Goal: Transaction & Acquisition: Purchase product/service

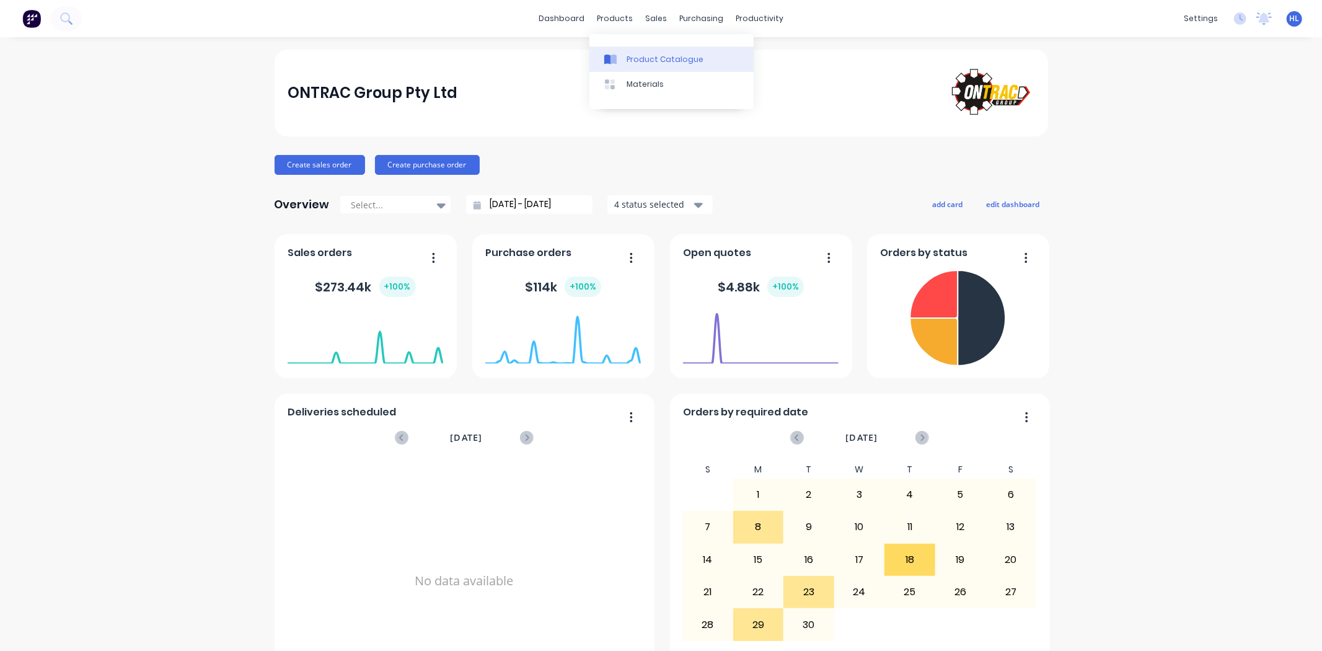
click at [660, 58] on div "Product Catalogue" at bounding box center [665, 59] width 77 height 11
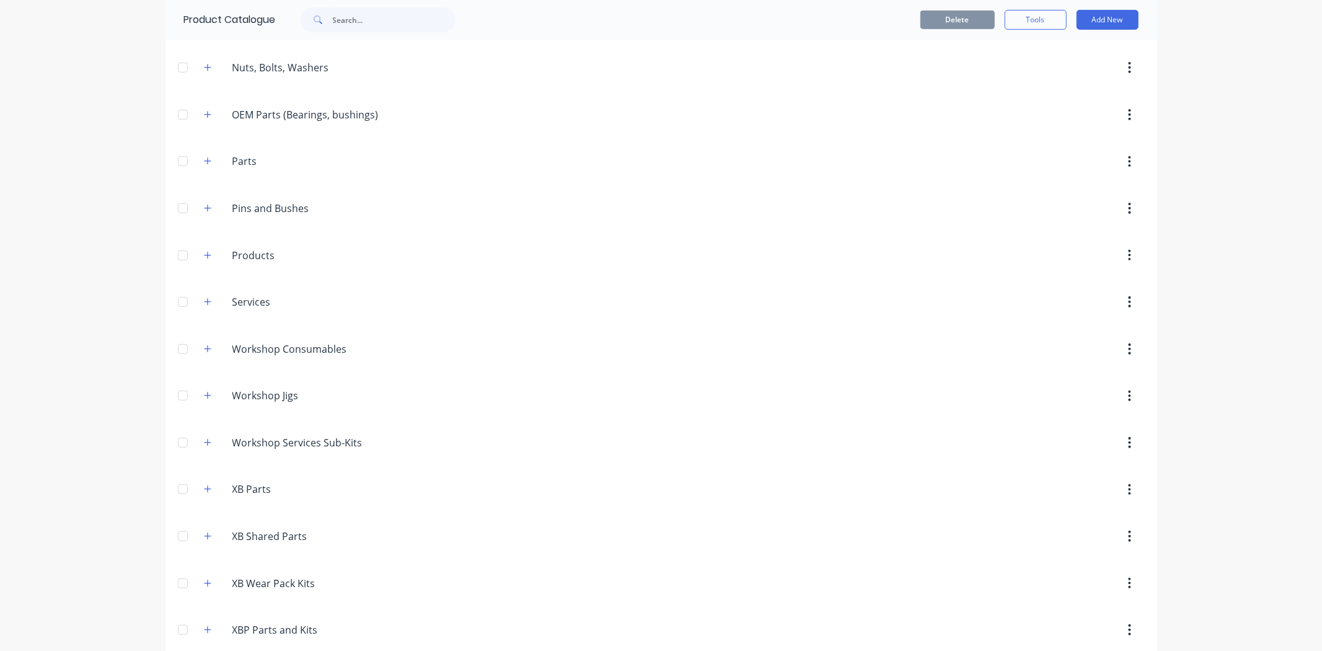
scroll to position [302, 0]
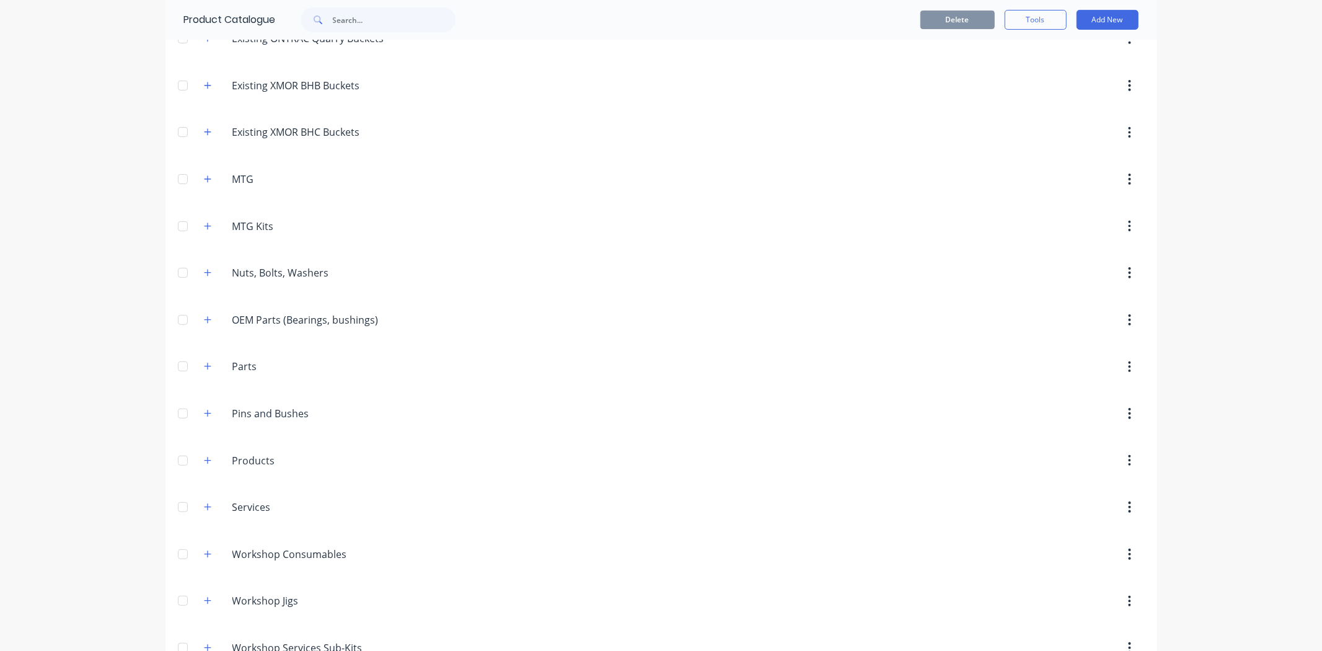
click at [201, 354] on header "Parts Parts" at bounding box center [662, 366] width 992 height 47
click at [203, 360] on button "button" at bounding box center [207, 366] width 15 height 15
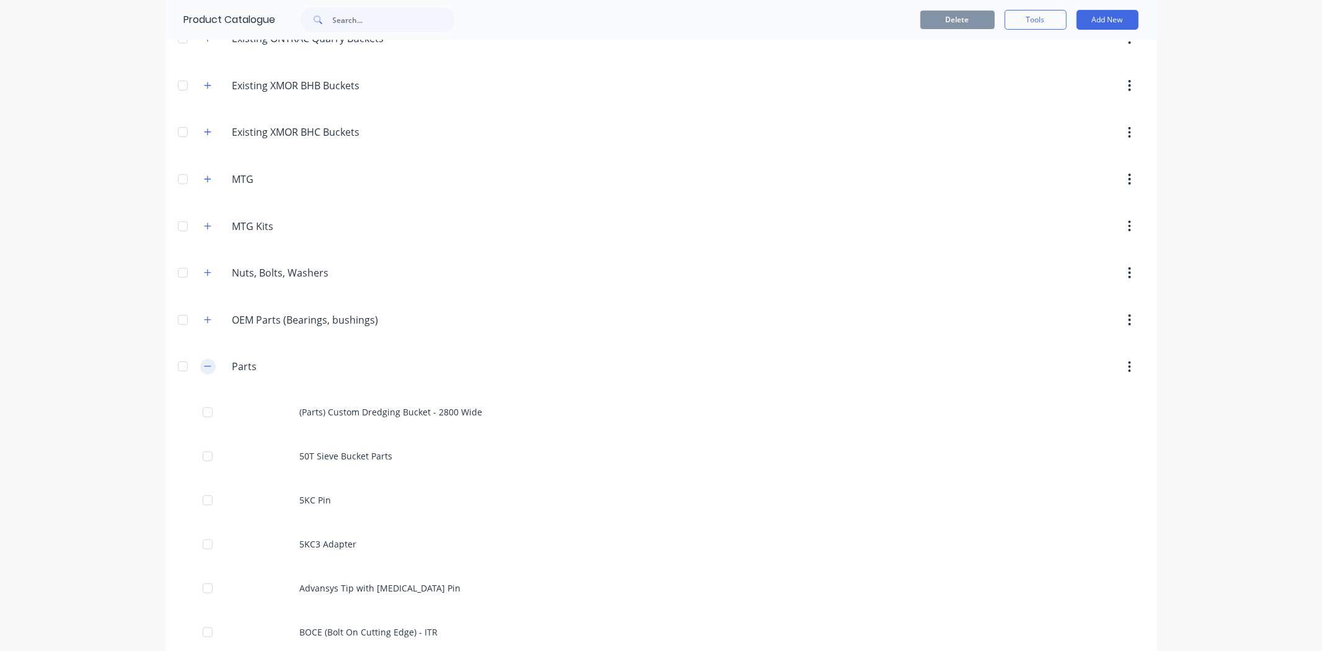
click at [204, 366] on icon "button" at bounding box center [207, 366] width 7 height 9
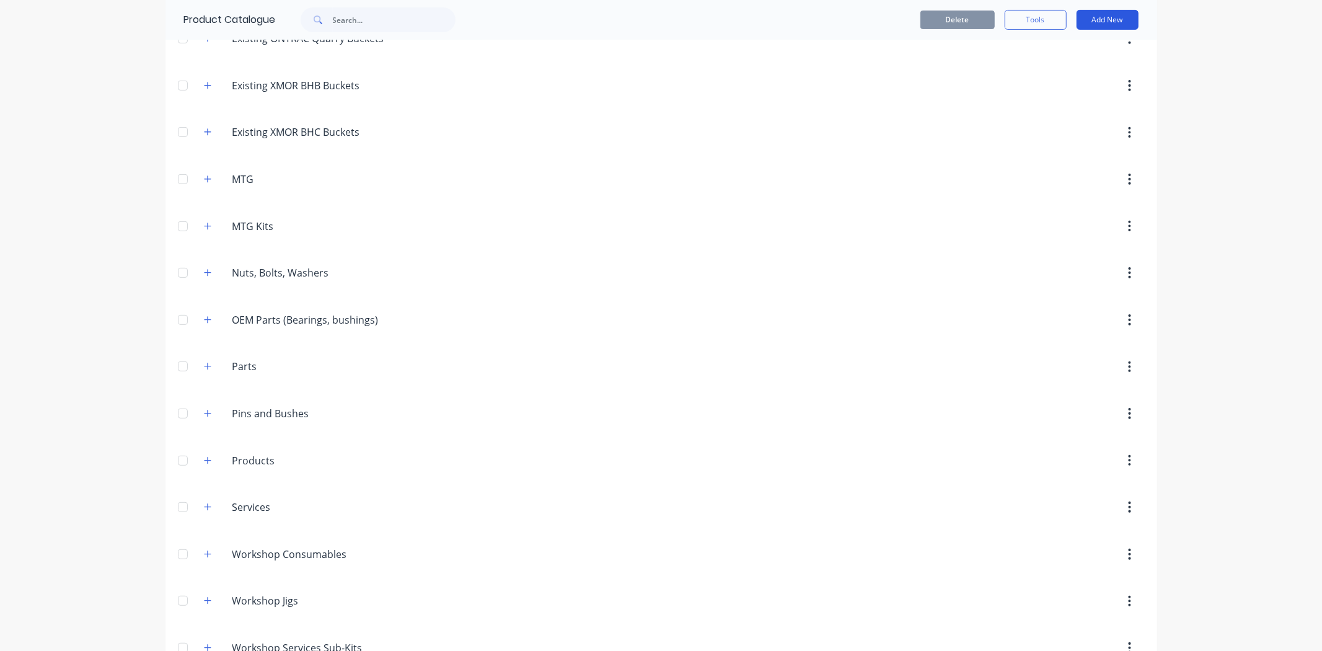
click at [1098, 15] on button "Add New" at bounding box center [1108, 20] width 62 height 20
click at [1169, 79] on div "dashboard products sales purchasing productivity dashboard products Product Cat…" at bounding box center [661, 325] width 1322 height 651
click at [208, 368] on button "button" at bounding box center [207, 366] width 15 height 15
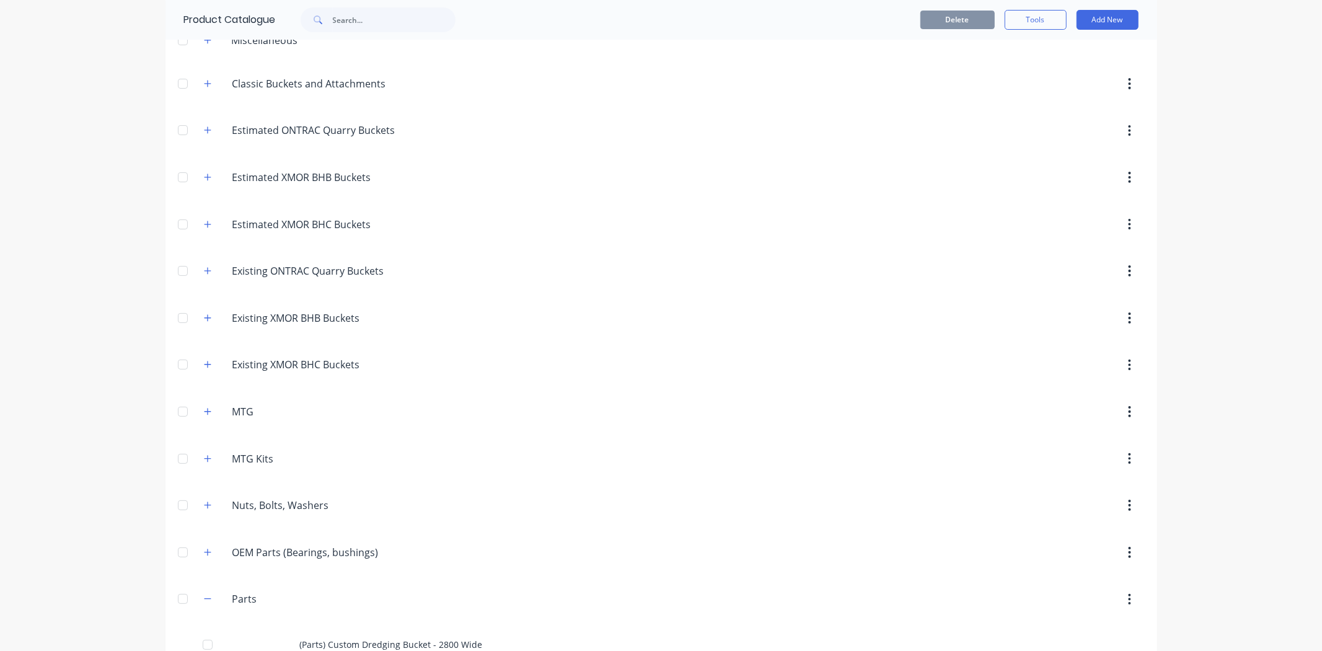
scroll to position [0, 0]
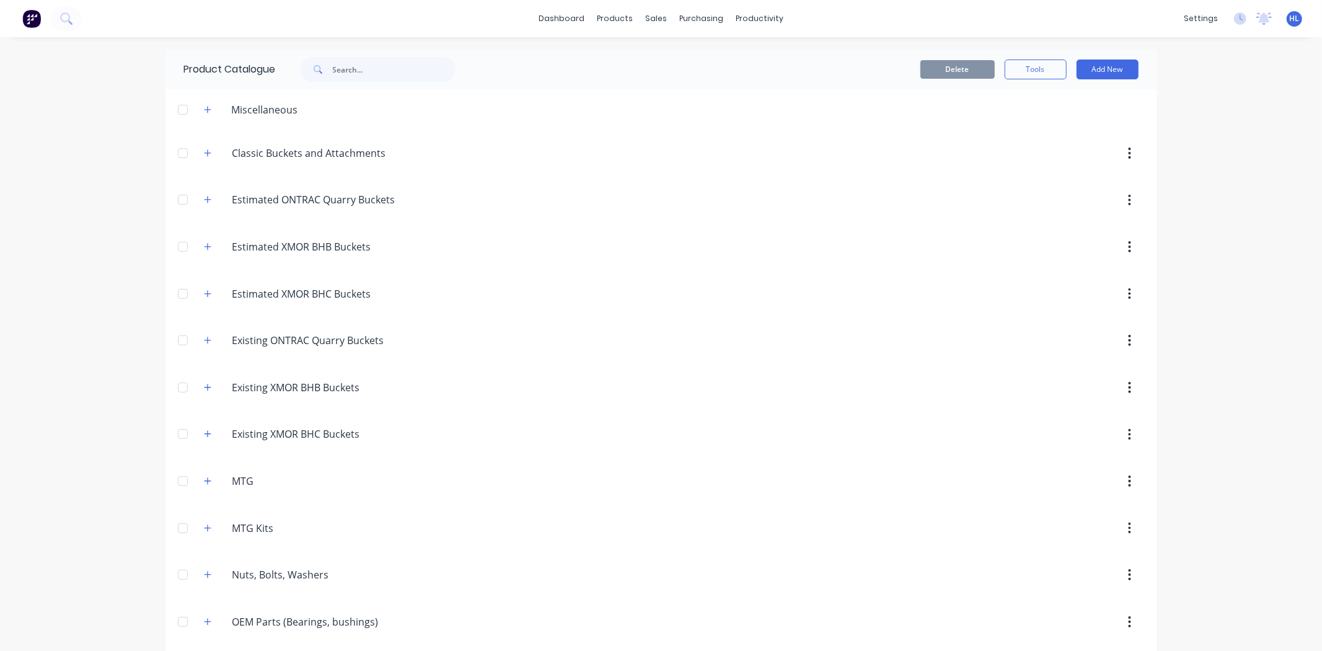
drag, startPoint x: 73, startPoint y: 296, endPoint x: 51, endPoint y: 317, distance: 30.2
click at [73, 296] on div "dashboard products sales purchasing productivity dashboard products Product Cat…" at bounding box center [661, 325] width 1322 height 651
click at [1102, 67] on button "Add New" at bounding box center [1108, 70] width 62 height 20
click at [1091, 117] on div "Product" at bounding box center [1079, 126] width 95 height 18
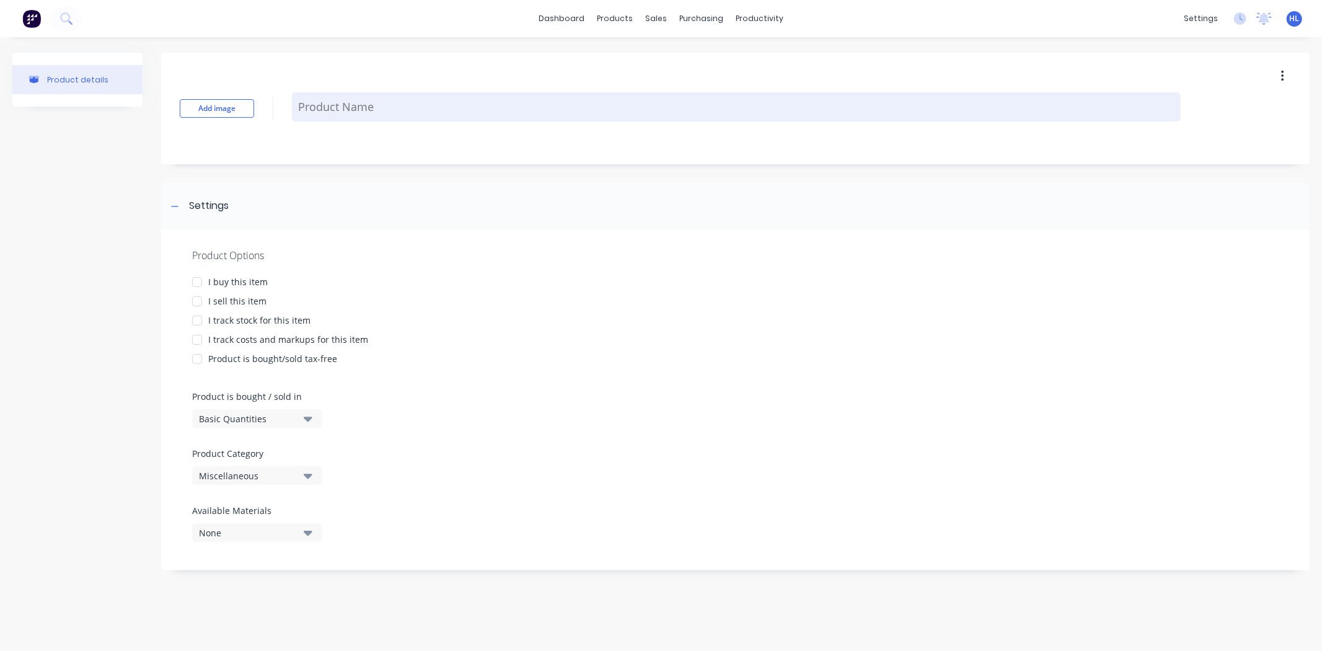
click at [329, 98] on textarea at bounding box center [736, 106] width 889 height 29
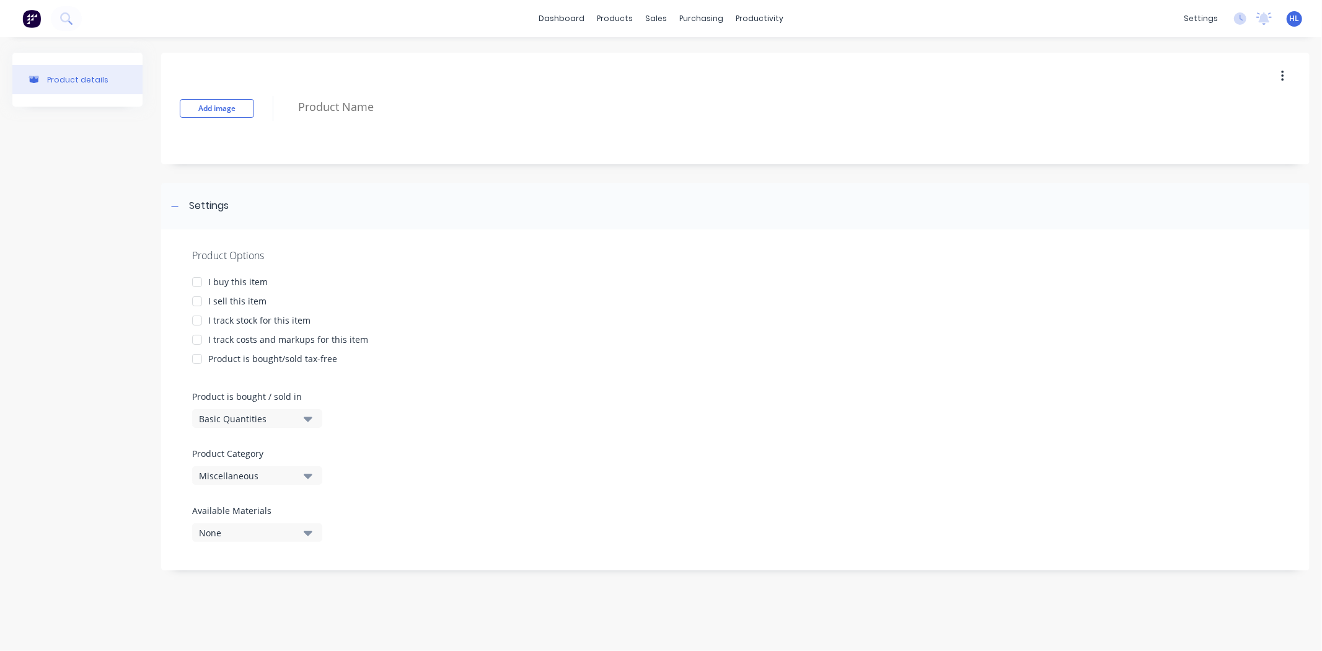
type textarea "x"
type textarea "B"
type textarea "x"
type textarea "Br"
type textarea "x"
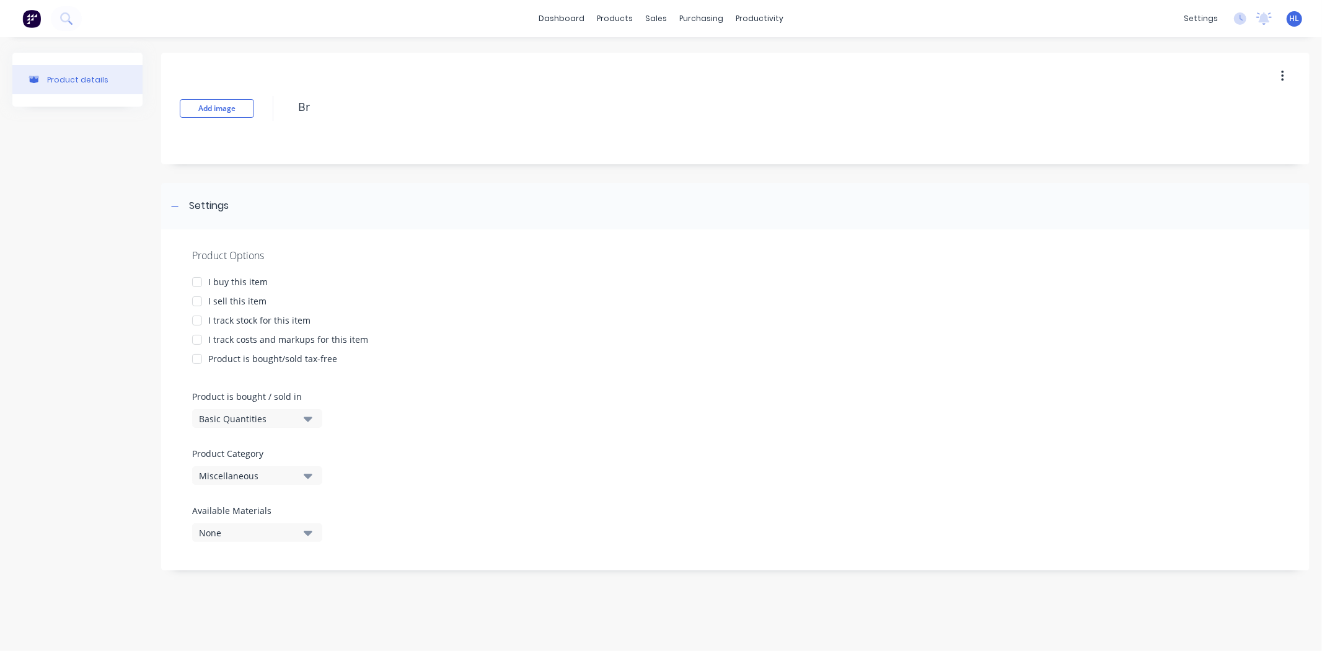
type textarea "Bra"
type textarea "x"
type textarea "[PERSON_NAME]"
type textarea "x"
type textarea "Bradk"
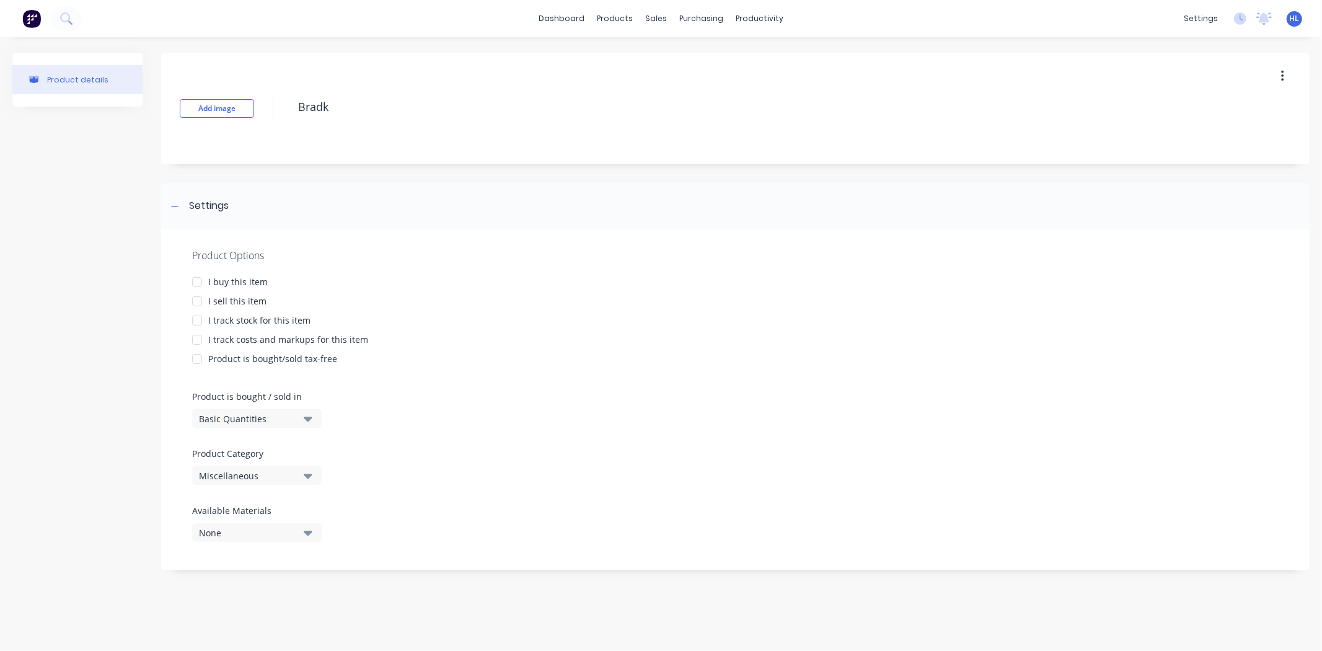
type textarea "x"
type textarea "[PERSON_NAME]"
type textarea "x"
type textarea "Bradken"
type textarea "x"
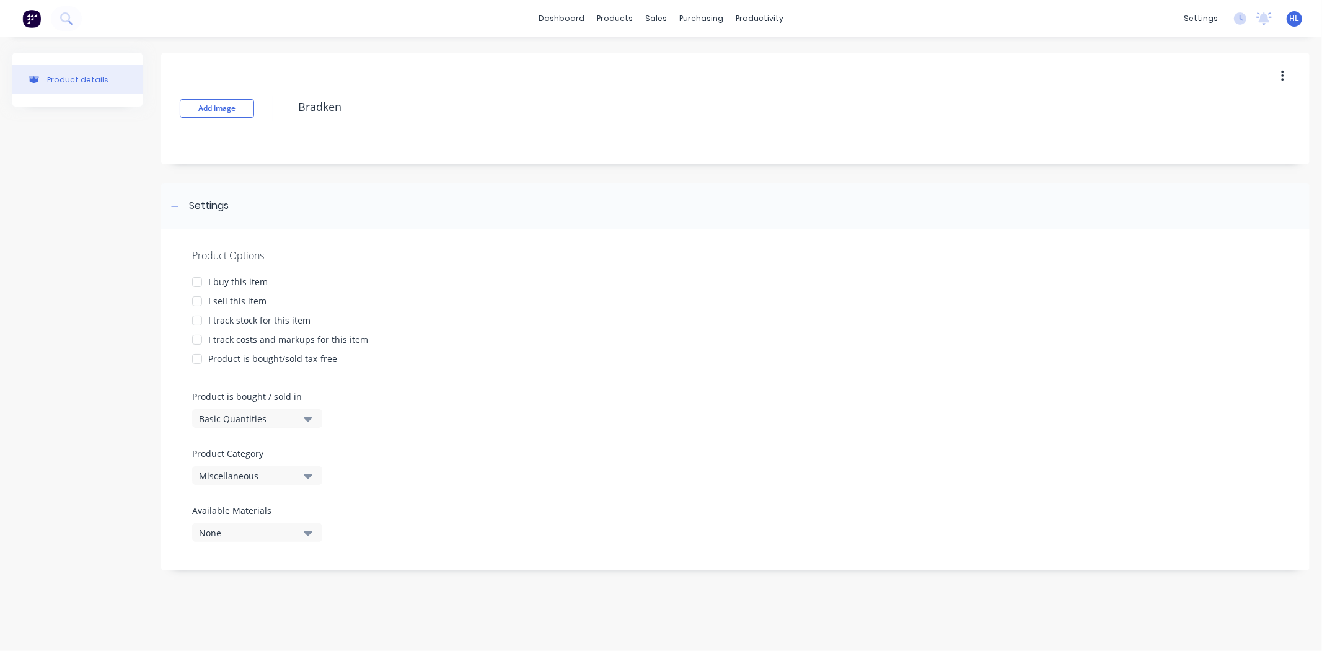
type textarea "Bradken"
type textarea "x"
type textarea "Bradken T"
type textarea "x"
type textarea "Bradken Tw"
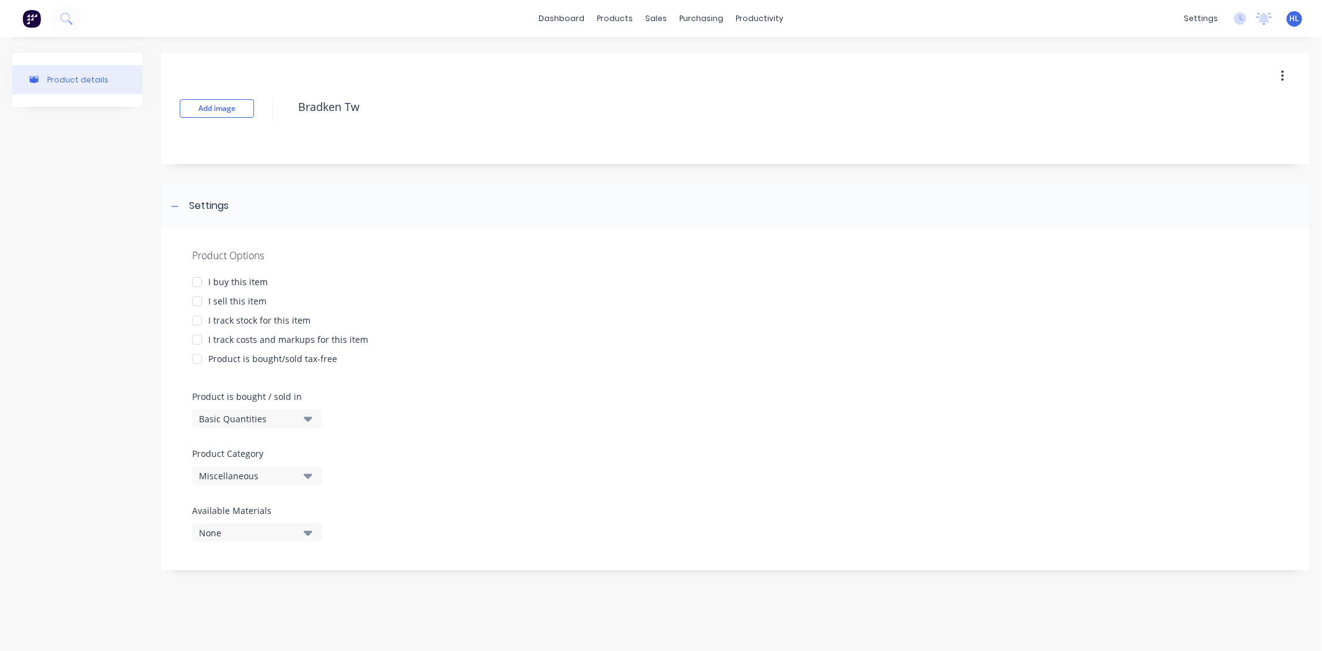
type textarea "x"
type textarea "Bradken Twi"
type textarea "x"
type textarea "Bradken Twis"
type textarea "x"
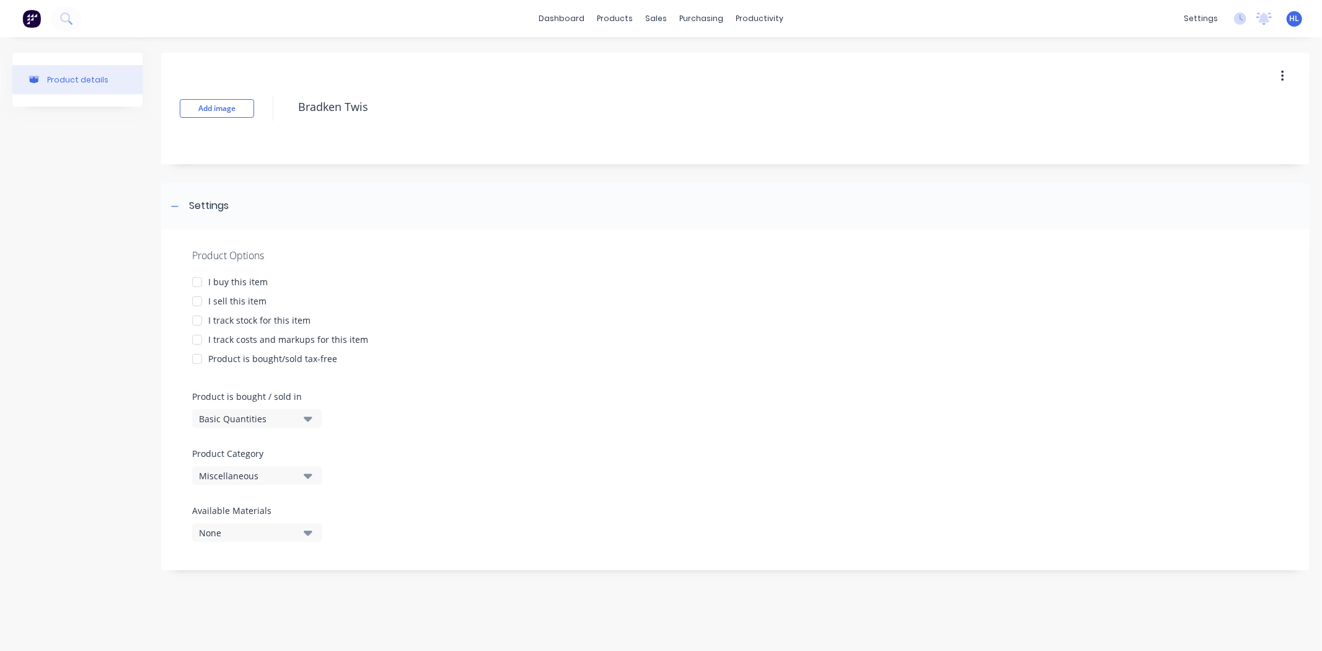
type textarea "Bradken Twist"
type textarea "x"
type textarea "Bradken Twistl"
type textarea "x"
type textarea "Bradken Twistlo"
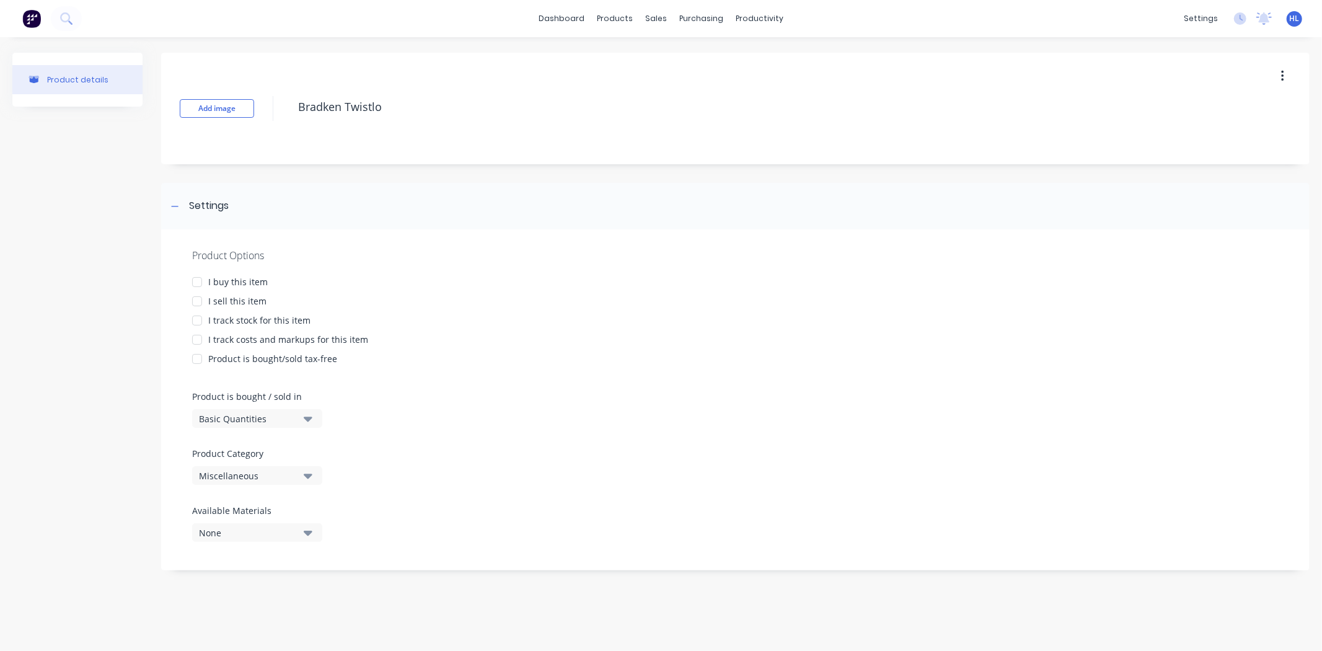
type textarea "x"
type textarea "Bradken Twistlok"
type textarea "x"
type textarea "Bradken Twistlok"
drag, startPoint x: 159, startPoint y: 95, endPoint x: 374, endPoint y: 83, distance: 215.4
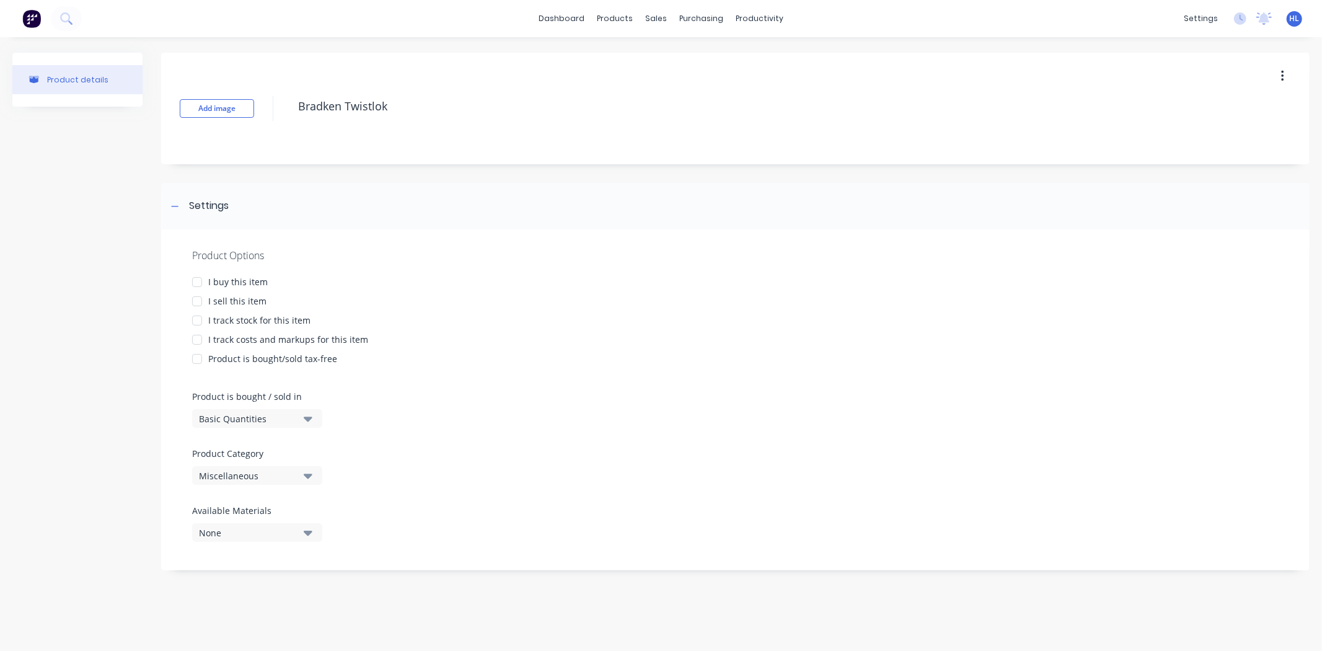
click at [374, 83] on div "Add image Bradken Twistlok" at bounding box center [735, 109] width 1149 height 112
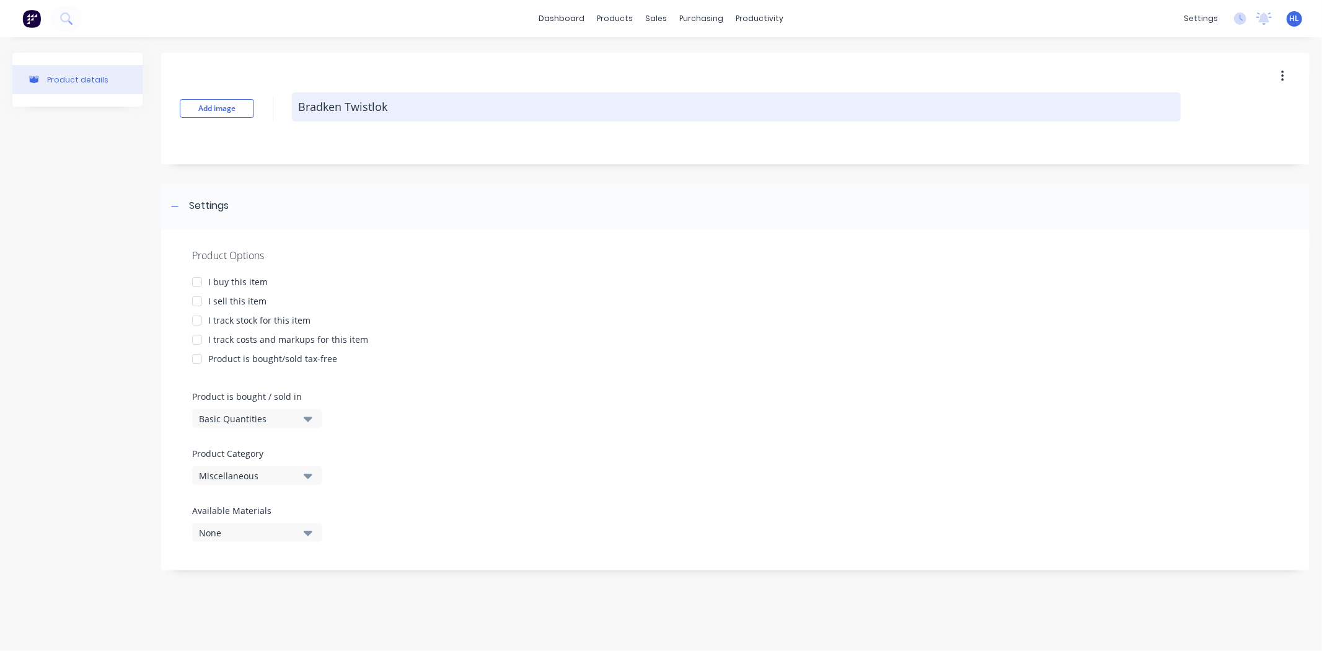
click at [428, 104] on textarea "Bradken Twistlok" at bounding box center [736, 106] width 889 height 29
drag, startPoint x: 416, startPoint y: 107, endPoint x: 293, endPoint y: 103, distance: 123.4
click at [293, 103] on textarea "Bradken Twistlok" at bounding box center [736, 106] width 889 height 29
click at [449, 107] on textarea "Bradken Twistlok" at bounding box center [736, 106] width 889 height 29
type textarea "x"
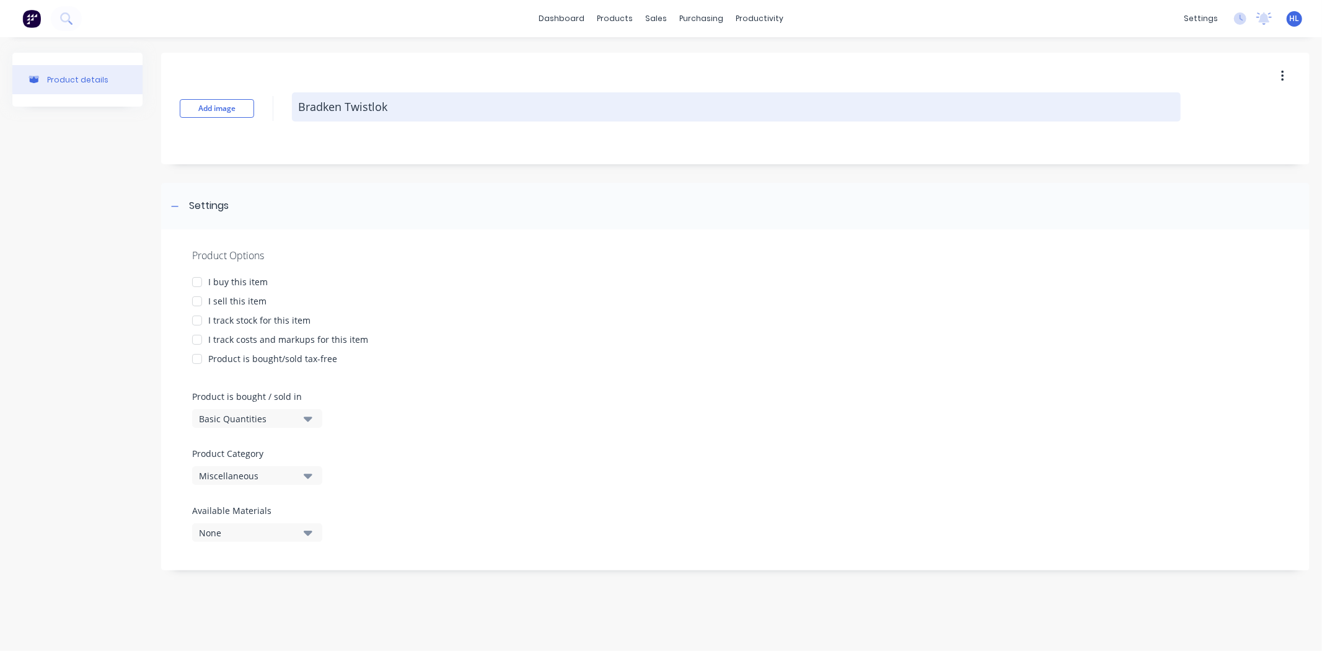
type textarea "Bradken Twistlok"
type textarea "x"
type textarea "Bradken Twistlok G"
type textarea "x"
type textarea "Bradken Twistlok GE"
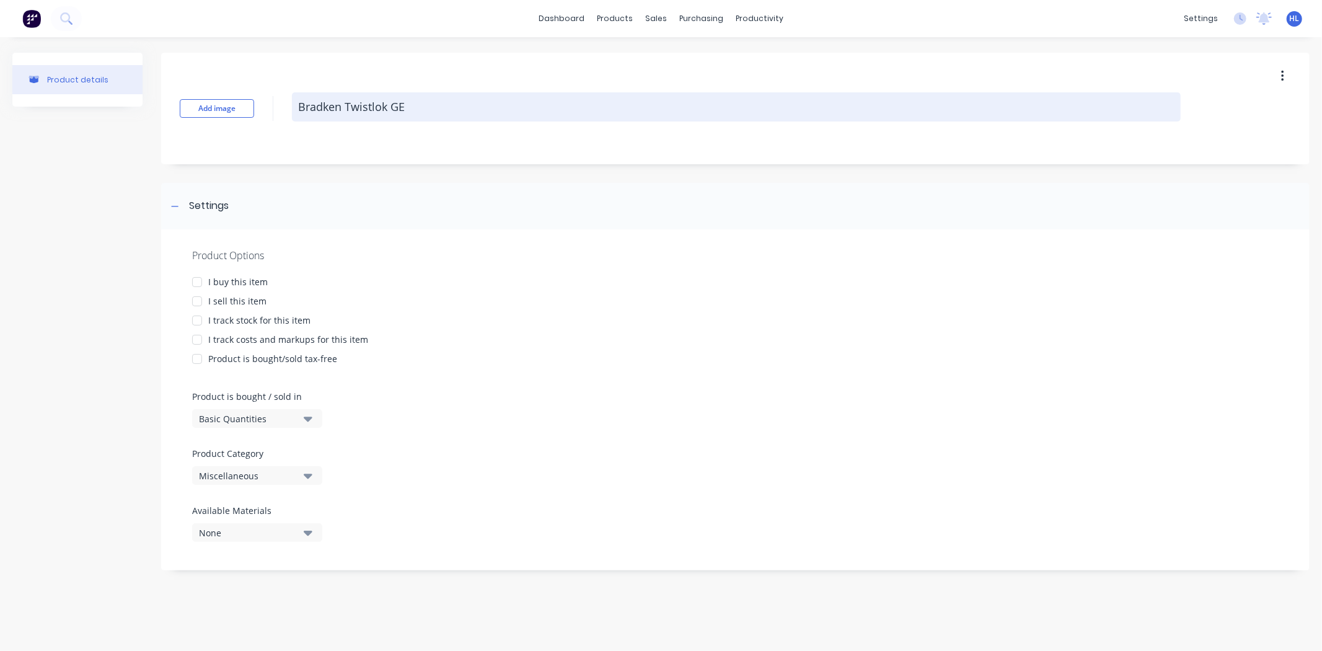
type textarea "x"
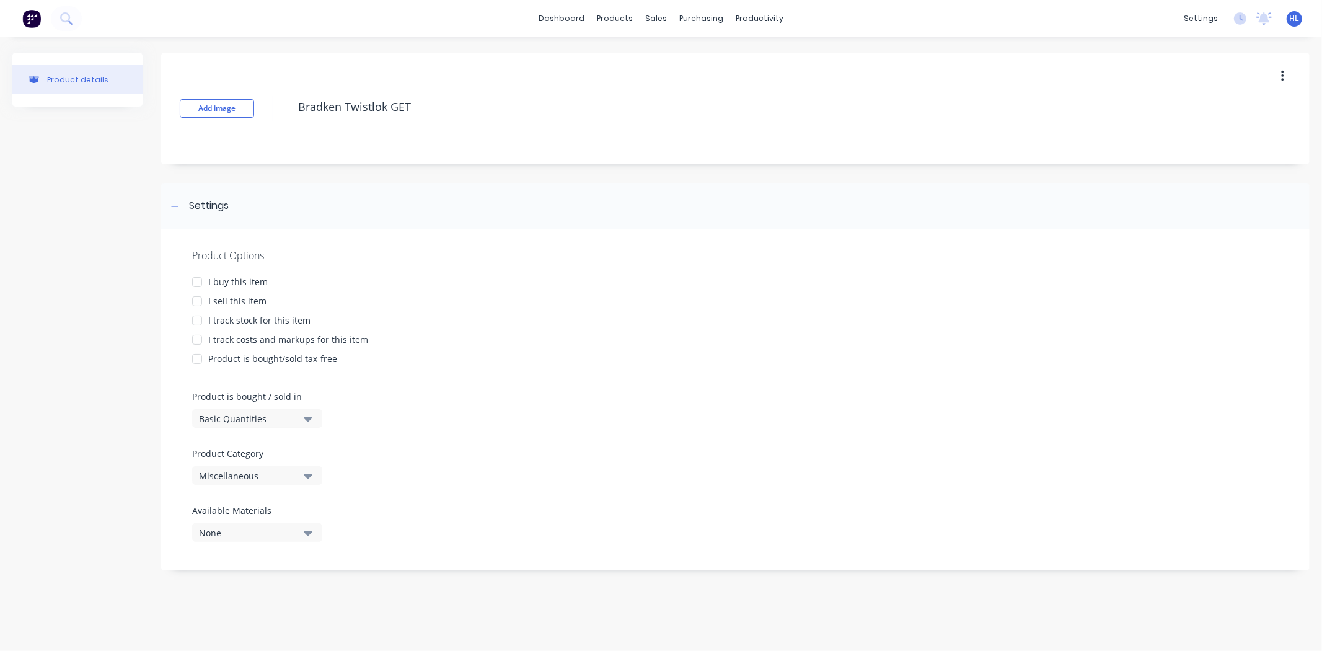
drag, startPoint x: 413, startPoint y: 102, endPoint x: 273, endPoint y: 108, distance: 140.2
click at [273, 108] on div "Add image Bradken Twistlok GET" at bounding box center [735, 109] width 1149 height 112
type textarea "Bradken Twistlok GET"
type textarea "x"
type textarea "Bradken Twistlok GET"
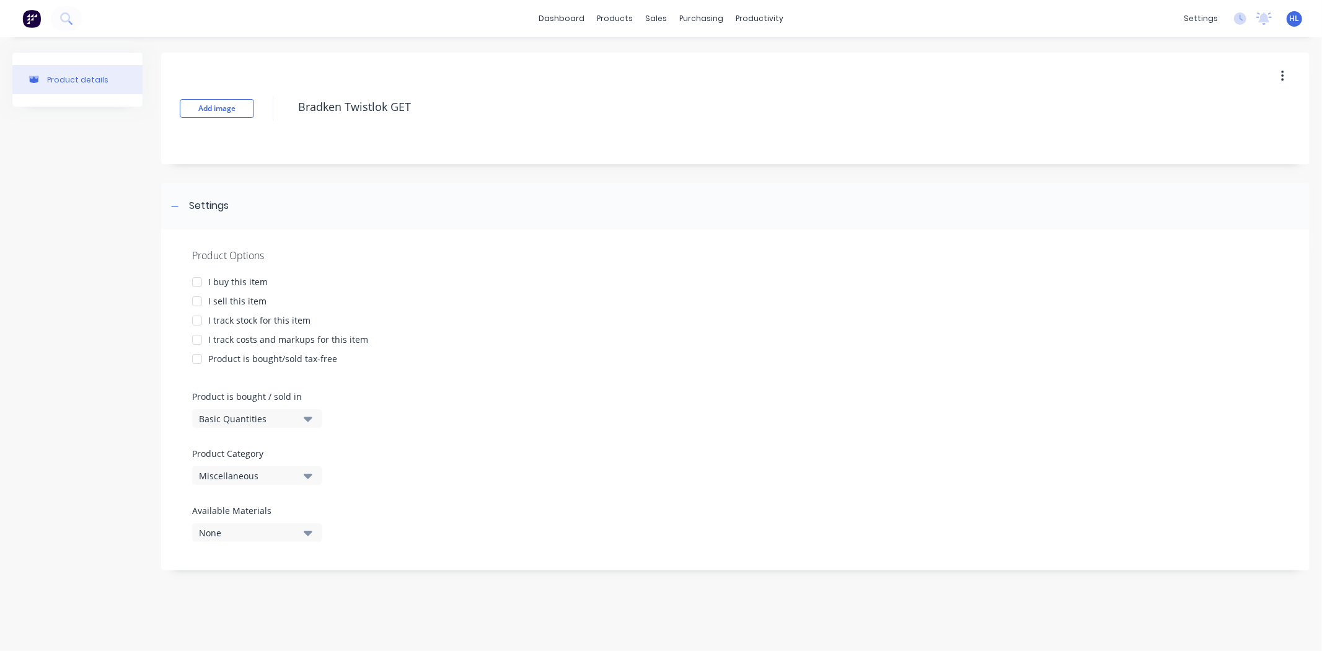
click at [262, 282] on div "I buy this item" at bounding box center [238, 281] width 60 height 13
click at [262, 303] on div "I sell this item" at bounding box center [237, 300] width 58 height 13
click at [267, 322] on div "I track stock for this item" at bounding box center [259, 320] width 102 height 13
click at [269, 333] on div "I track costs and markups for this item" at bounding box center [288, 339] width 160 height 13
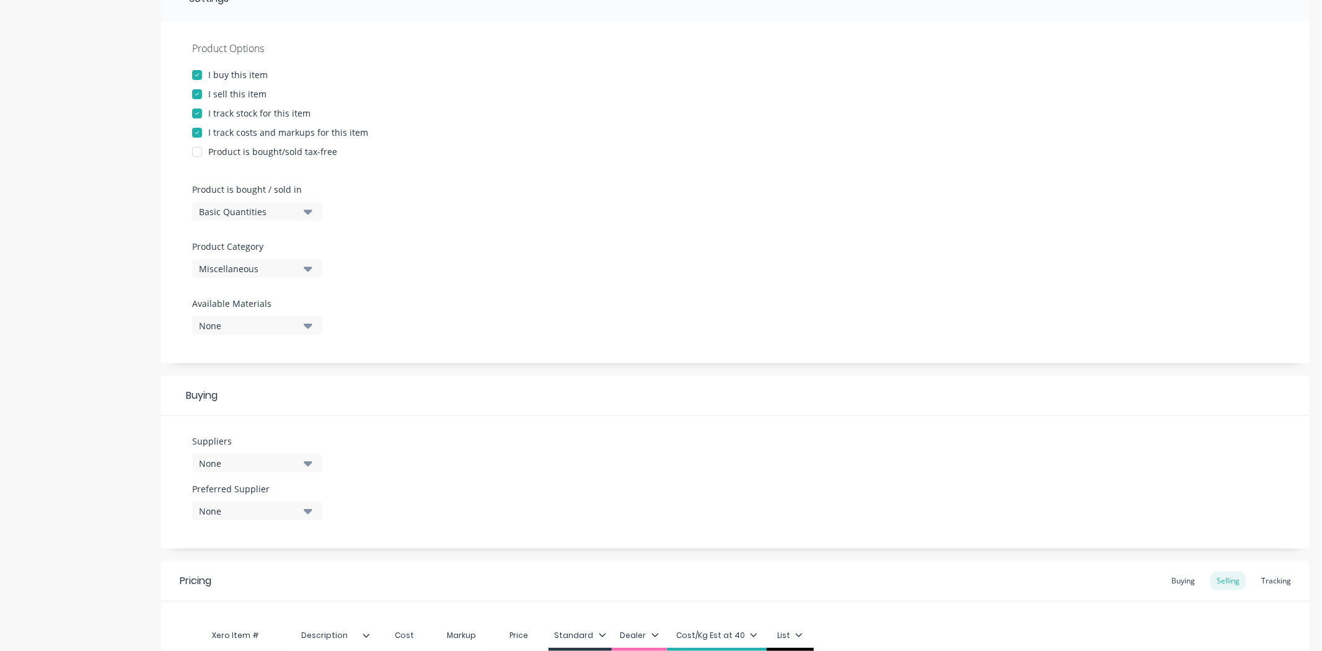
scroll to position [344, 0]
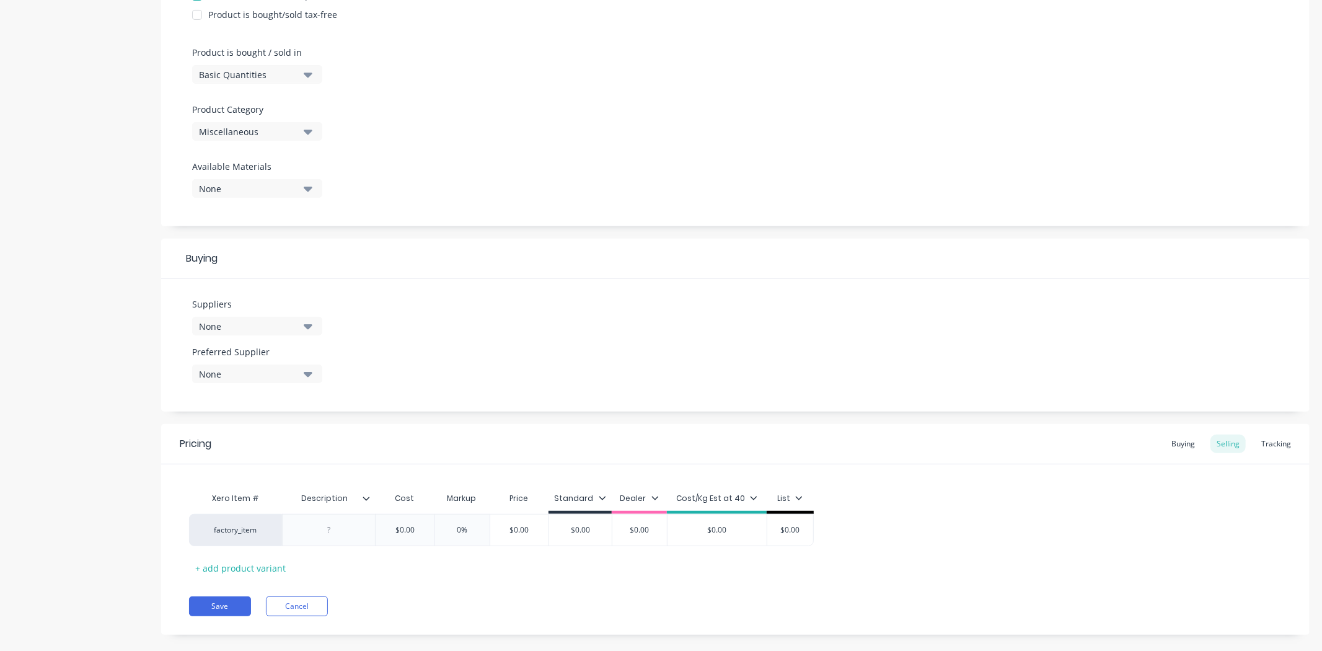
click at [288, 91] on div "Product Options I buy this item I sell this item I track stock for this item I …" at bounding box center [735, 55] width 1149 height 341
click at [303, 77] on button "Basic Quantities" at bounding box center [257, 74] width 130 height 19
click at [304, 76] on icon "button" at bounding box center [308, 75] width 9 height 14
click at [288, 139] on button "Miscellaneous" at bounding box center [257, 131] width 130 height 19
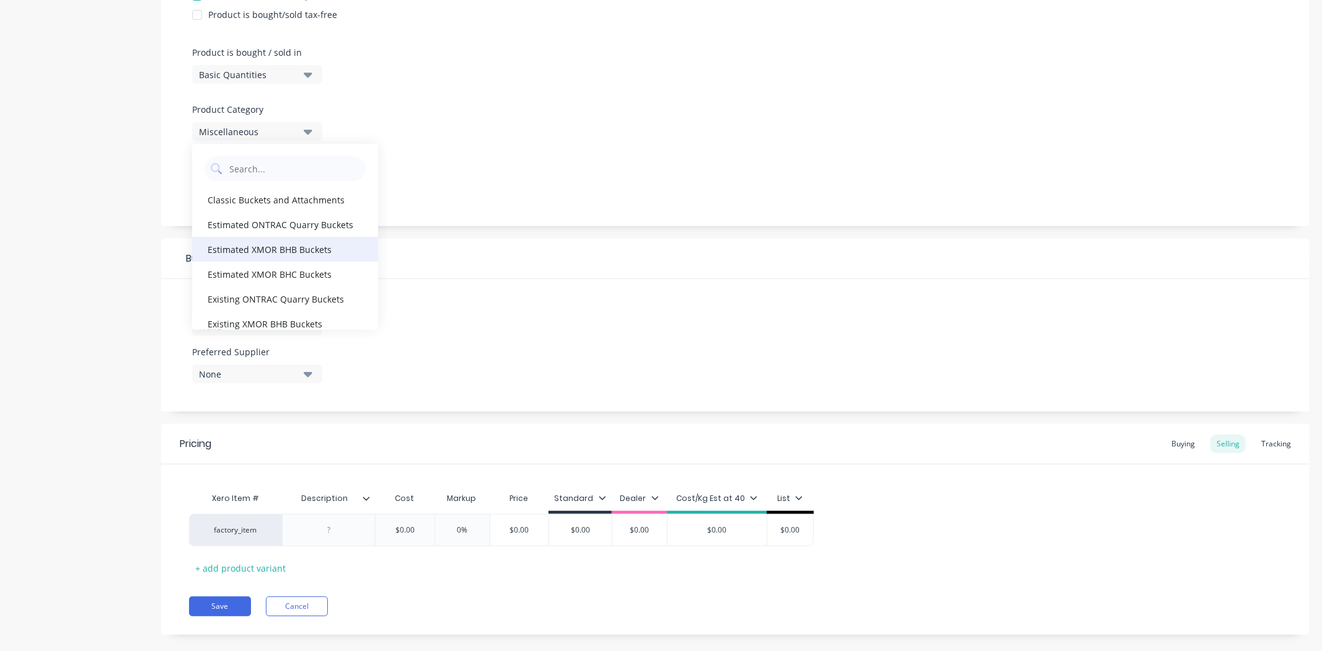
scroll to position [275, 0]
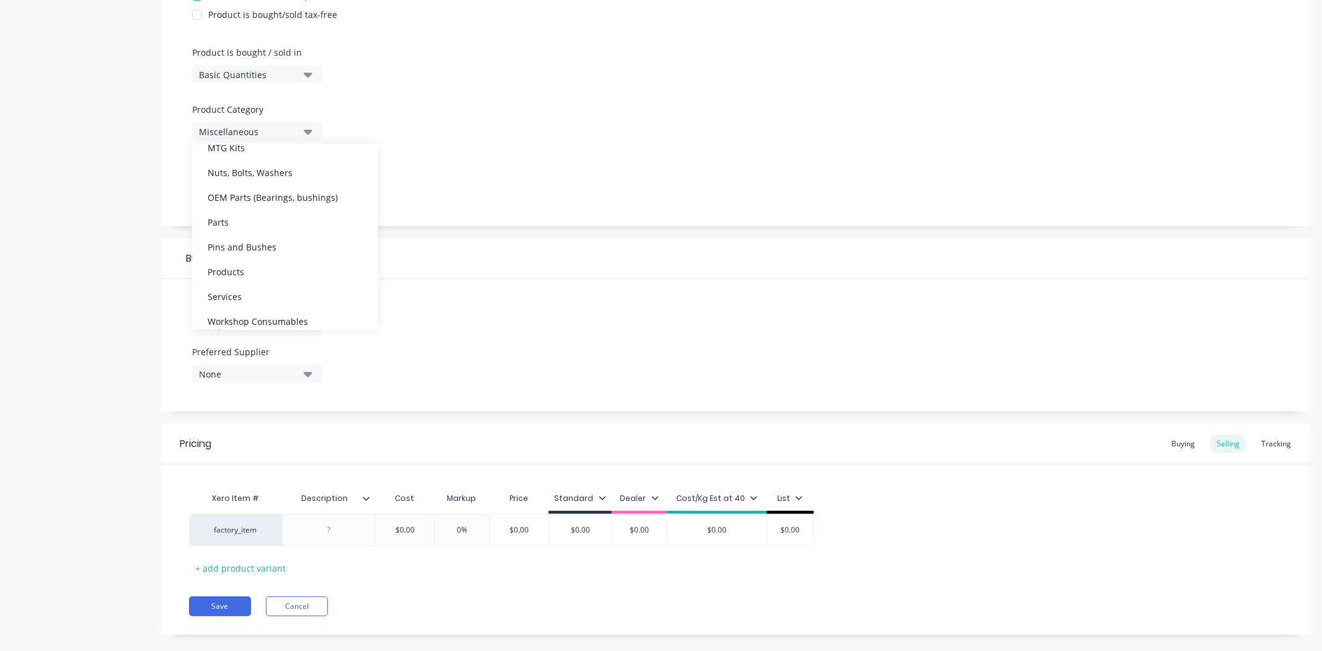
click at [298, 213] on div "Parts" at bounding box center [285, 222] width 186 height 25
type textarea "x"
drag, startPoint x: 282, startPoint y: 143, endPoint x: 289, endPoint y: 134, distance: 11.5
click at [283, 143] on div "Product Options I buy this item I sell this item I track stock for this item I …" at bounding box center [735, 55] width 1149 height 341
click at [290, 132] on div "Parts" at bounding box center [248, 131] width 99 height 13
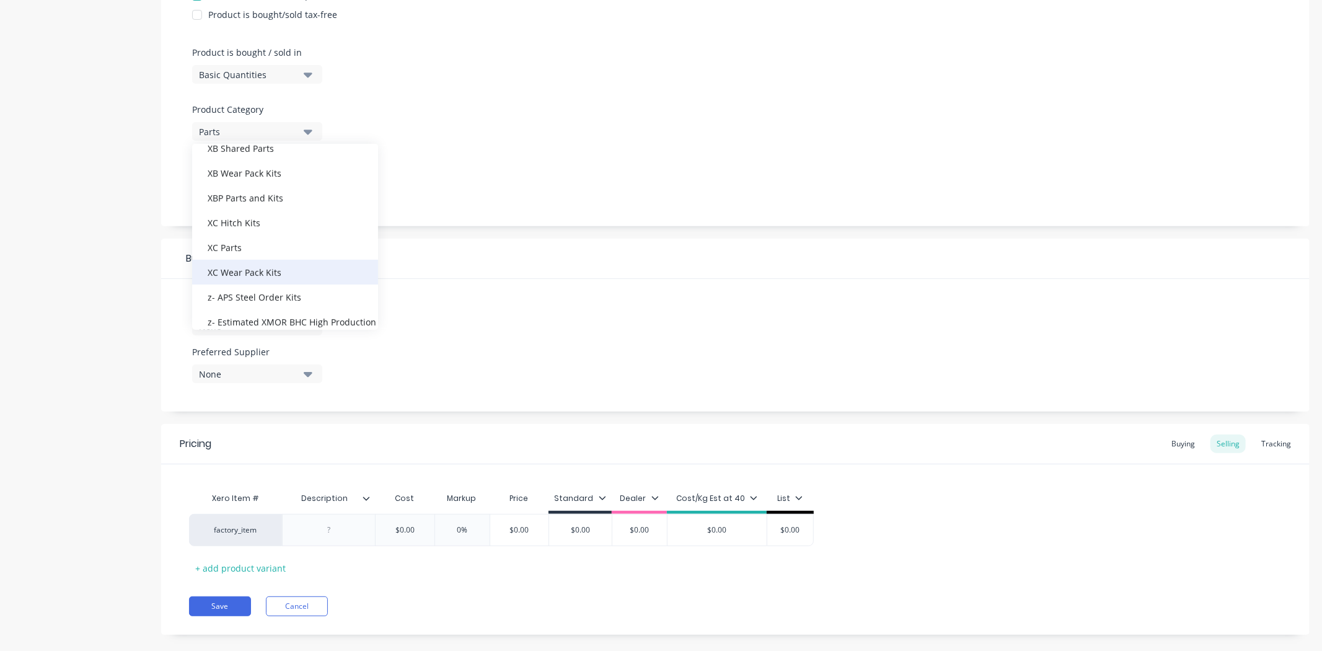
scroll to position [607, 0]
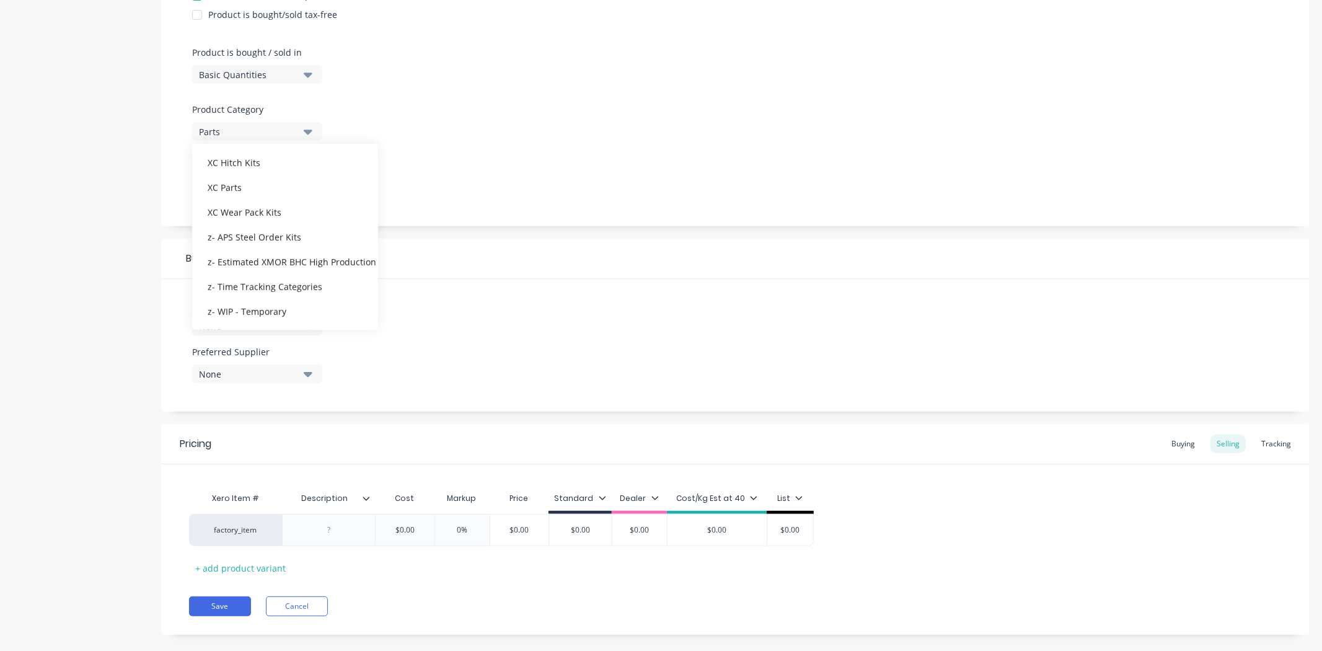
click at [89, 234] on div "Product details" at bounding box center [77, 181] width 130 height 945
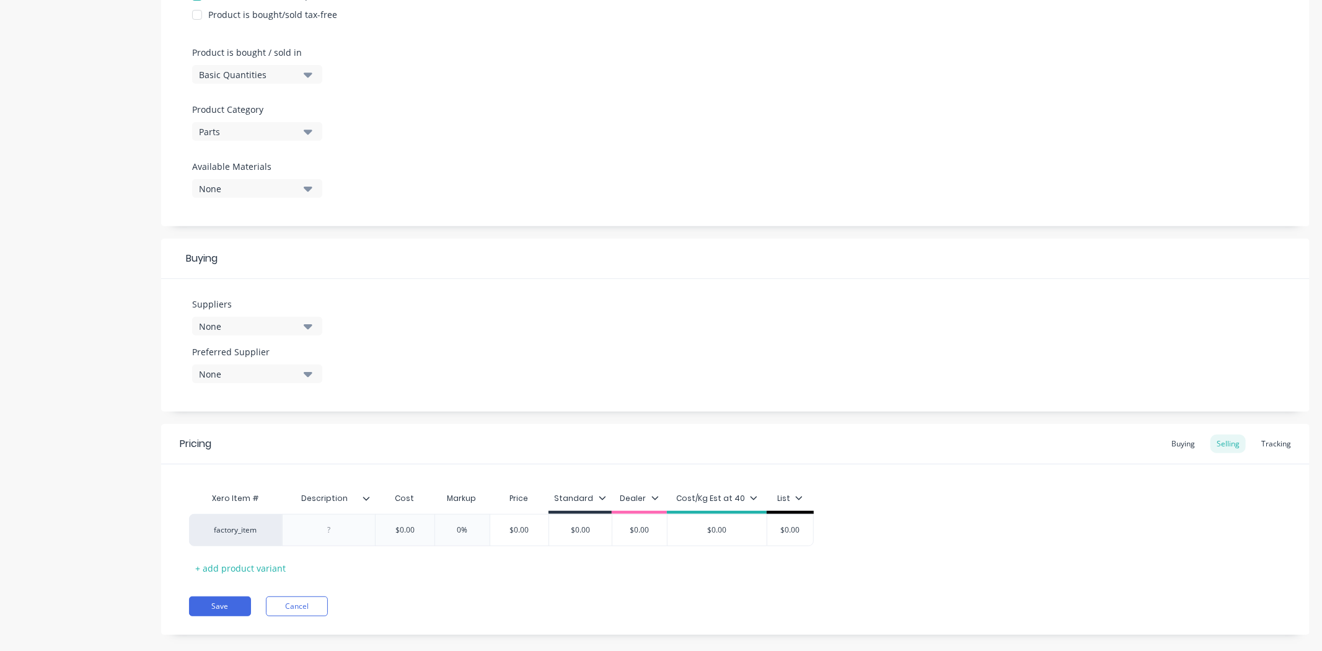
click at [268, 320] on div "None" at bounding box center [248, 326] width 99 height 13
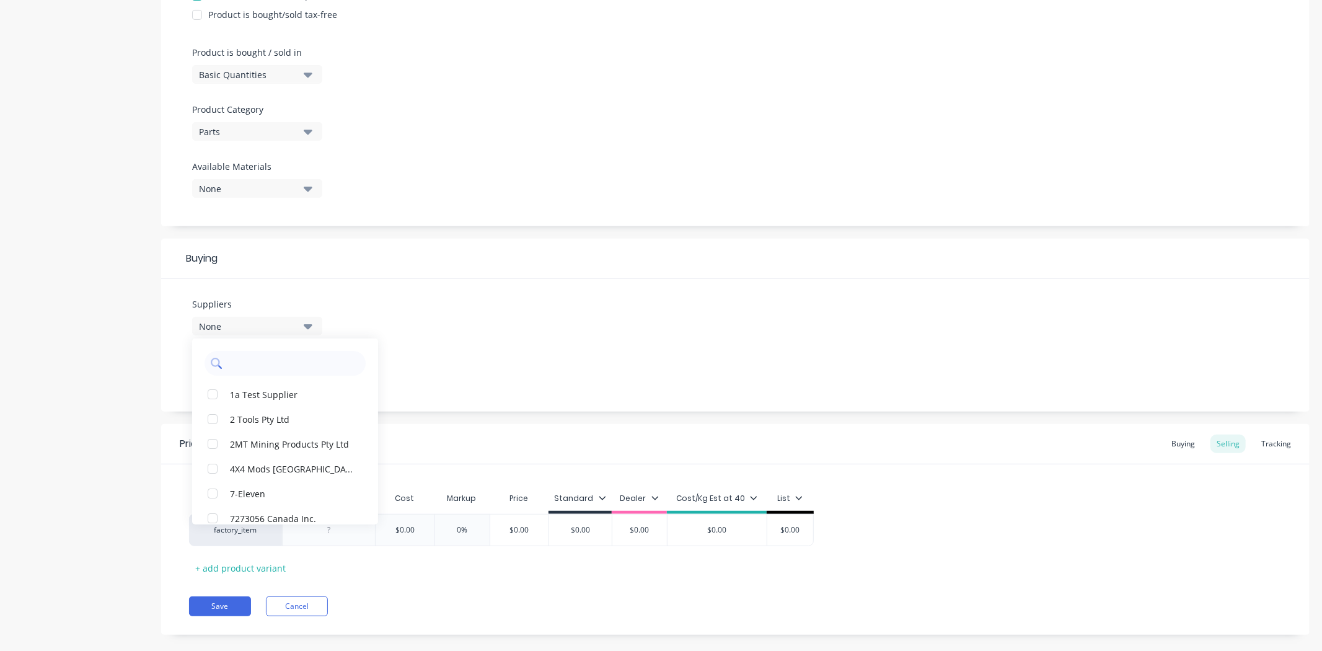
click at [273, 361] on input "text" at bounding box center [293, 363] width 131 height 25
drag, startPoint x: 244, startPoint y: 364, endPoint x: 273, endPoint y: 367, distance: 28.6
click at [270, 368] on input "Braqd" at bounding box center [293, 363] width 131 height 25
type input "[PERSON_NAME]"
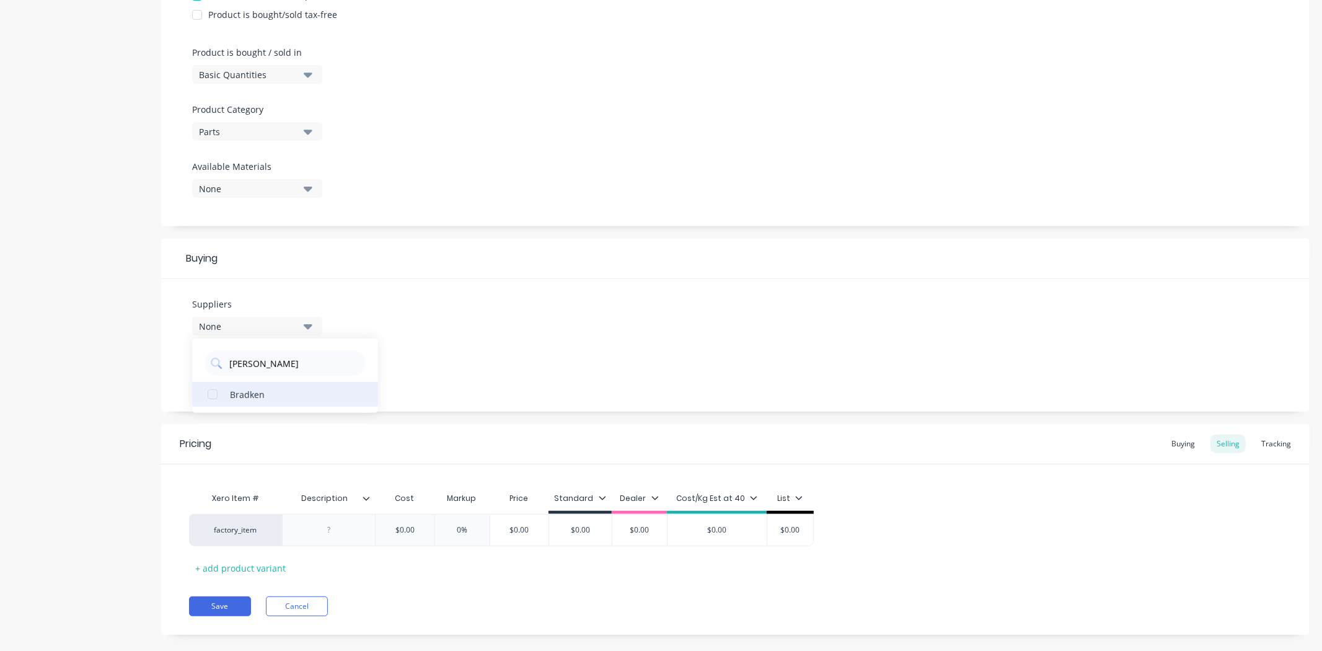
click at [213, 394] on div "button" at bounding box center [212, 394] width 25 height 25
type textarea "x"
type input "[PERSON_NAME]"
drag, startPoint x: 109, startPoint y: 377, endPoint x: 200, endPoint y: 356, distance: 93.5
click at [110, 377] on div "Product details" at bounding box center [77, 181] width 130 height 945
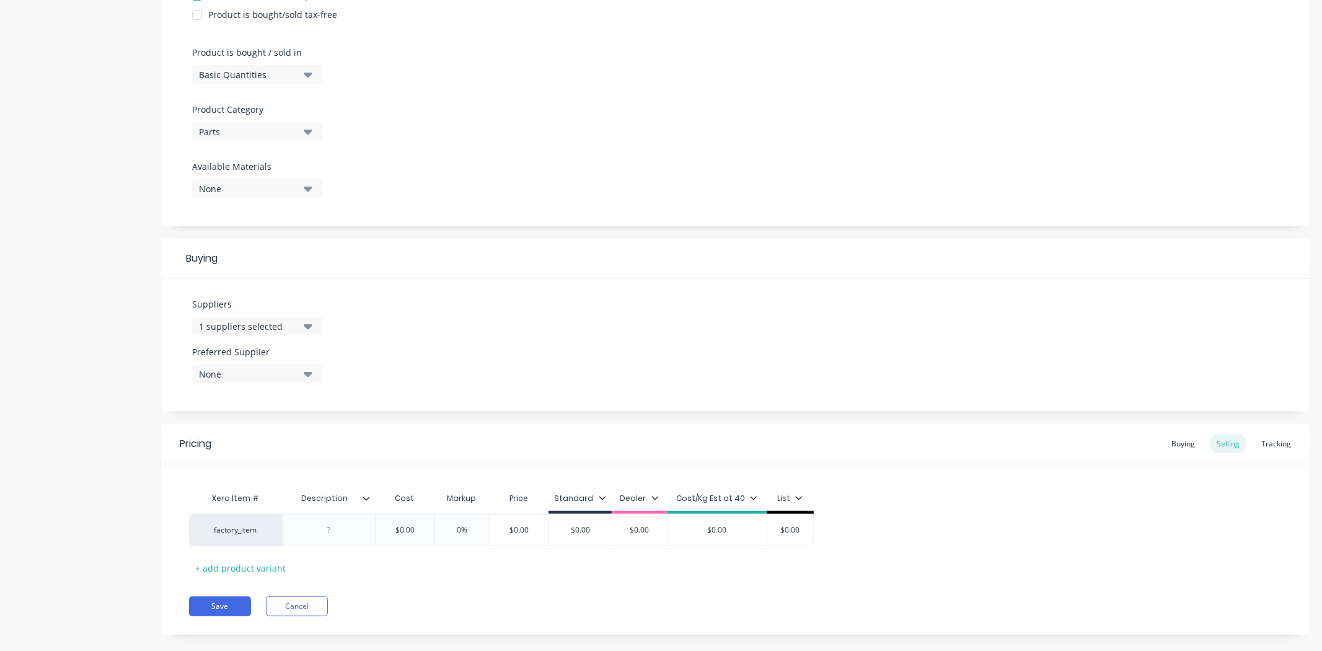
click at [219, 354] on label "Preferred Supplier" at bounding box center [257, 351] width 130 height 13
click at [222, 374] on div "None" at bounding box center [248, 374] width 99 height 13
click at [249, 446] on div "Bradken" at bounding box center [292, 441] width 124 height 13
click at [149, 413] on div "Product details Add image Bradken Twistlok GET Settings Product Options I buy t…" at bounding box center [660, 181] width 1297 height 945
click at [273, 317] on button "1 suppliers selected" at bounding box center [257, 326] width 130 height 19
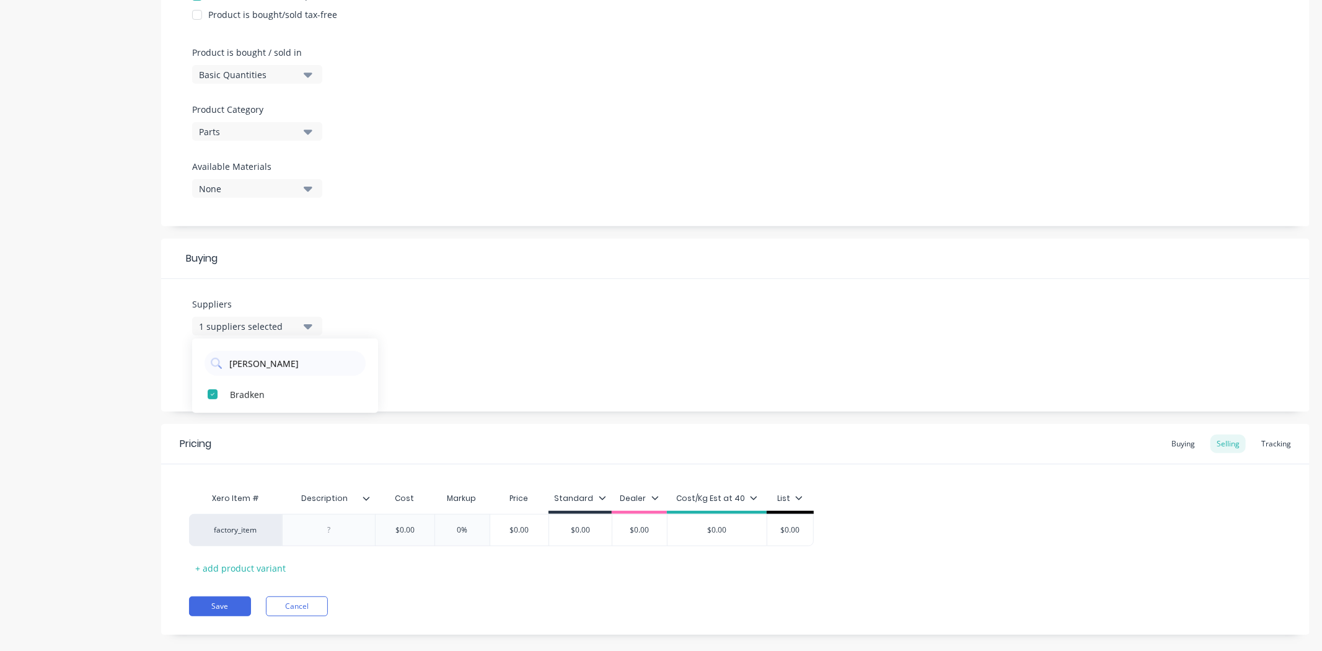
drag, startPoint x: 347, startPoint y: 289, endPoint x: 336, endPoint y: 302, distance: 16.7
click at [348, 289] on div "Suppliers 1 suppliers selected [PERSON_NAME] Preferred Supplier Bradken" at bounding box center [735, 345] width 1149 height 133
click at [336, 533] on div at bounding box center [329, 530] width 62 height 16
type textarea "x"
click at [337, 542] on div at bounding box center [328, 530] width 93 height 32
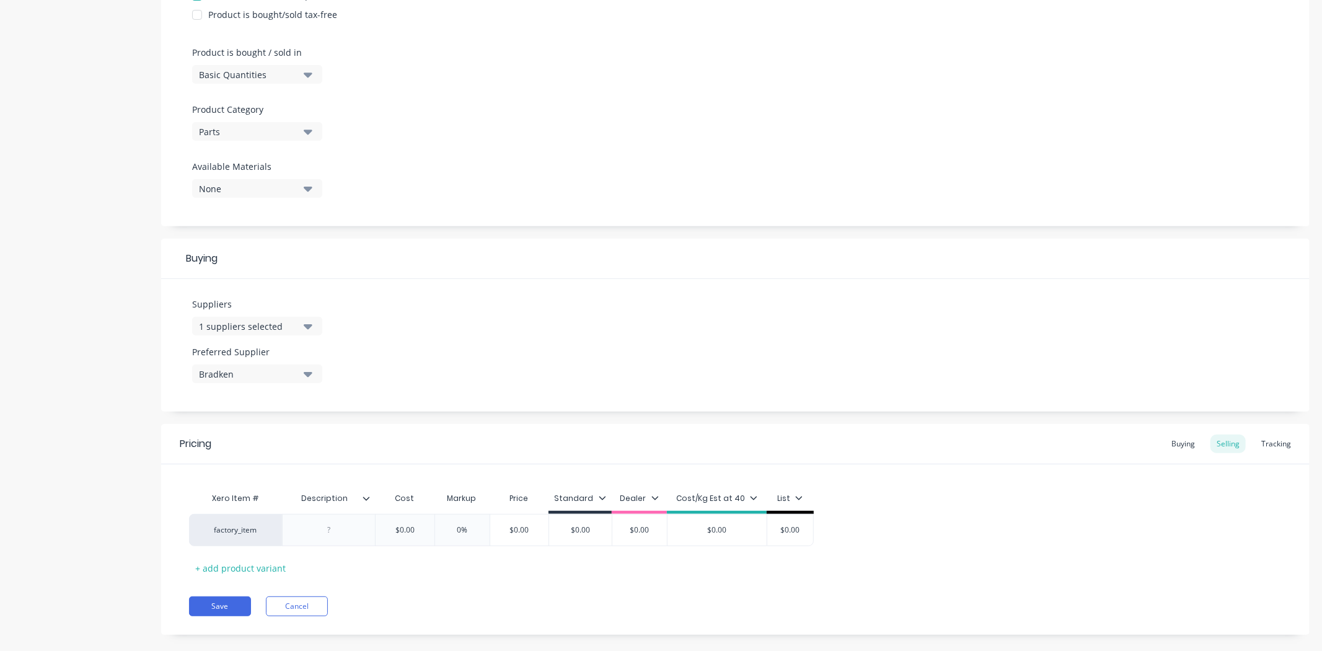
paste div
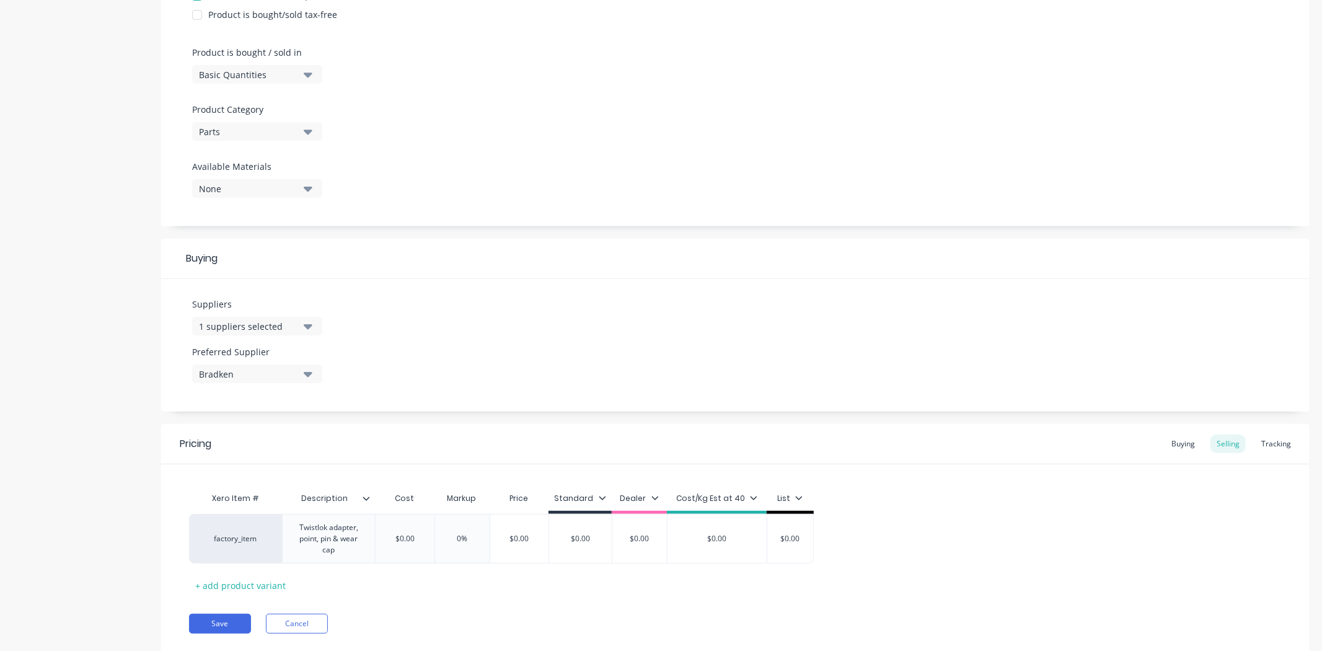
click at [367, 499] on icon at bounding box center [366, 498] width 7 height 7
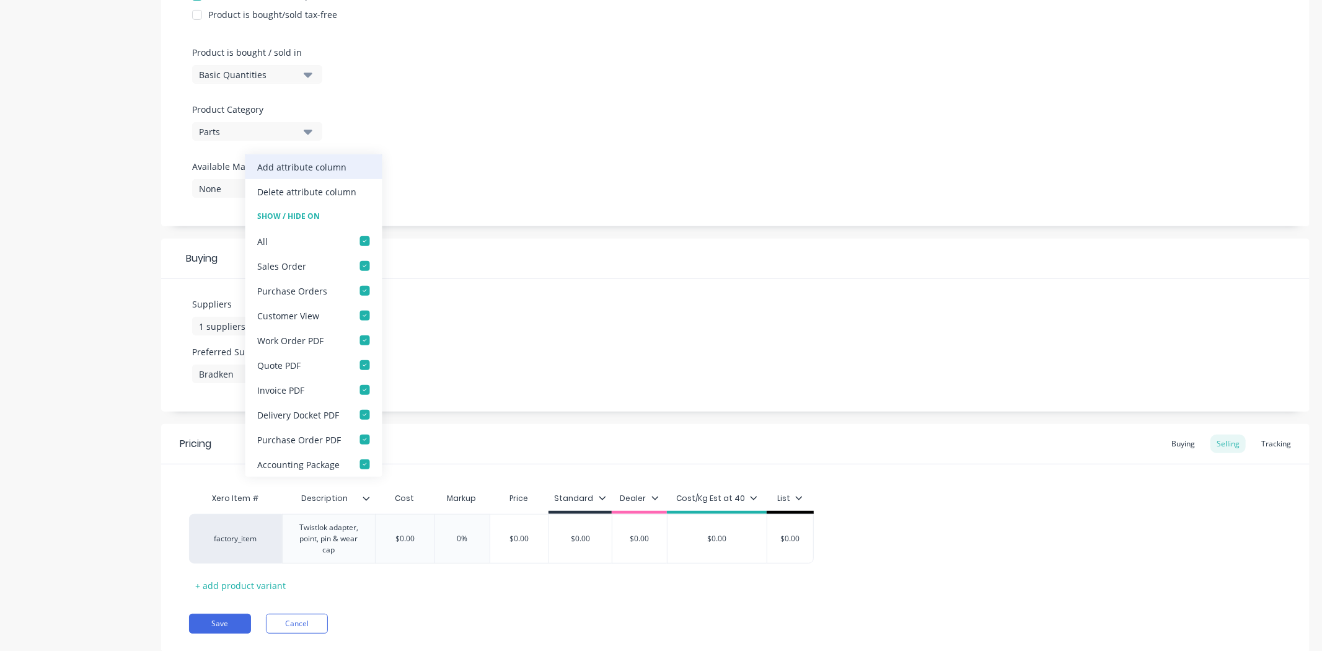
click at [323, 170] on div "Add attribute column" at bounding box center [302, 166] width 89 height 13
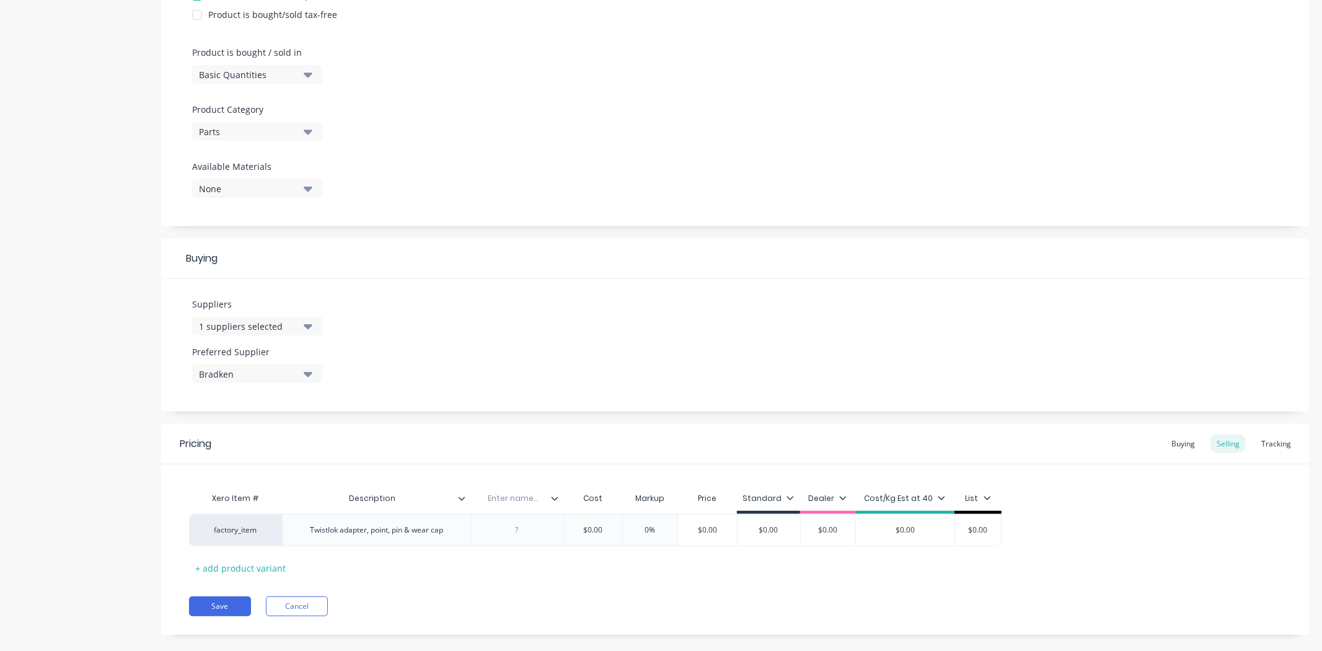
click at [364, 469] on div "Xero Item # Description Enter name... Cost Markup Price Standard Dealer Cost/Kg…" at bounding box center [735, 520] width 1149 height 113
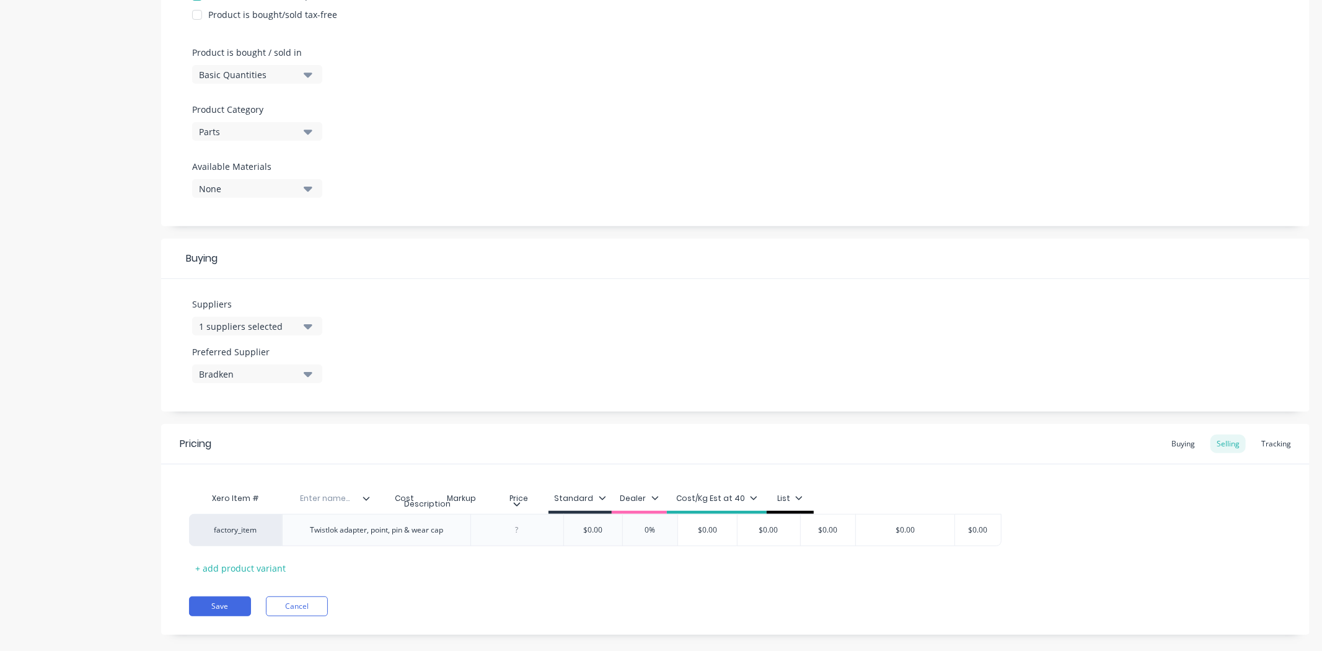
drag, startPoint x: 467, startPoint y: 511, endPoint x: 523, endPoint y: 522, distance: 56.2
click at [523, 522] on div "Xero Item # Description Enter name... Cost Markup Price Standard Dealer Cost/Kg…" at bounding box center [735, 532] width 1093 height 92
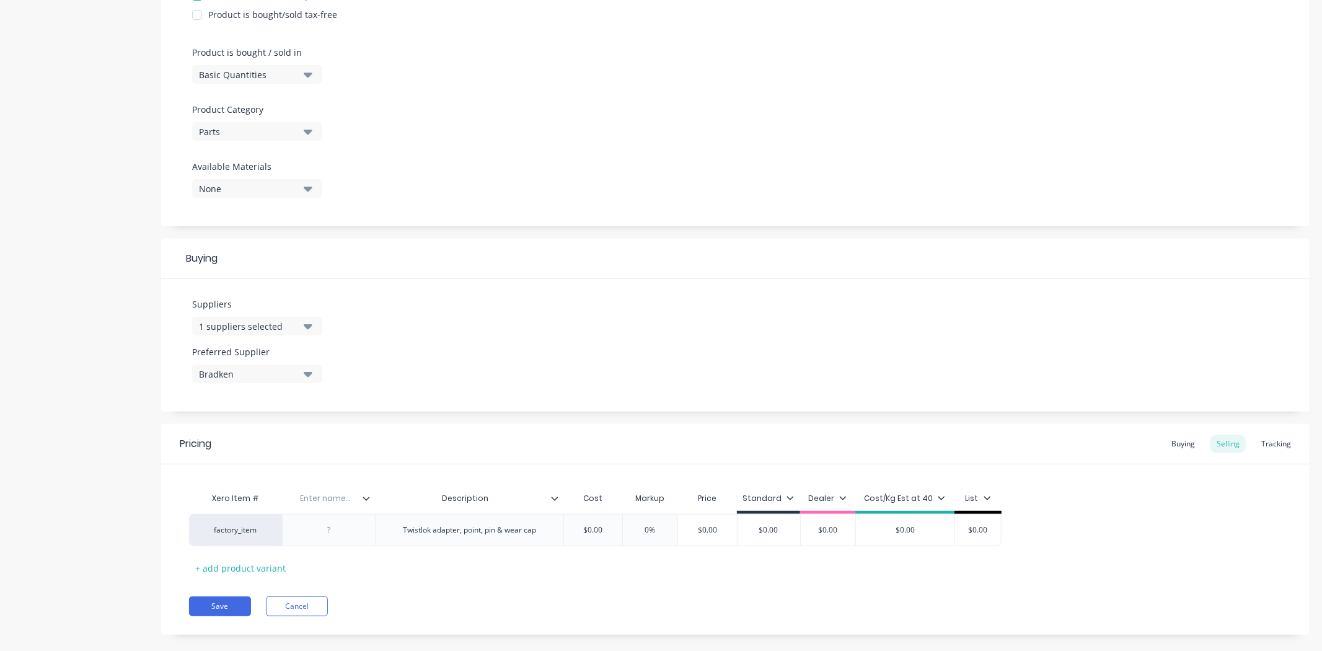
click at [338, 497] on input "text" at bounding box center [325, 498] width 86 height 11
type textarea "x"
drag, startPoint x: 312, startPoint y: 523, endPoint x: 319, endPoint y: 527, distance: 7.2
click at [313, 523] on div at bounding box center [329, 530] width 62 height 16
paste div
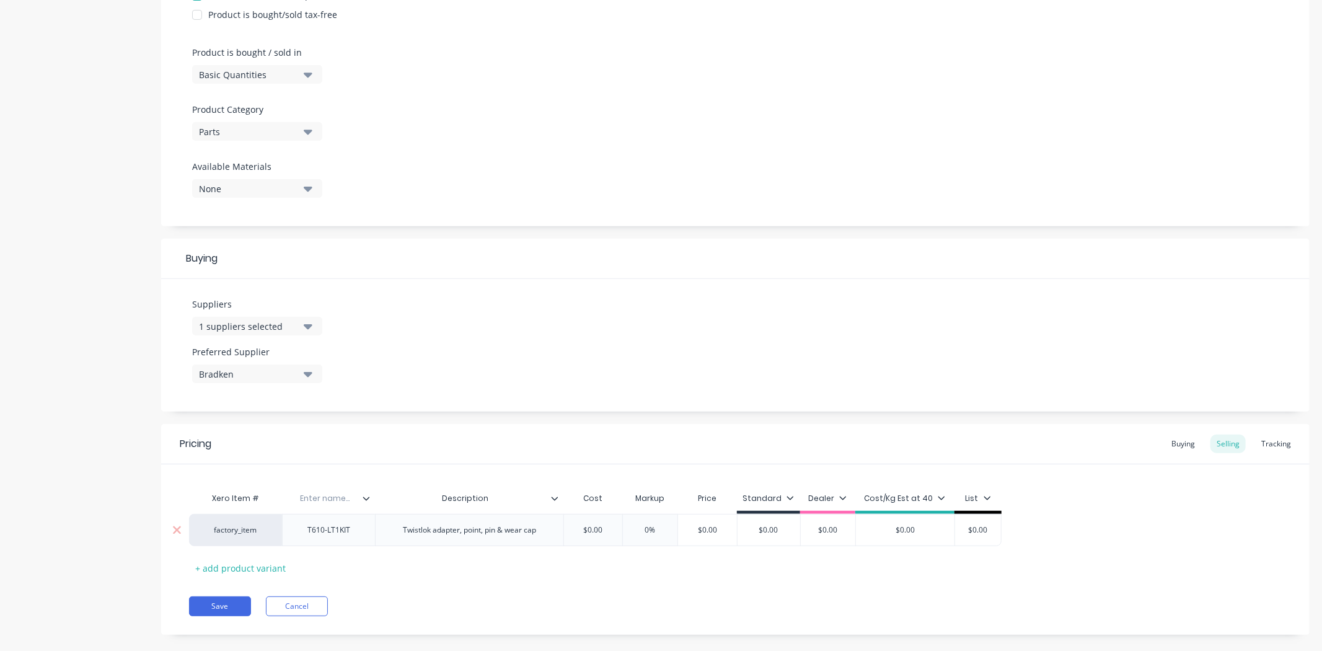
drag, startPoint x: 337, startPoint y: 529, endPoint x: 345, endPoint y: 529, distance: 7.5
click at [338, 529] on div "T610-LT1KIT" at bounding box center [329, 530] width 63 height 16
type textarea "x"
click at [457, 598] on div "Save Cancel" at bounding box center [749, 606] width 1121 height 20
click at [327, 491] on div "Enter name..." at bounding box center [325, 498] width 86 height 31
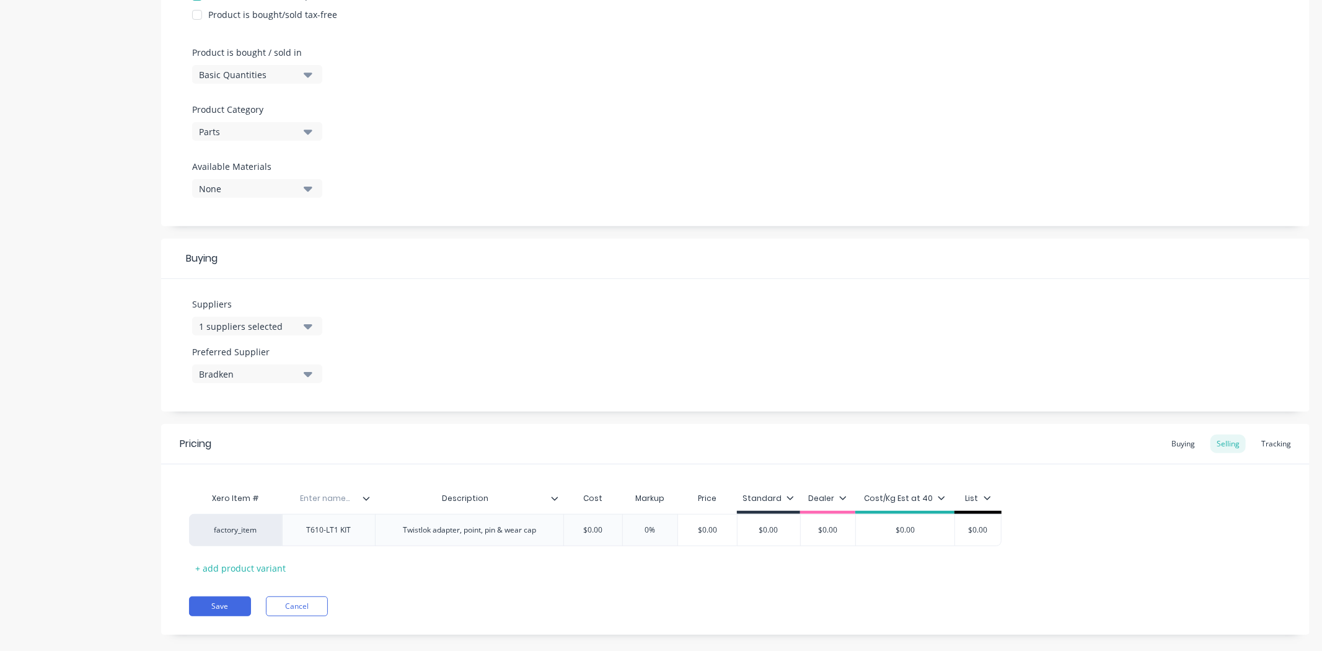
click at [330, 497] on input "text" at bounding box center [325, 498] width 86 height 11
type input "Part Number"
type textarea "x"
click at [449, 420] on div "Add image Bradken Twistlok GET Settings Product Options I buy this item I sell …" at bounding box center [735, 181] width 1149 height 945
click at [402, 533] on div "Twistlok adapter, point, pin & wear cap" at bounding box center [469, 530] width 153 height 16
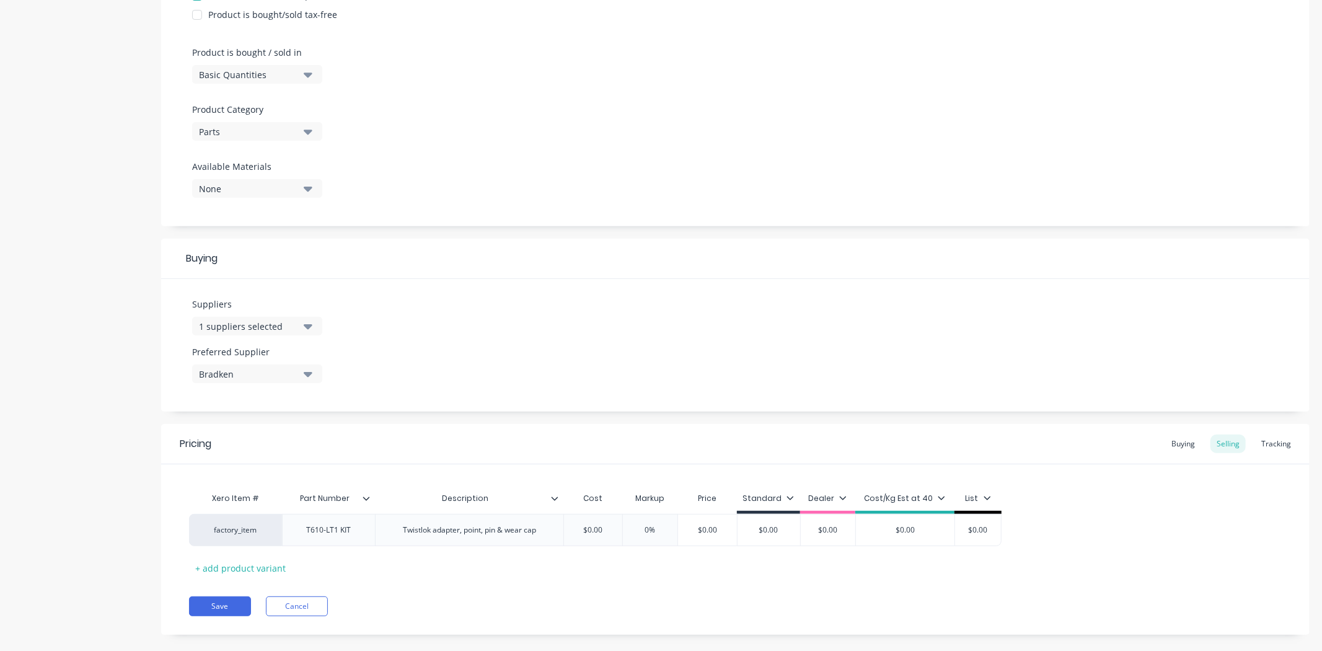
paste div
type textarea "x"
click at [484, 591] on div "Pricing Buying Selling Tracking Xero Item # Part Number Description Cost Markup…" at bounding box center [735, 532] width 1149 height 217
click at [638, 518] on div "$0.00" at bounding box center [625, 530] width 62 height 31
type input "$0.00"
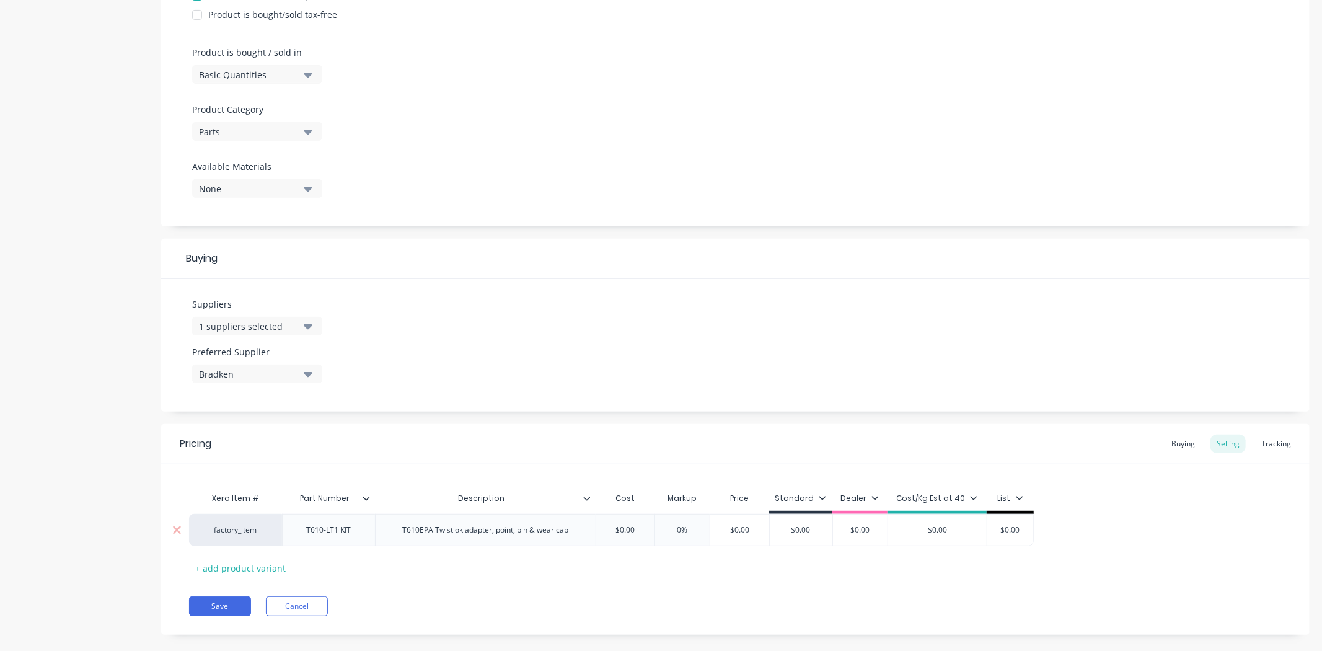
click at [622, 528] on input "$0.00" at bounding box center [625, 529] width 62 height 11
paste input "1095"
type textarea "x"
type input "$1095.00"
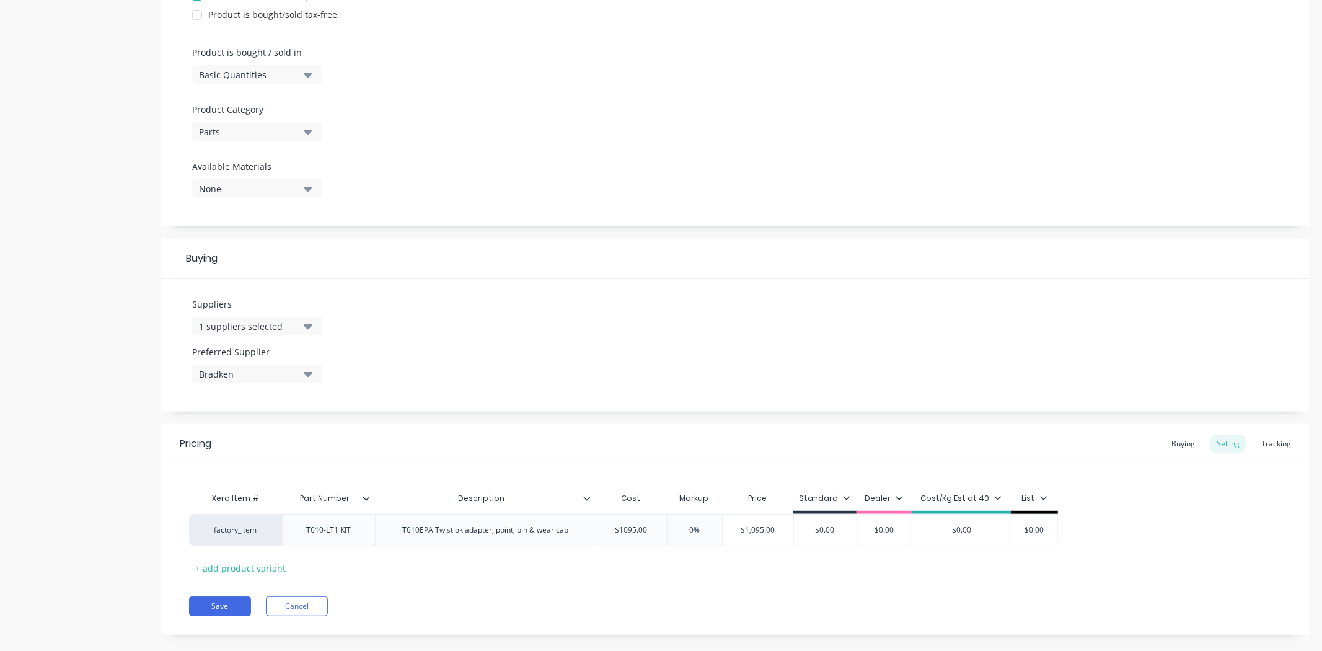
click at [642, 444] on div "Pricing Buying Selling Tracking" at bounding box center [735, 444] width 1149 height 40
click at [1178, 446] on div "Buying" at bounding box center [1183, 444] width 36 height 19
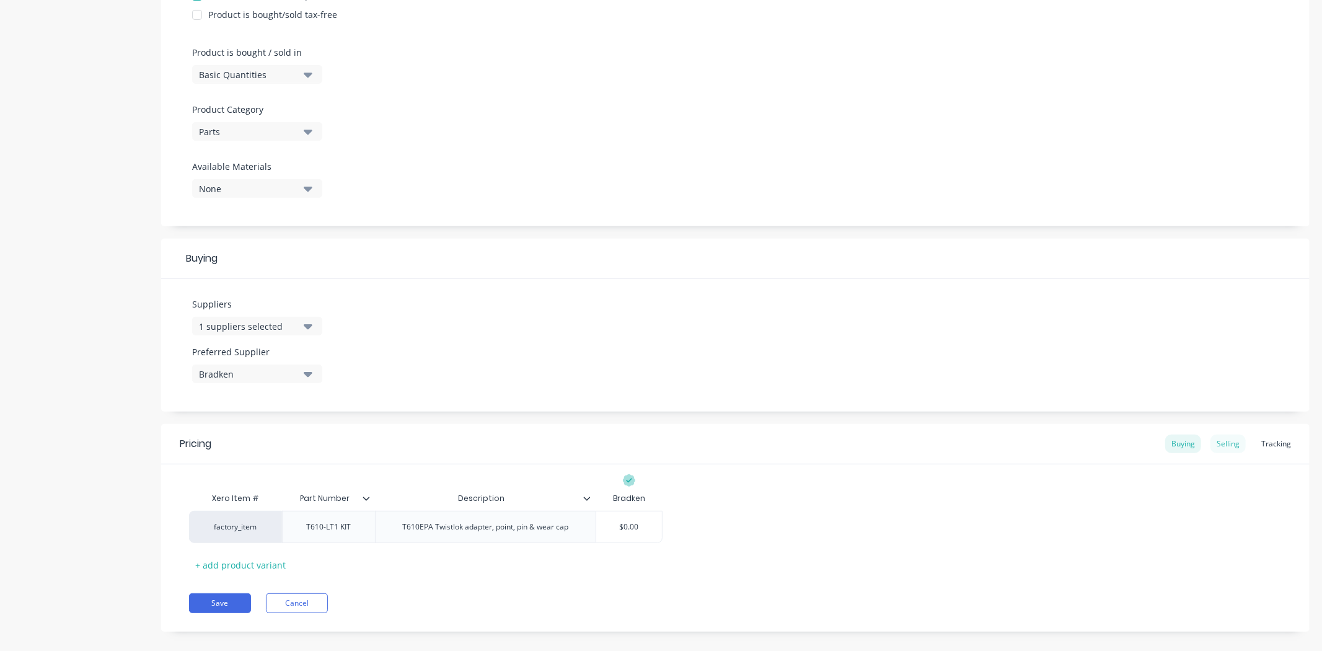
click at [1220, 443] on div "Selling" at bounding box center [1228, 444] width 35 height 19
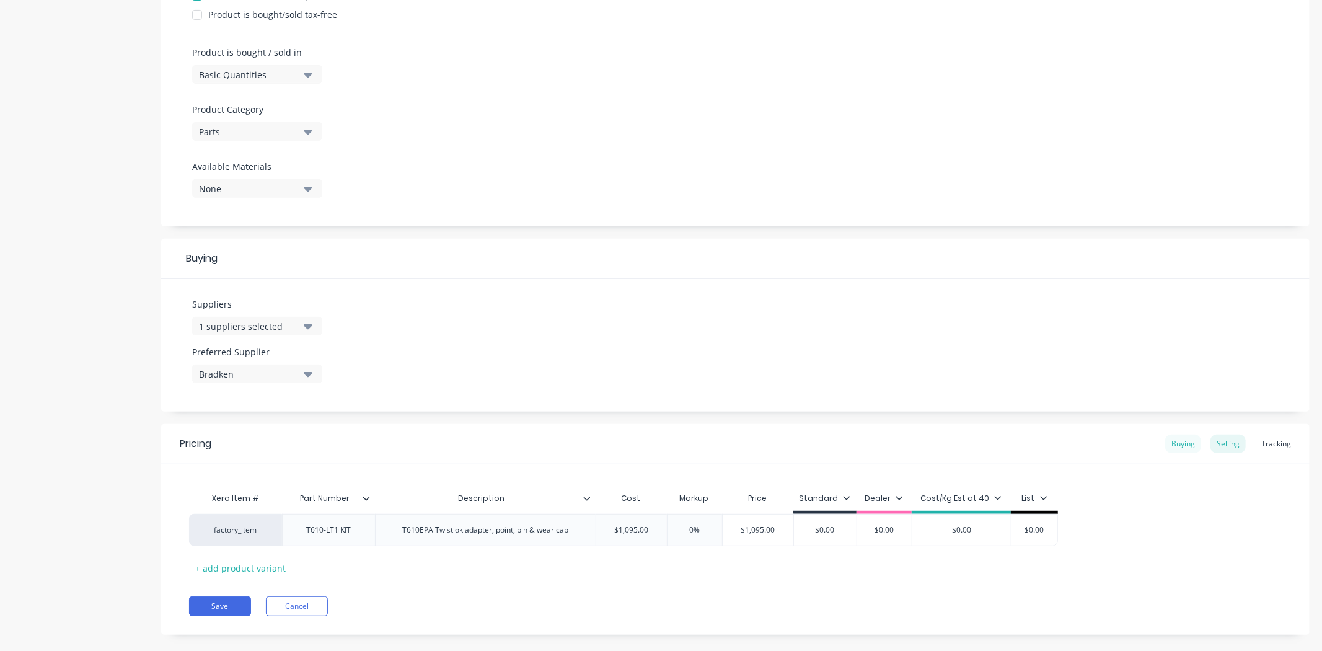
click at [1190, 451] on div "Buying" at bounding box center [1183, 444] width 36 height 19
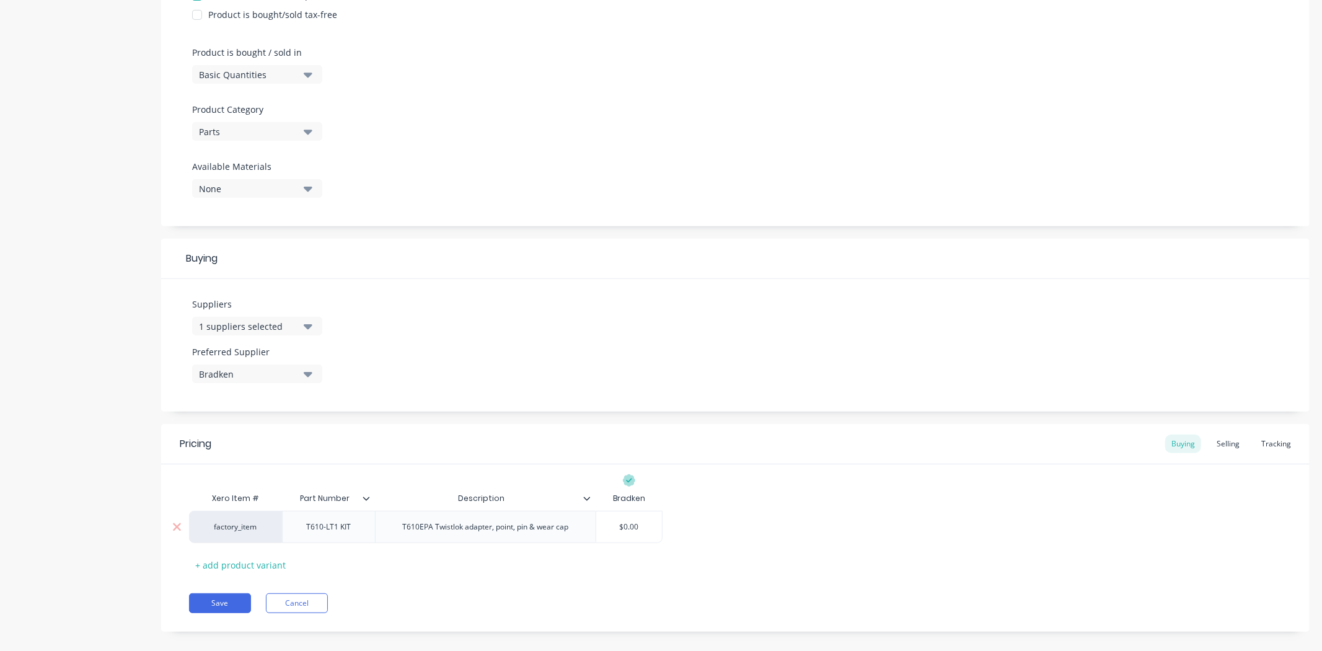
type input "$0.00"
click at [630, 528] on input "$0.00" at bounding box center [629, 526] width 66 height 11
drag, startPoint x: 630, startPoint y: 528, endPoint x: 641, endPoint y: 528, distance: 11.2
click at [630, 528] on input "$0.00" at bounding box center [629, 526] width 66 height 11
paste input "1095"
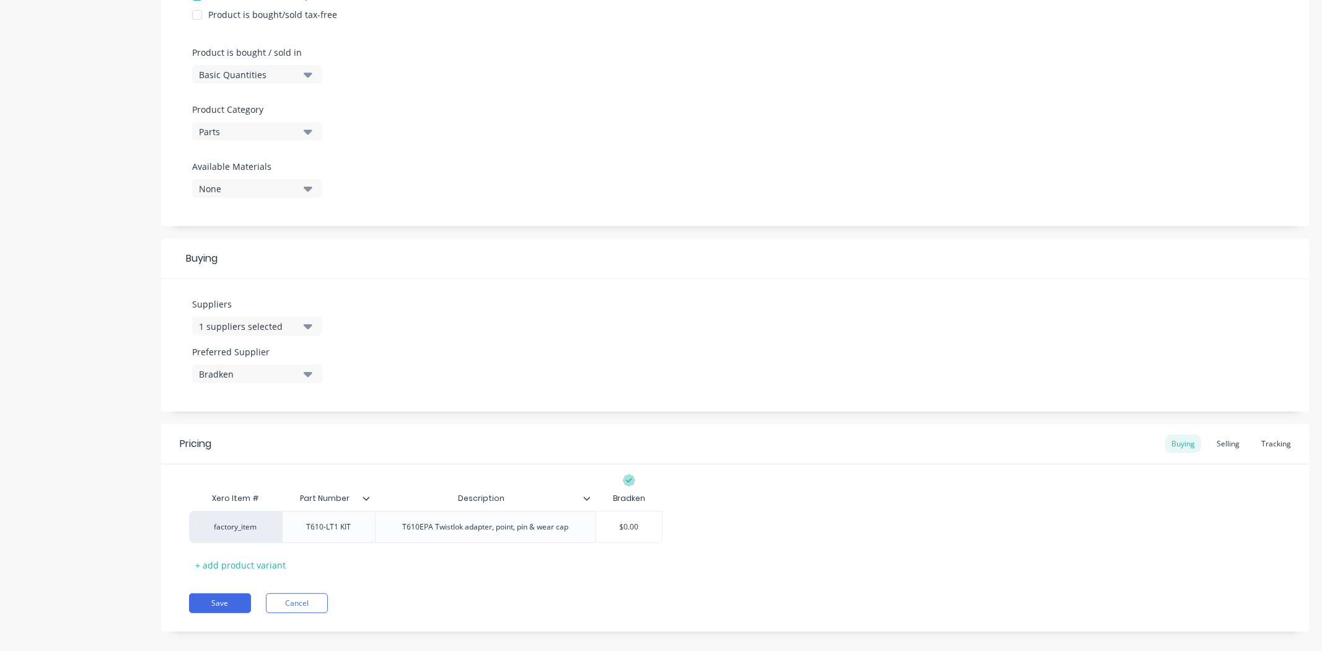
type textarea "x"
type input "$1095.00"
click at [823, 543] on div "Xero Item # Part Number Description Bradken factory_item T610-LT1 KIT T610EPA T…" at bounding box center [735, 530] width 1093 height 89
click at [1217, 443] on div "Selling" at bounding box center [1228, 444] width 35 height 19
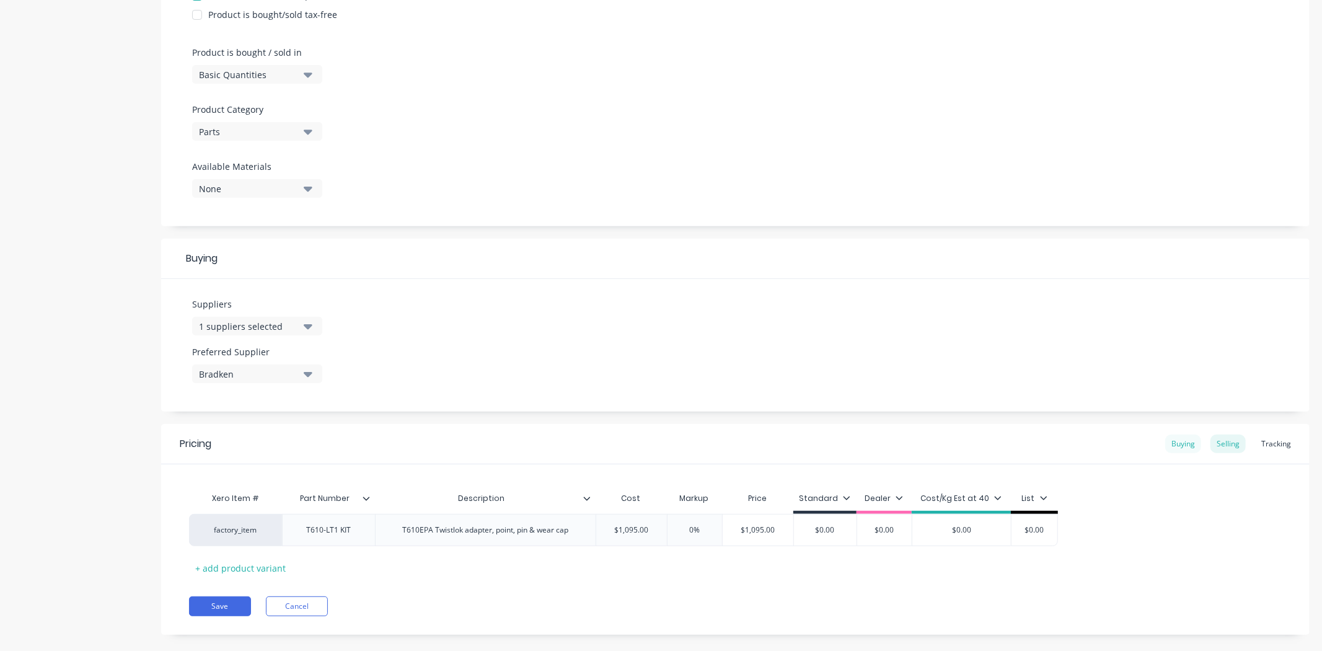
click at [1172, 444] on div "Buying" at bounding box center [1183, 444] width 36 height 19
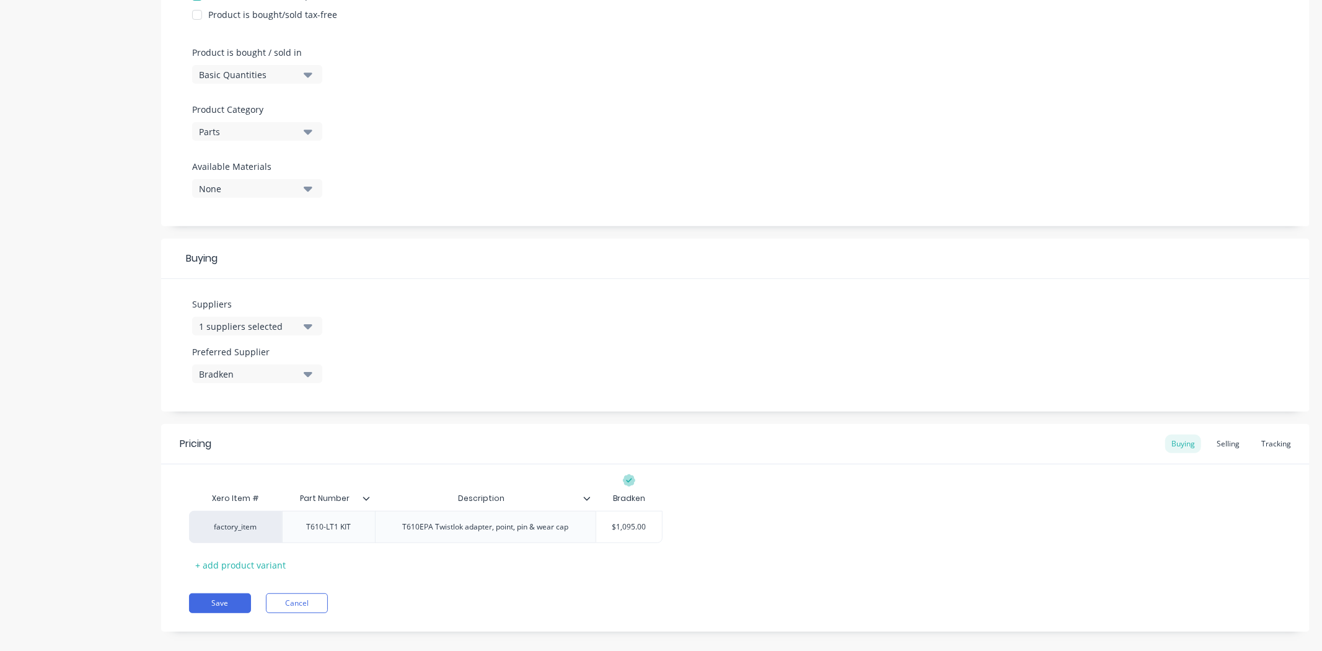
click at [846, 512] on div "factory_item T610-LT1 KIT T610EPA Twistlok adapter, point, pin & wear cap $1,09…" at bounding box center [735, 527] width 1093 height 32
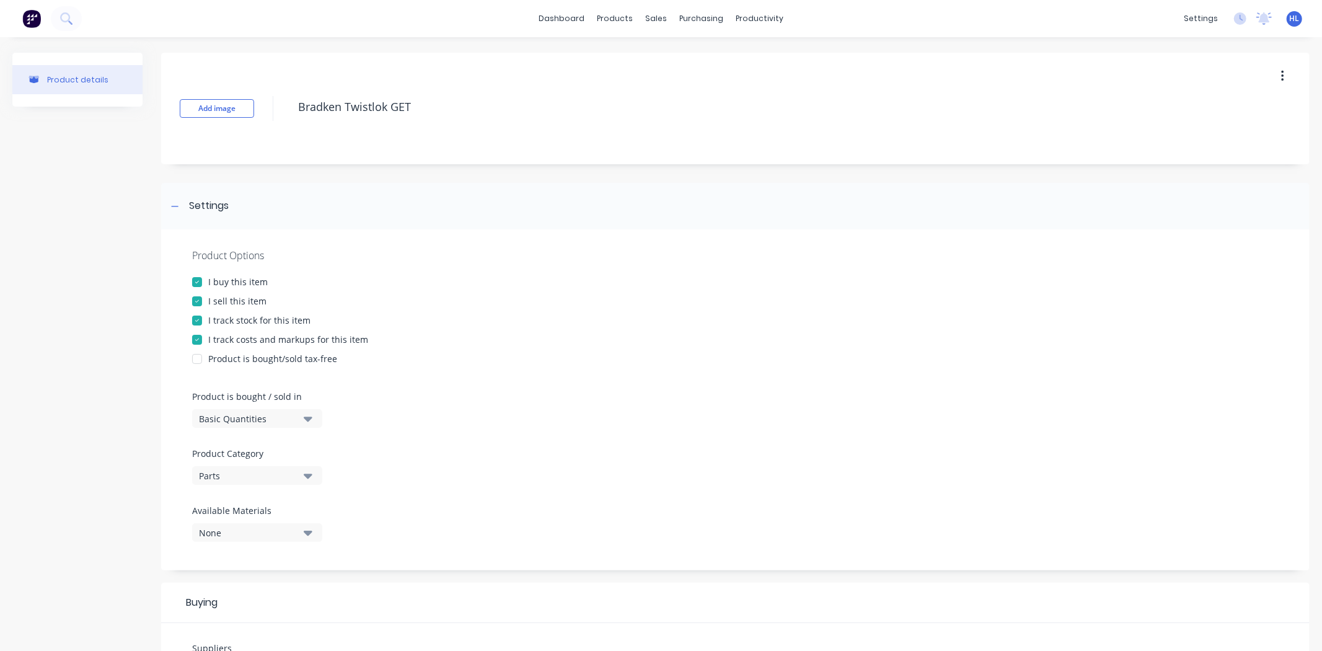
scroll to position [358, 0]
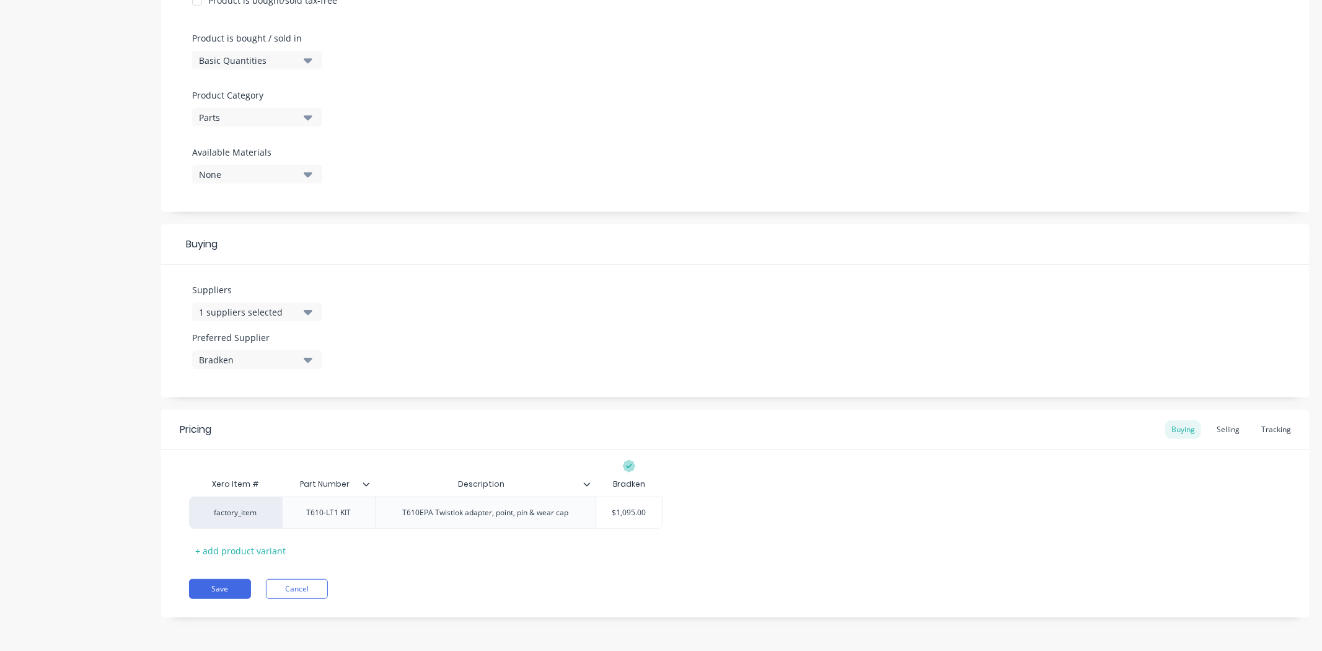
click at [461, 560] on div "Pricing Buying Selling Tracking Xero Item # Part Number Description Bradken fac…" at bounding box center [735, 514] width 1149 height 208
click at [245, 586] on button "Save" at bounding box center [220, 589] width 62 height 20
type textarea "x"
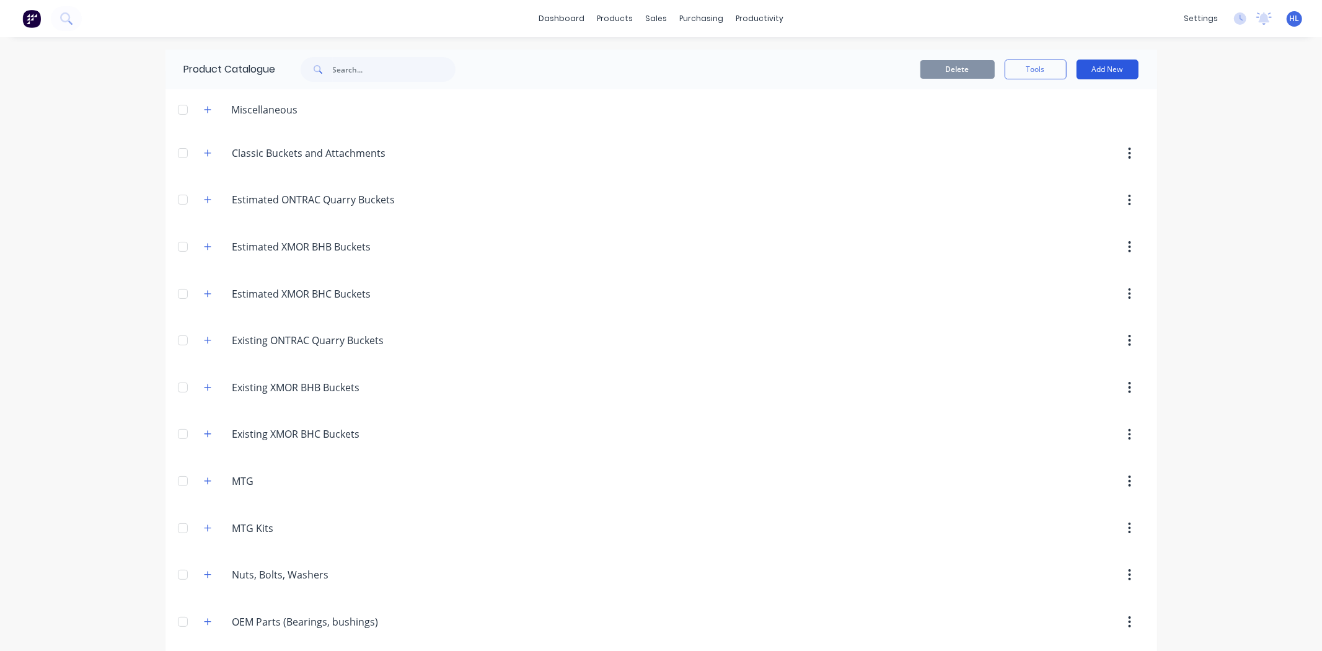
click at [1095, 73] on button "Add New" at bounding box center [1108, 70] width 62 height 20
click at [1092, 106] on div "Category" at bounding box center [1079, 101] width 95 height 18
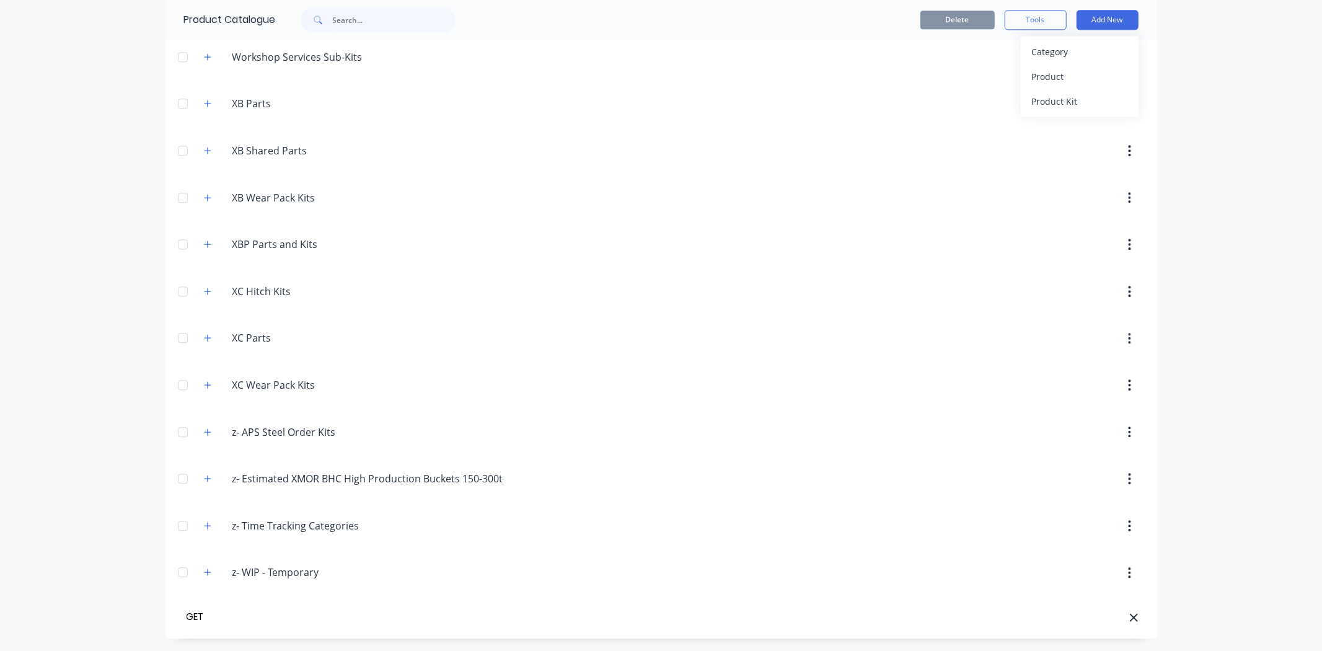
type input "GET"
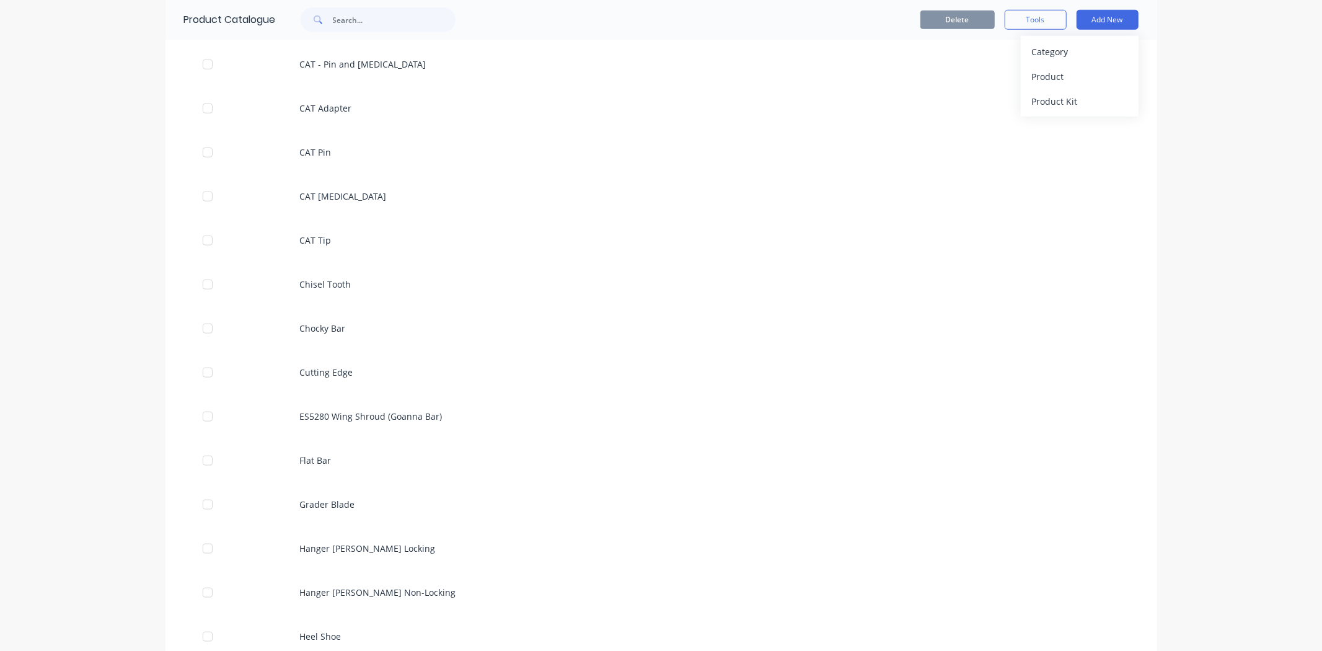
scroll to position [519, 0]
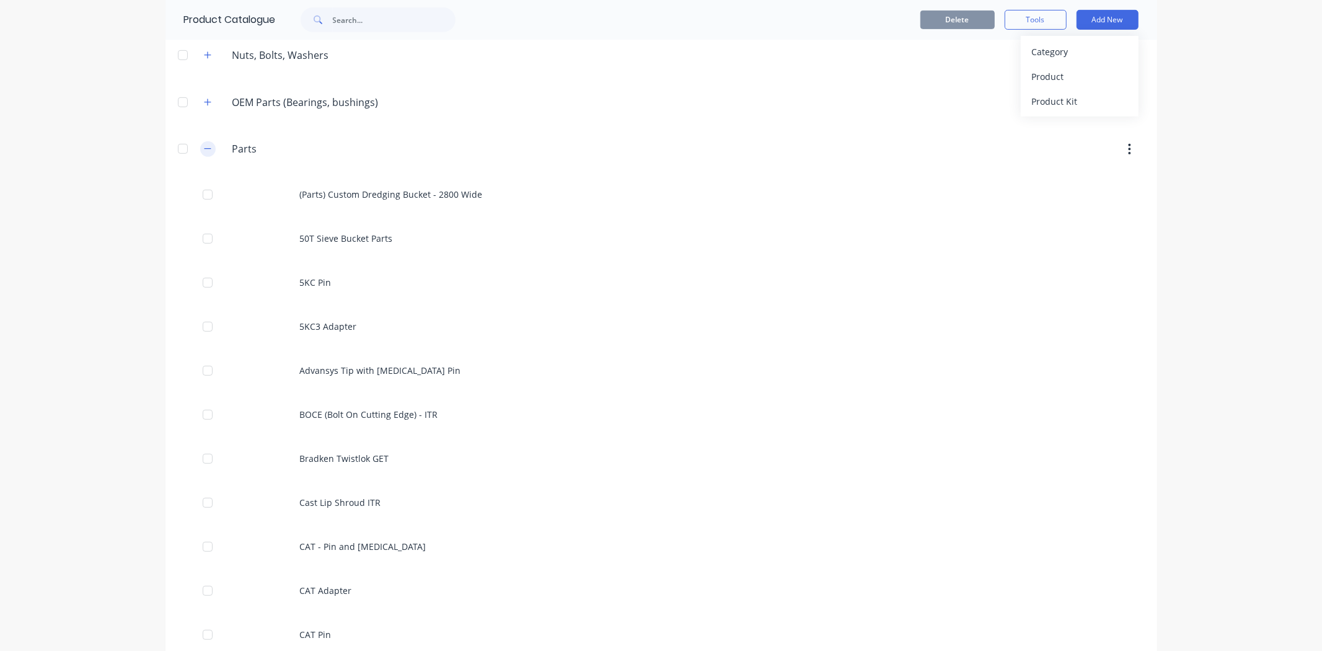
click at [206, 147] on icon "button" at bounding box center [207, 148] width 7 height 9
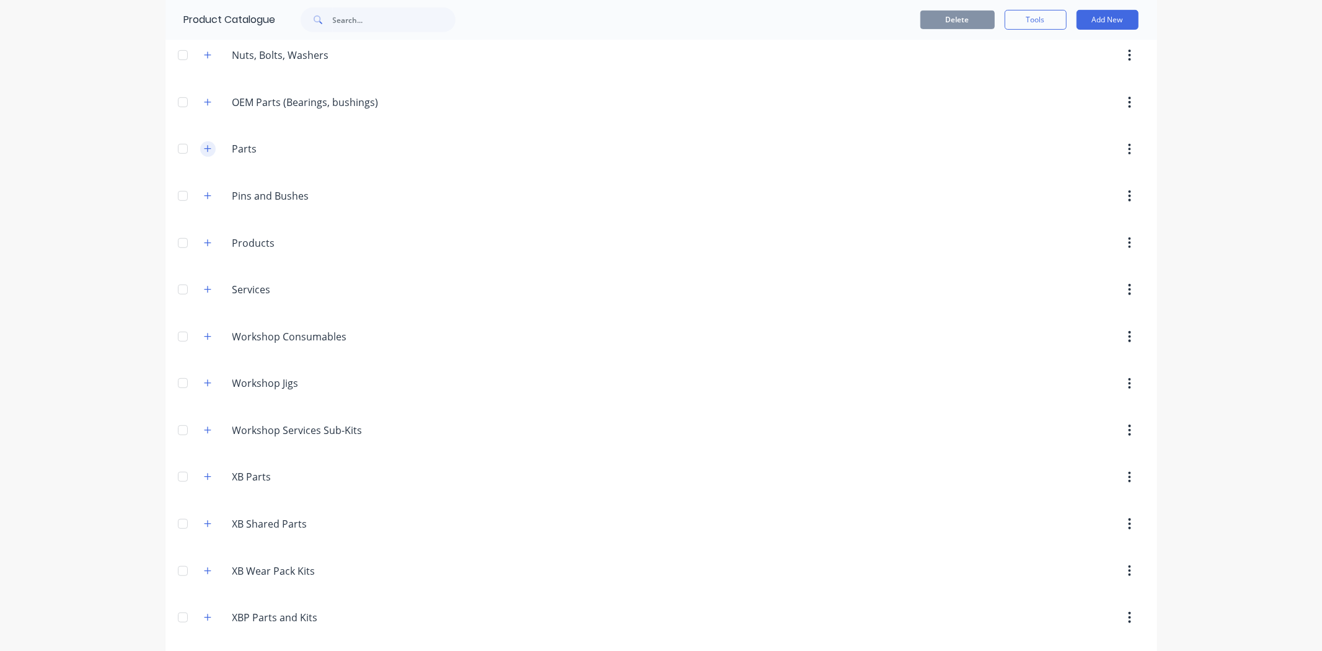
click at [206, 147] on icon "button" at bounding box center [207, 148] width 7 height 9
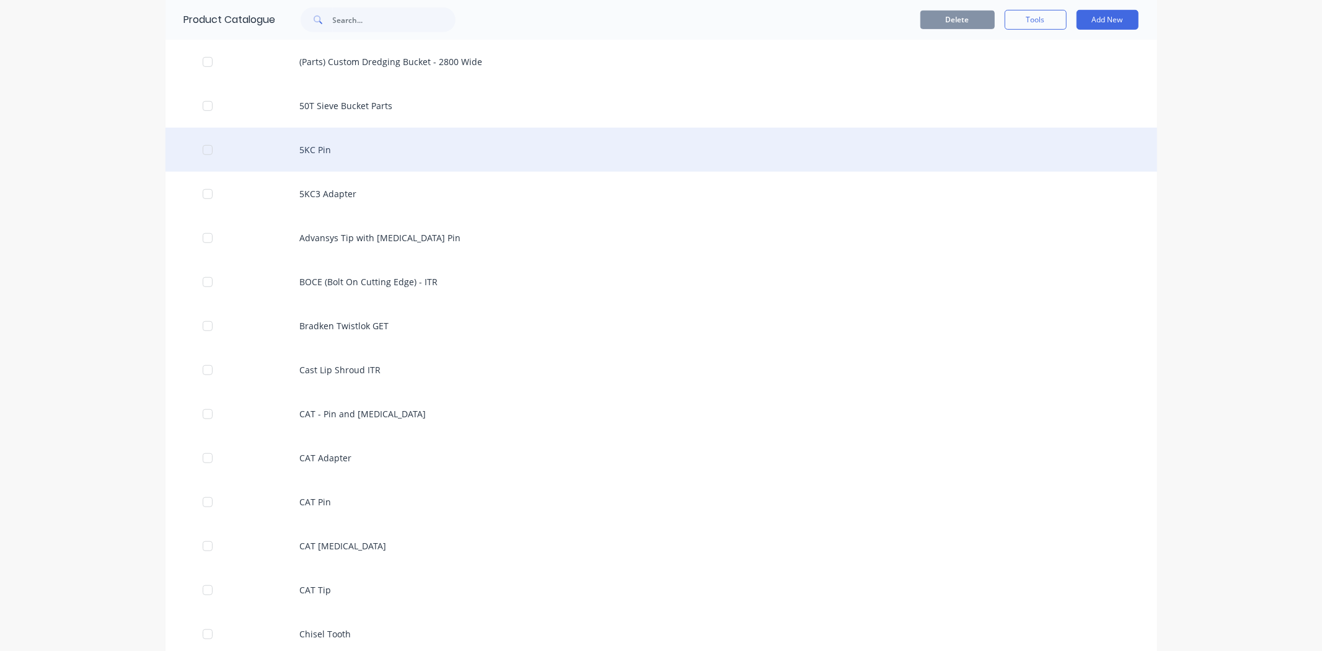
scroll to position [658, 0]
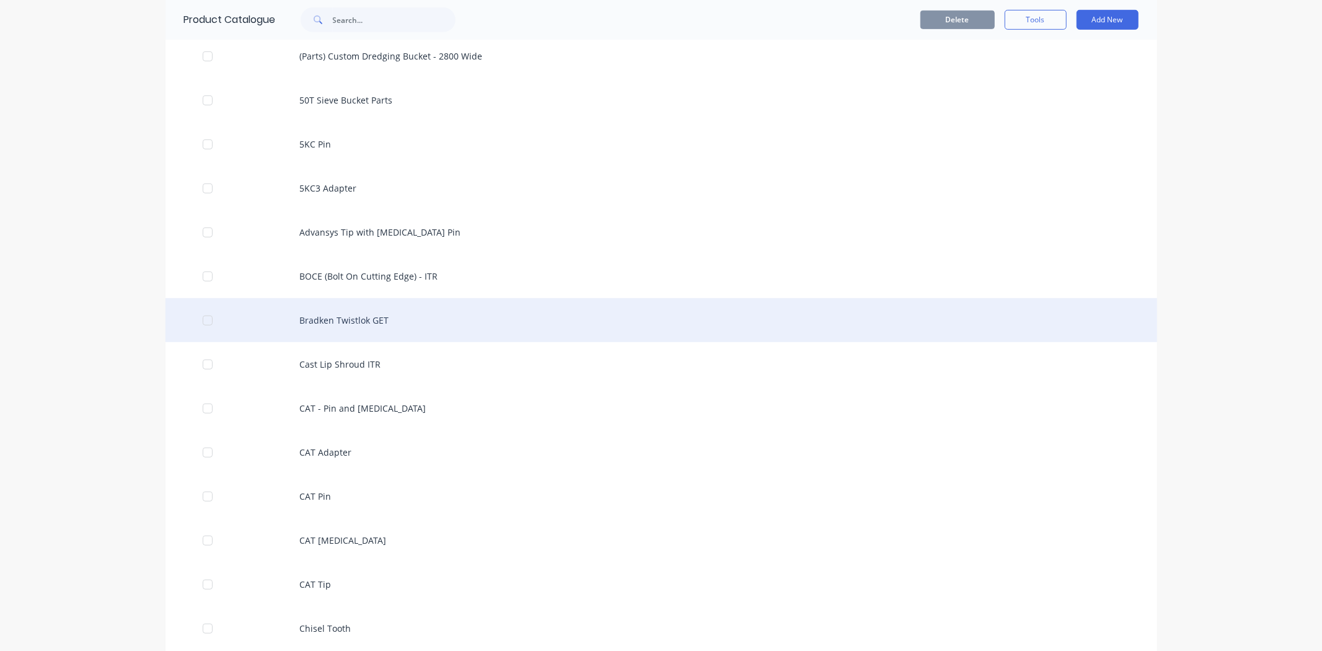
click at [418, 332] on div "Bradken Twistlok GET" at bounding box center [662, 320] width 992 height 44
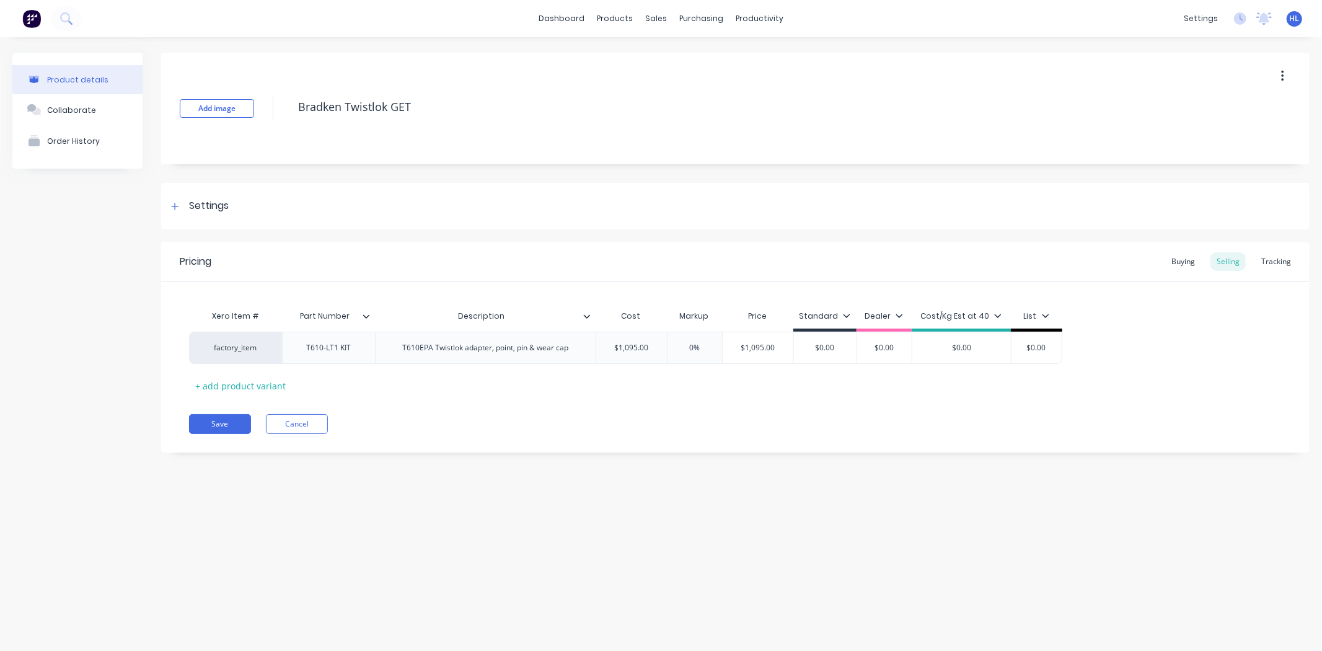
click at [205, 202] on div "Settings" at bounding box center [209, 205] width 40 height 15
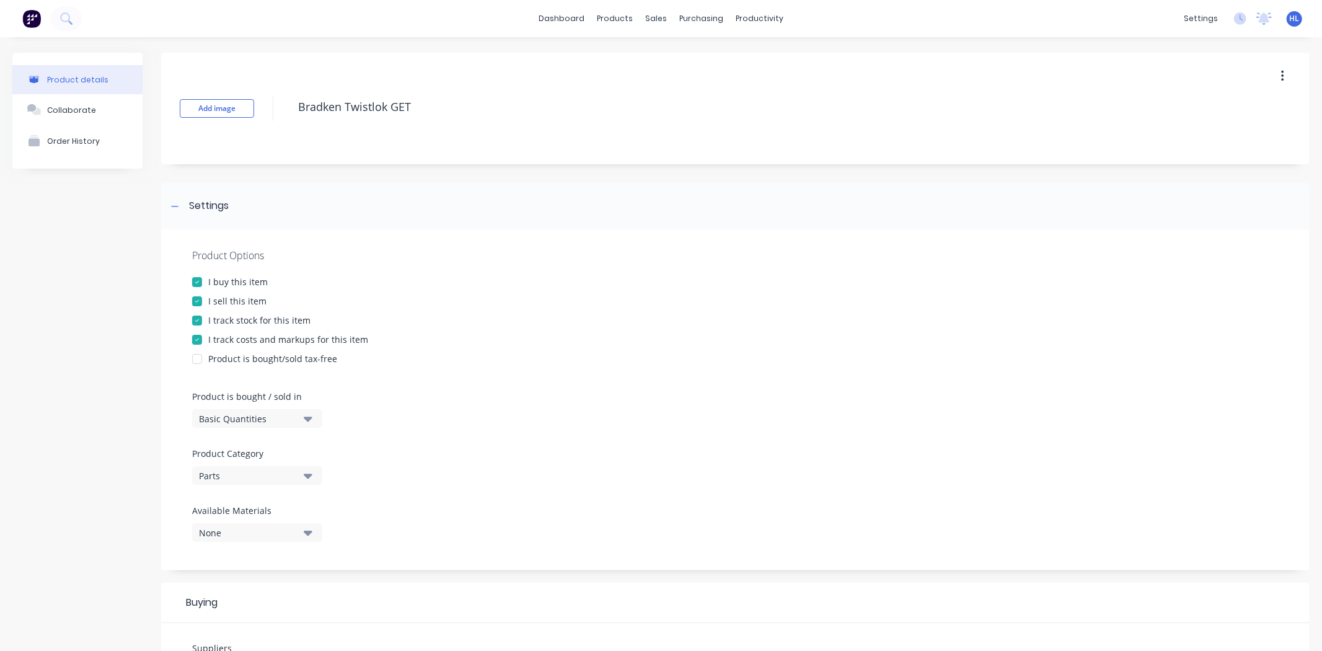
click at [274, 477] on div "Parts" at bounding box center [248, 475] width 99 height 13
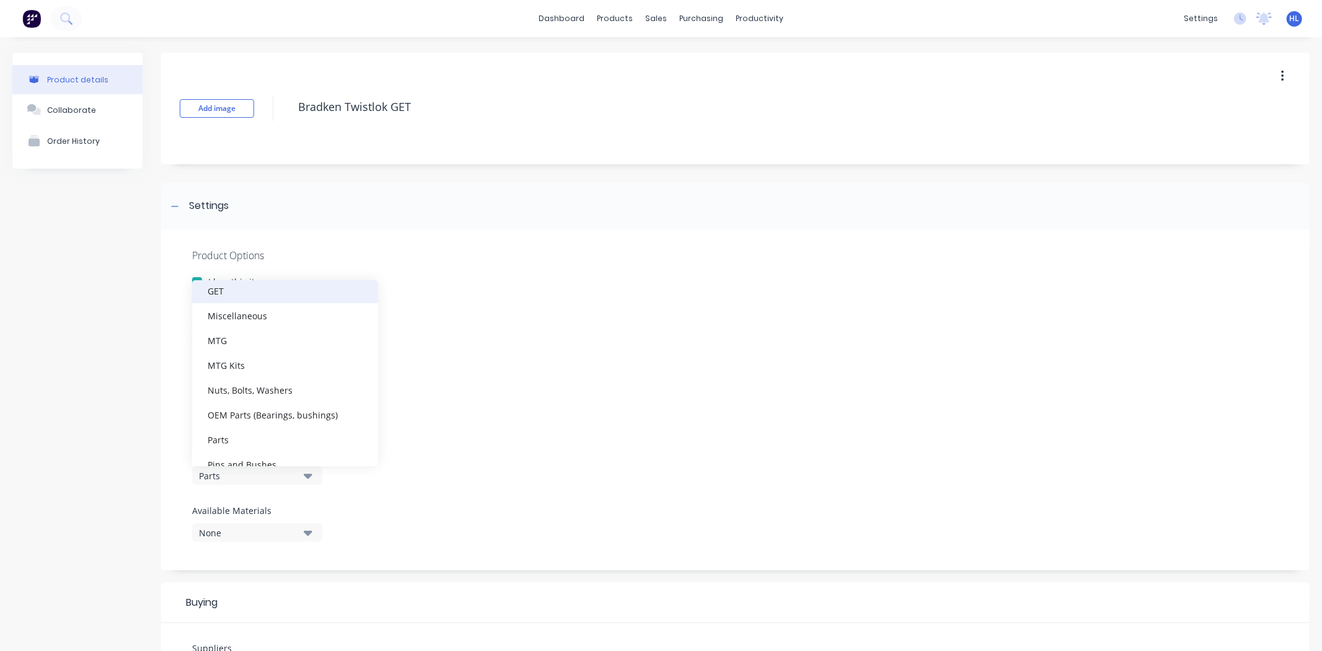
click at [296, 296] on div "GET" at bounding box center [285, 290] width 186 height 25
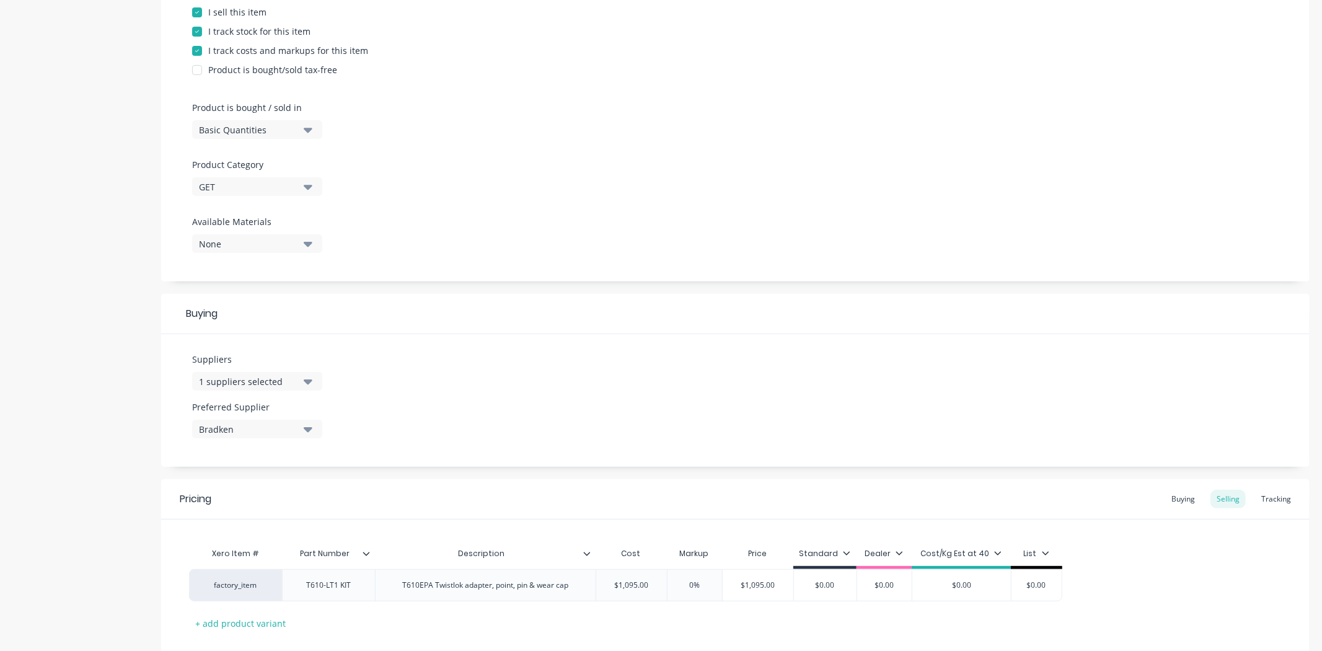
scroll to position [362, 0]
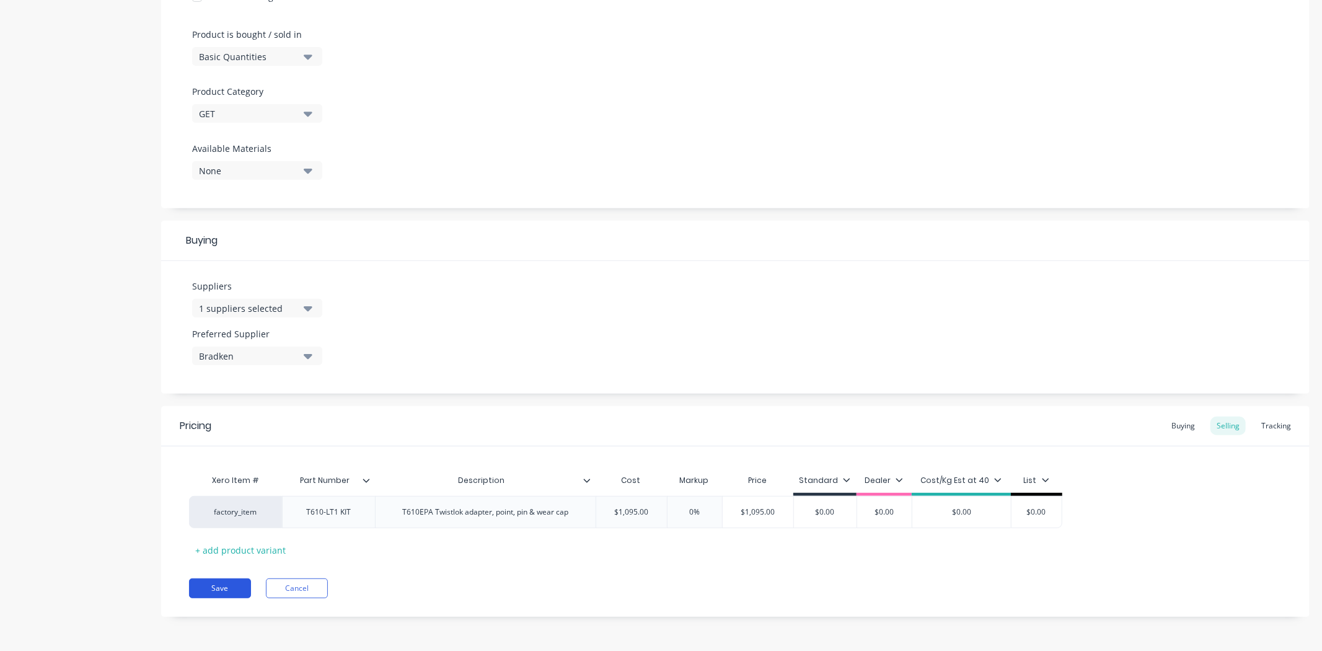
click at [234, 590] on button "Save" at bounding box center [220, 588] width 62 height 20
type textarea "x"
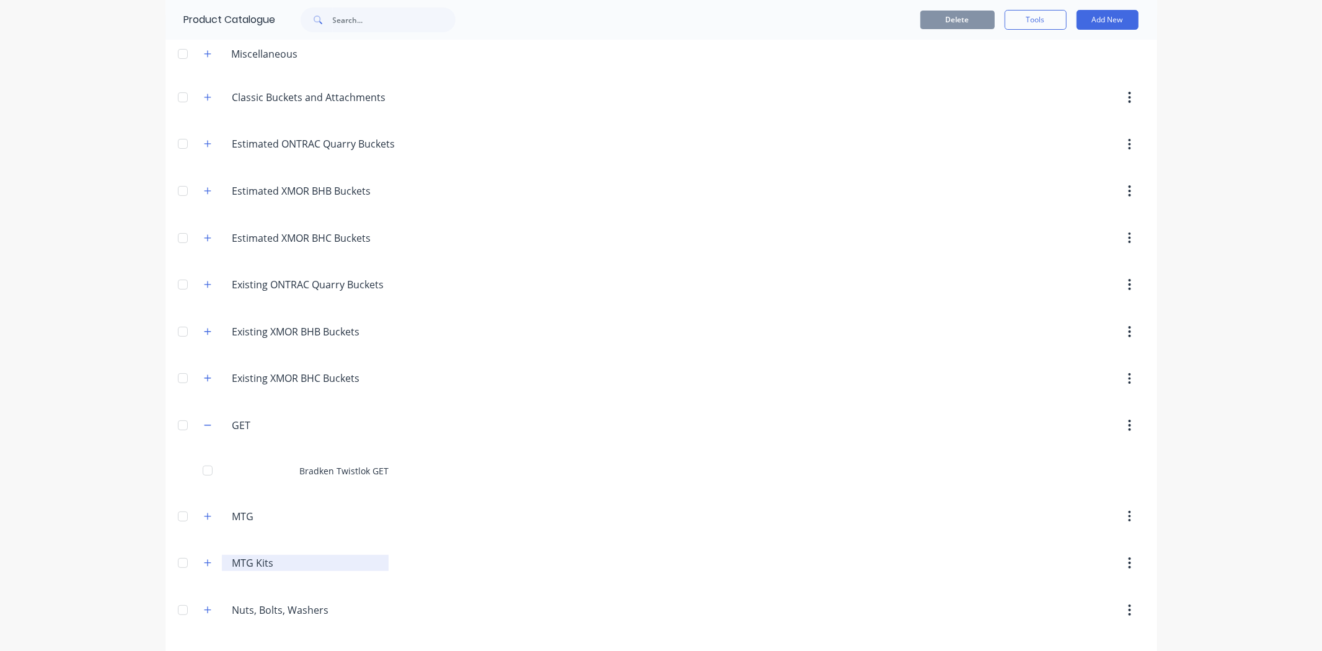
scroll to position [138, 0]
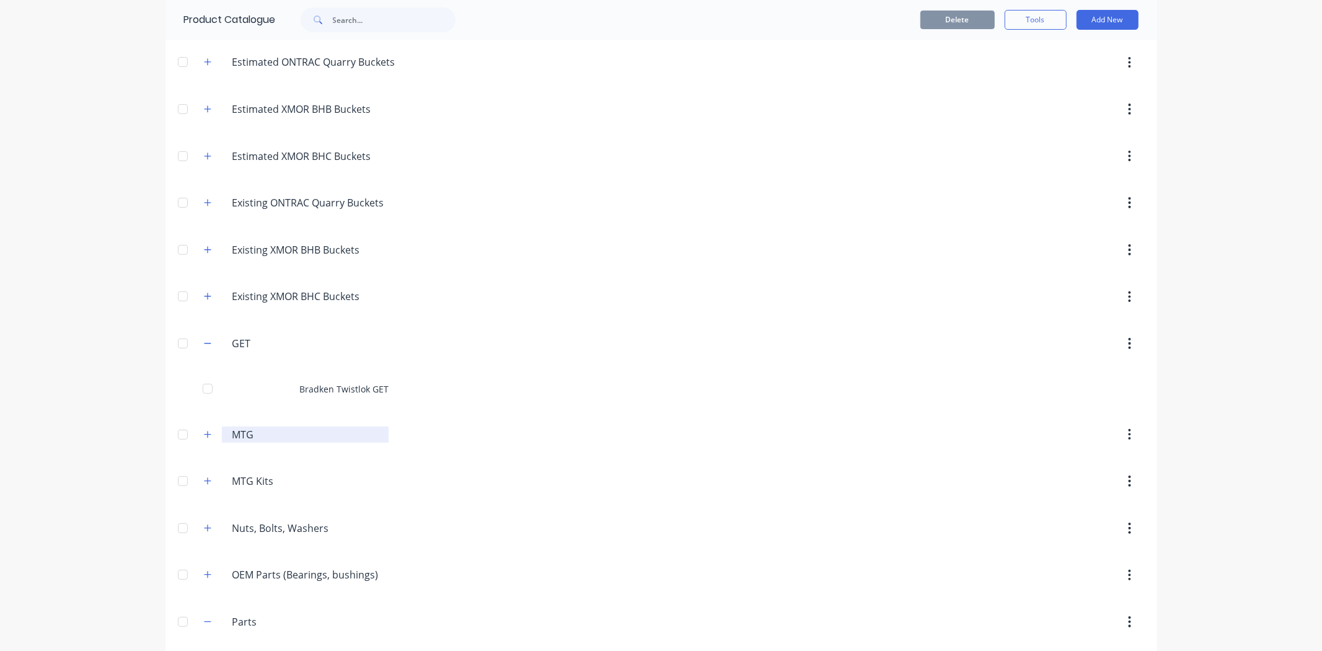
click at [272, 428] on input "MTG" at bounding box center [305, 434] width 147 height 15
click at [224, 437] on div "MTG MTG" at bounding box center [305, 434] width 167 height 16
click at [232, 435] on input "MTG" at bounding box center [305, 434] width 147 height 15
type input "GET - MTG"
click at [101, 431] on div "dashboard products sales purchasing productivity dashboard products Product Cat…" at bounding box center [661, 325] width 1322 height 651
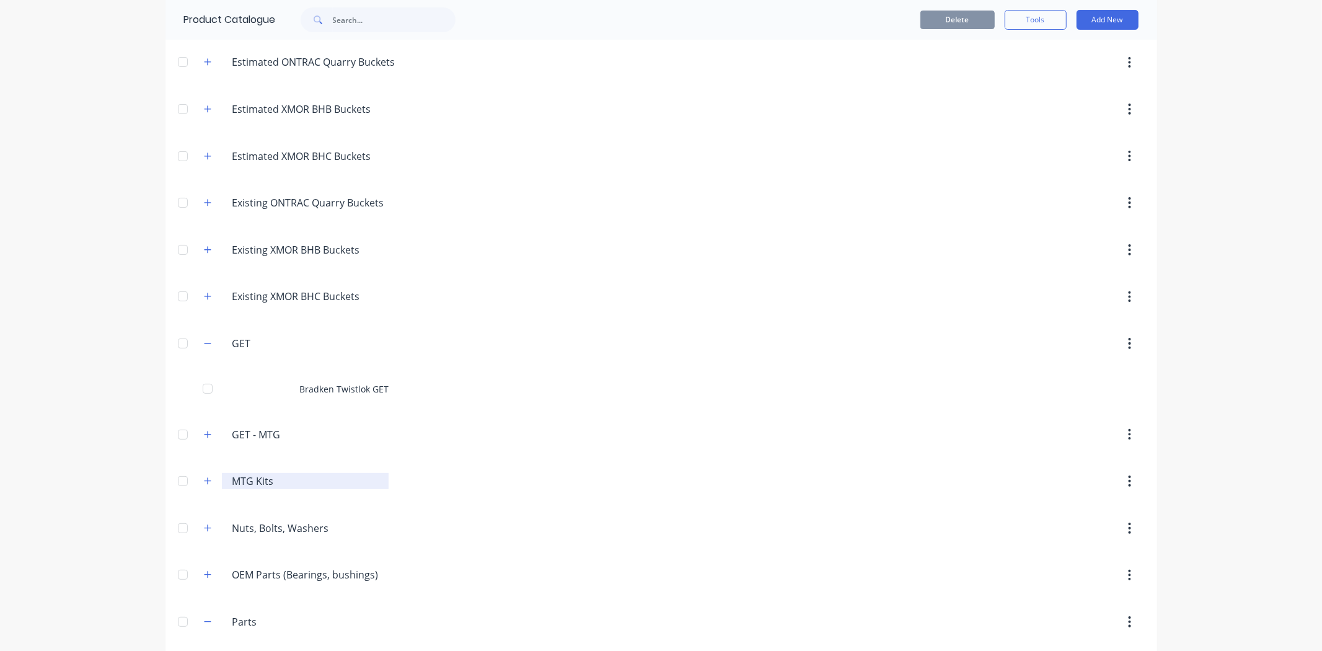
click at [232, 485] on input "MTG Kits" at bounding box center [305, 481] width 147 height 15
type input "GET - MTG Kits"
click at [45, 444] on div "dashboard products sales purchasing productivity dashboard products Product Cat…" at bounding box center [661, 325] width 1322 height 651
click at [62, 404] on div "dashboard products sales purchasing productivity dashboard products Product Cat…" at bounding box center [661, 325] width 1322 height 651
click at [205, 342] on icon "button" at bounding box center [207, 343] width 7 height 9
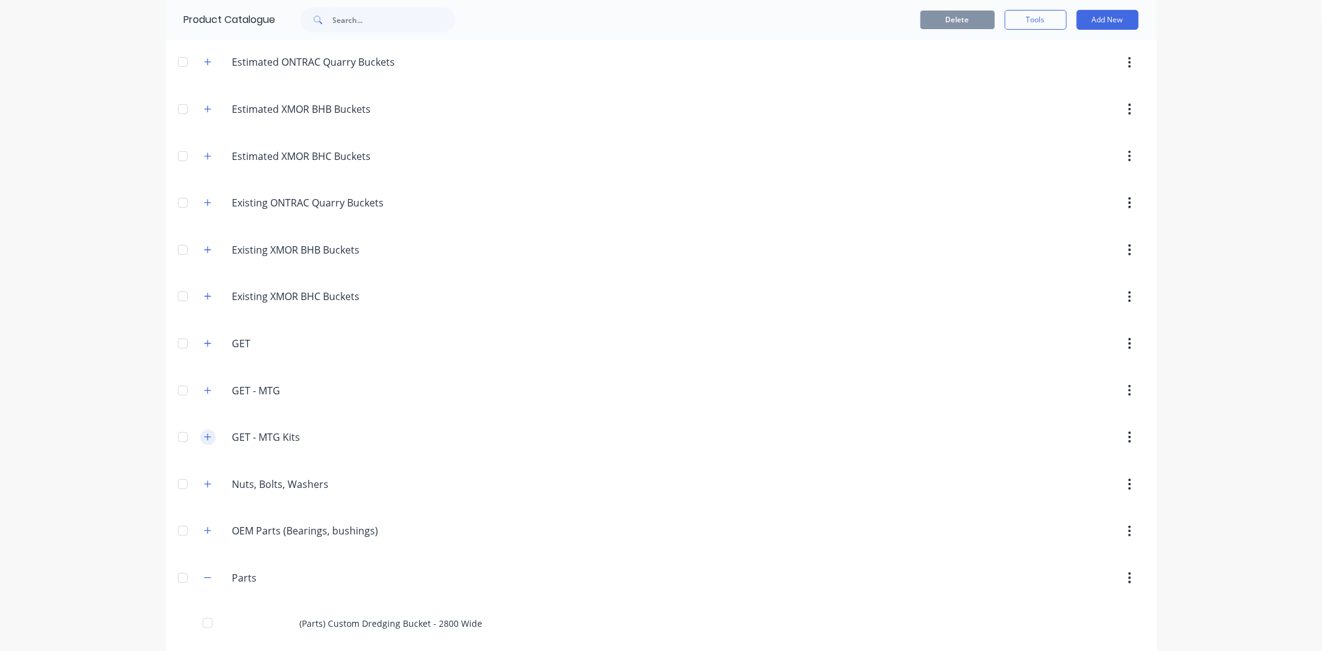
click at [204, 438] on icon "button" at bounding box center [207, 437] width 7 height 9
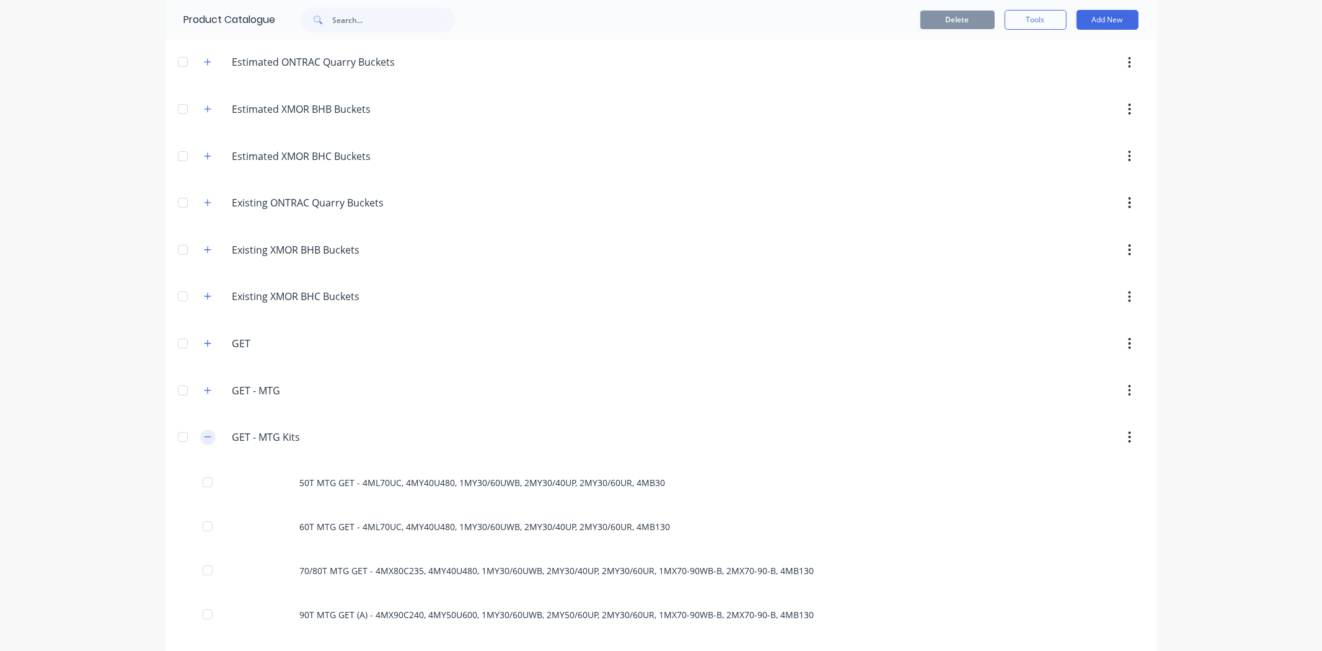
click at [204, 438] on icon "button" at bounding box center [207, 437] width 7 height 9
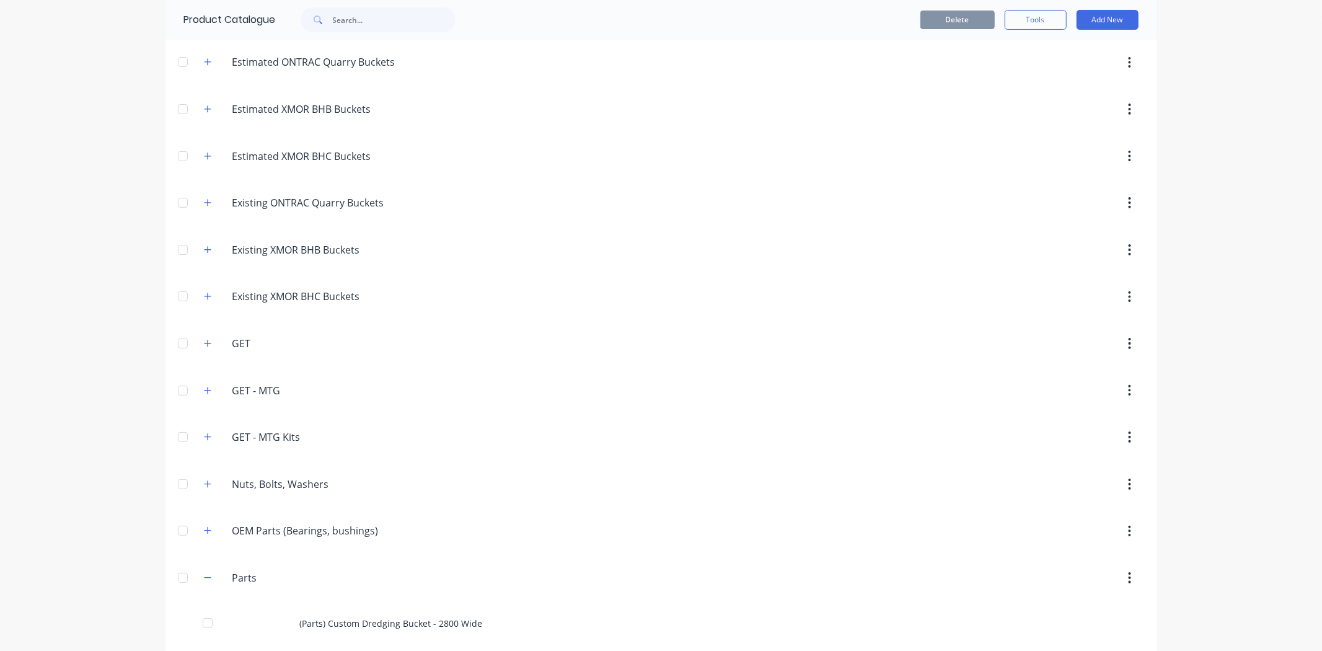
click at [299, 366] on header "GET GET" at bounding box center [662, 343] width 992 height 47
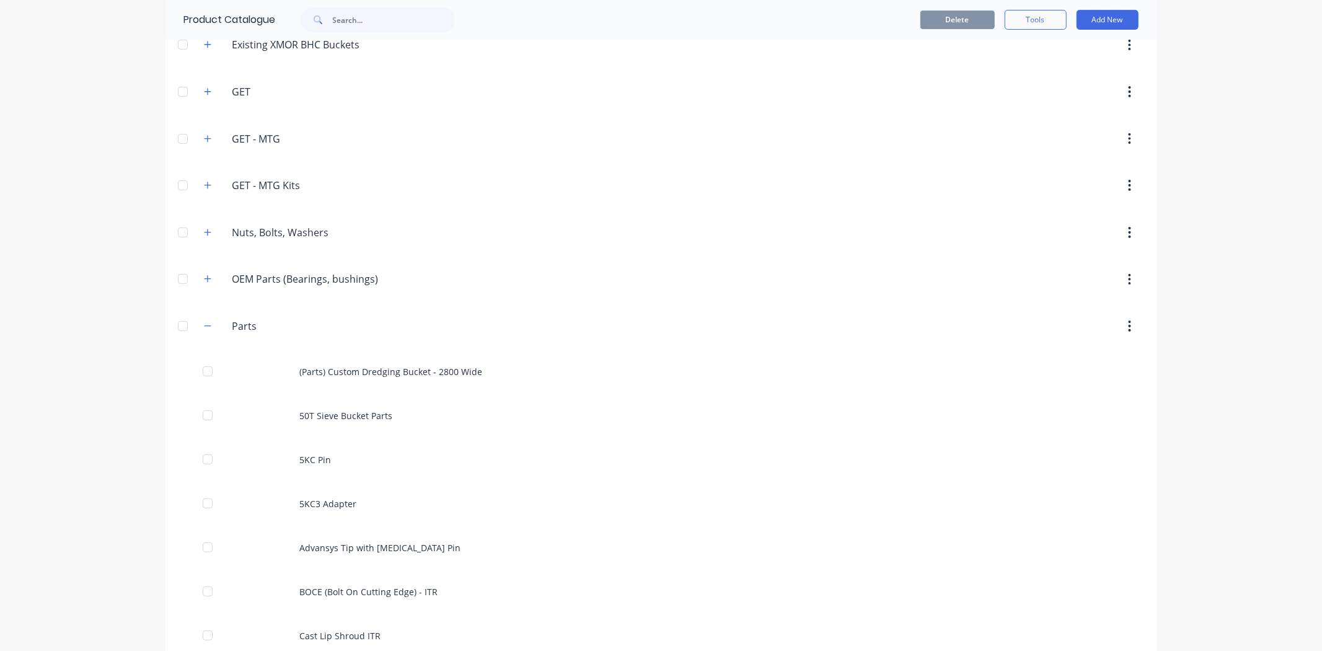
scroll to position [413, 0]
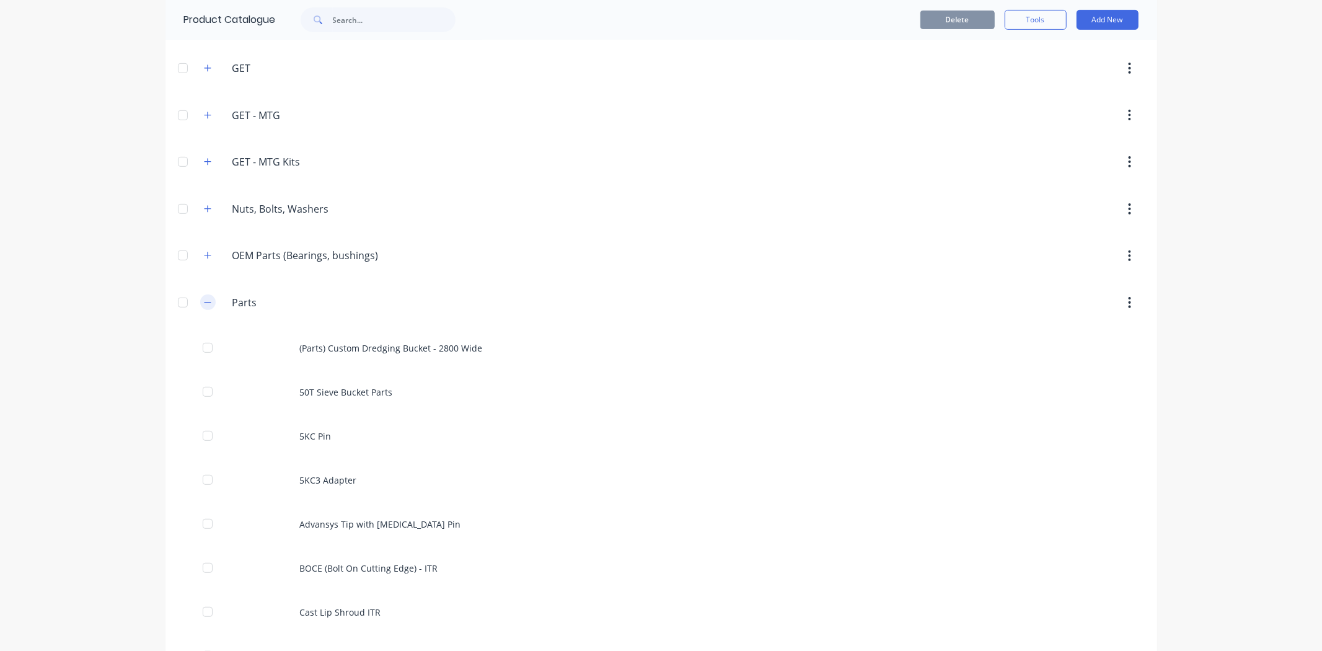
click at [208, 301] on button "button" at bounding box center [207, 301] width 15 height 15
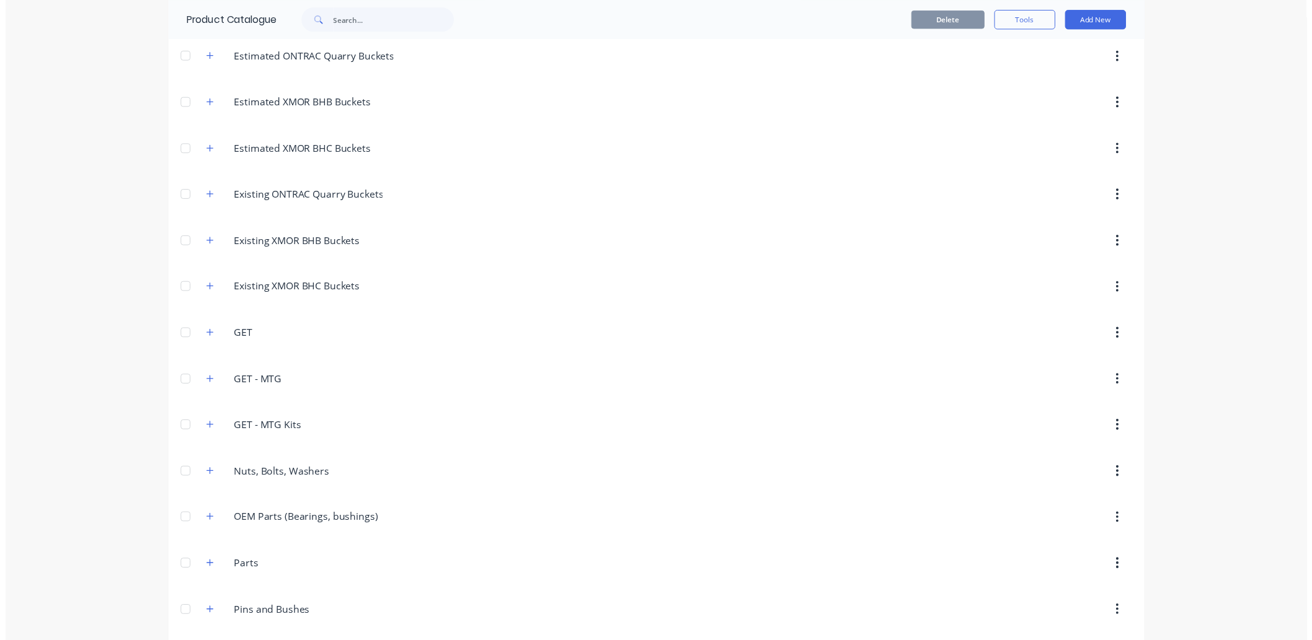
scroll to position [0, 0]
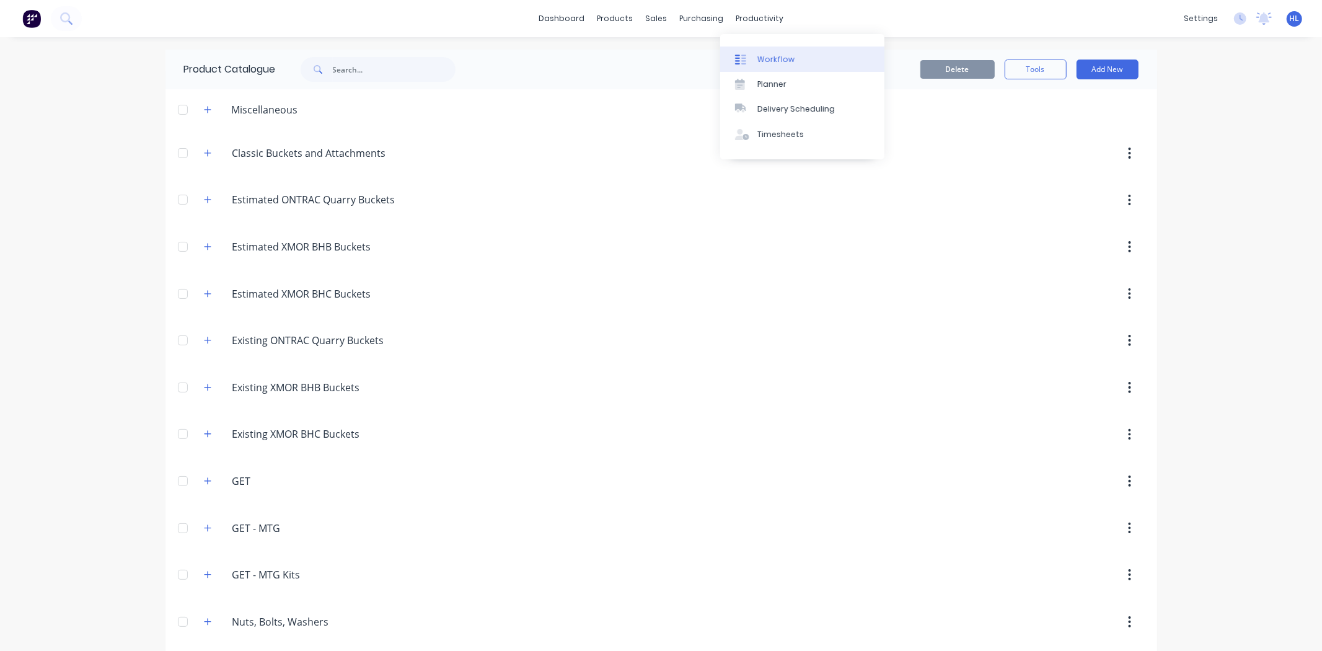
click at [763, 52] on link "Workflow" at bounding box center [802, 58] width 164 height 25
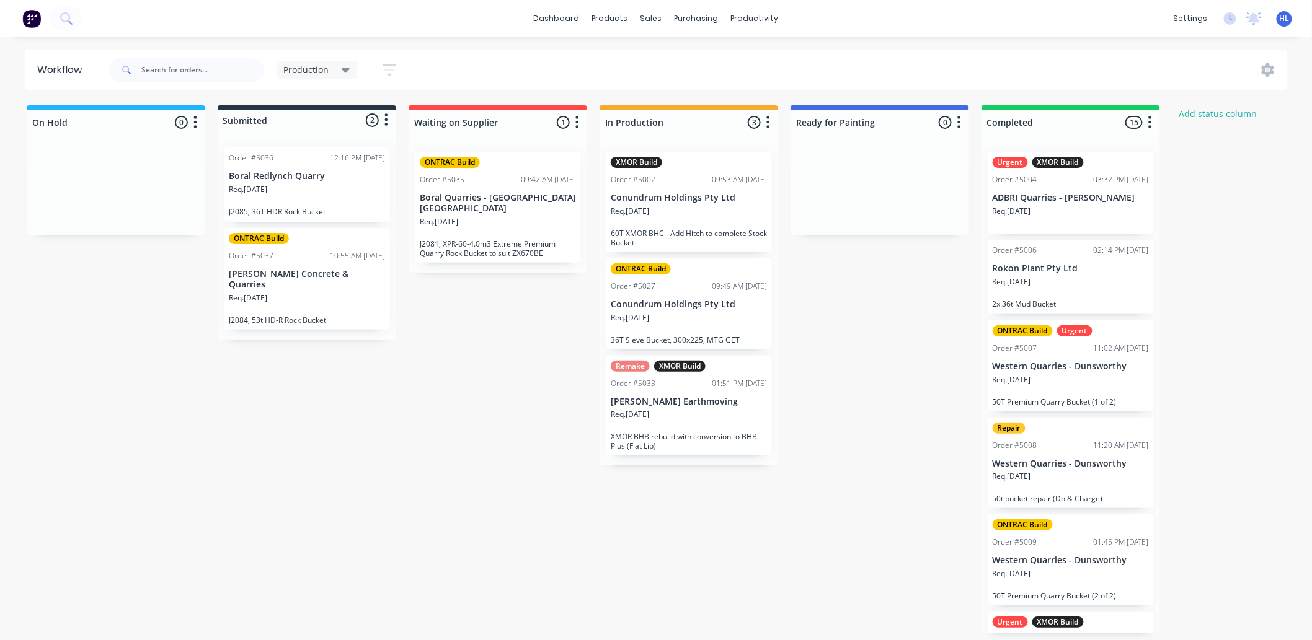
click at [484, 176] on div "Order #5035 09:42 AM [DATE]" at bounding box center [498, 179] width 156 height 11
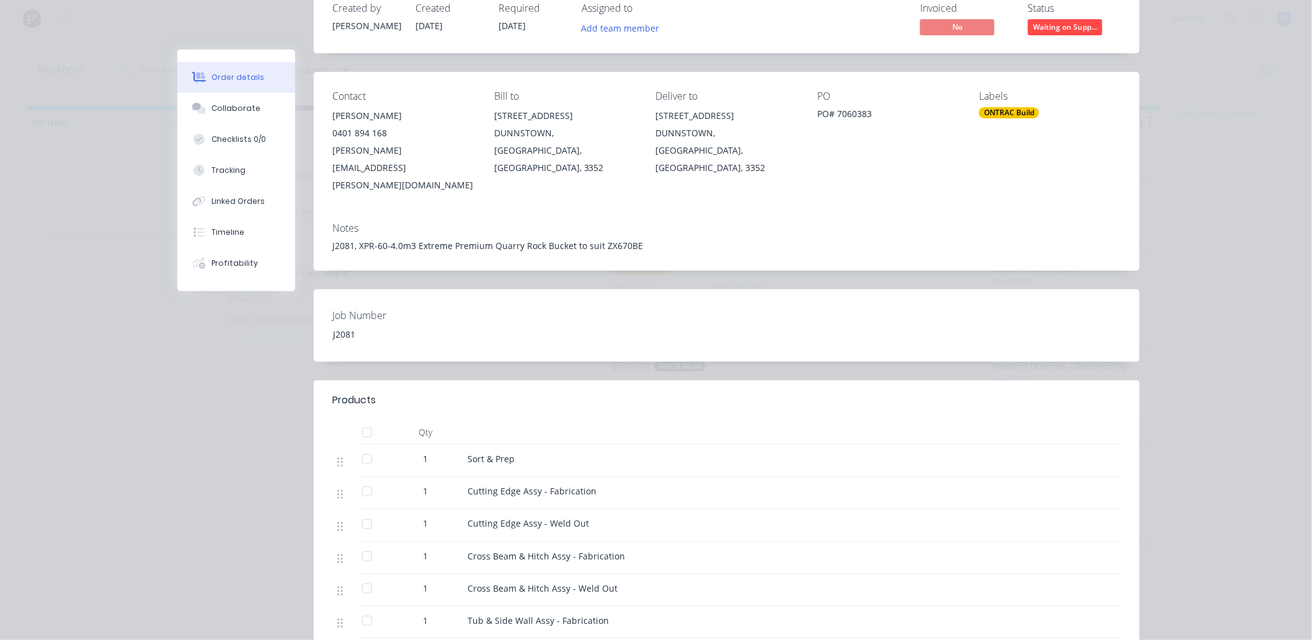
scroll to position [58, 0]
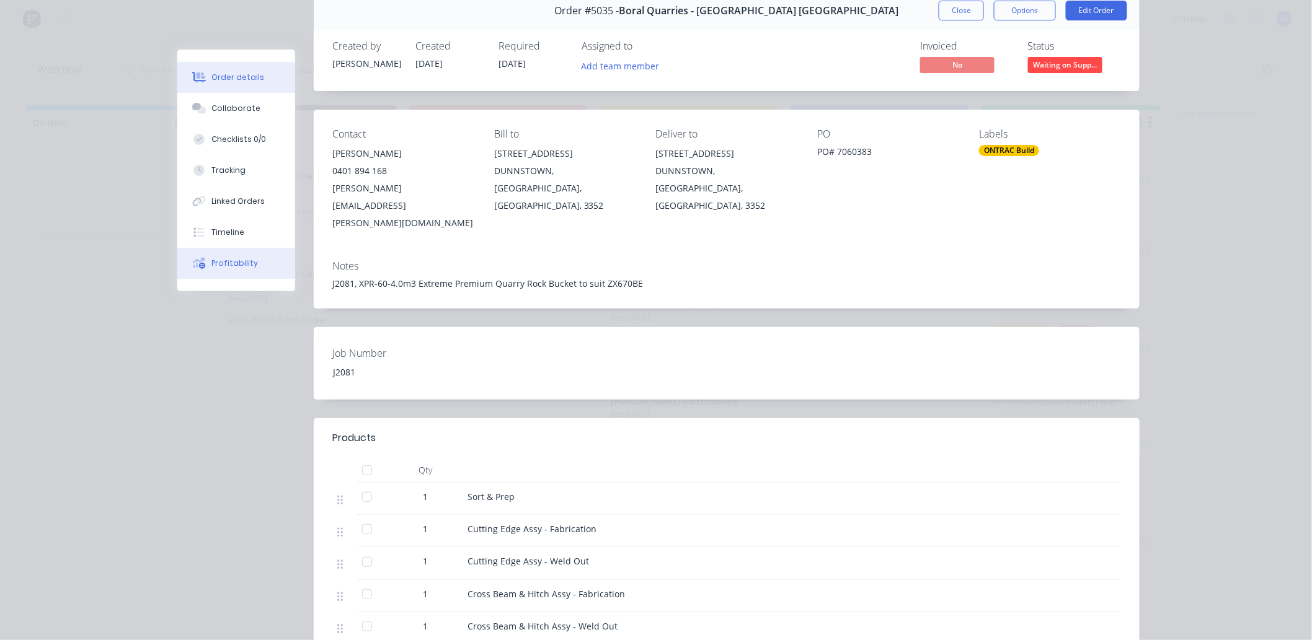
click at [231, 274] on button "Profitability" at bounding box center [236, 263] width 118 height 31
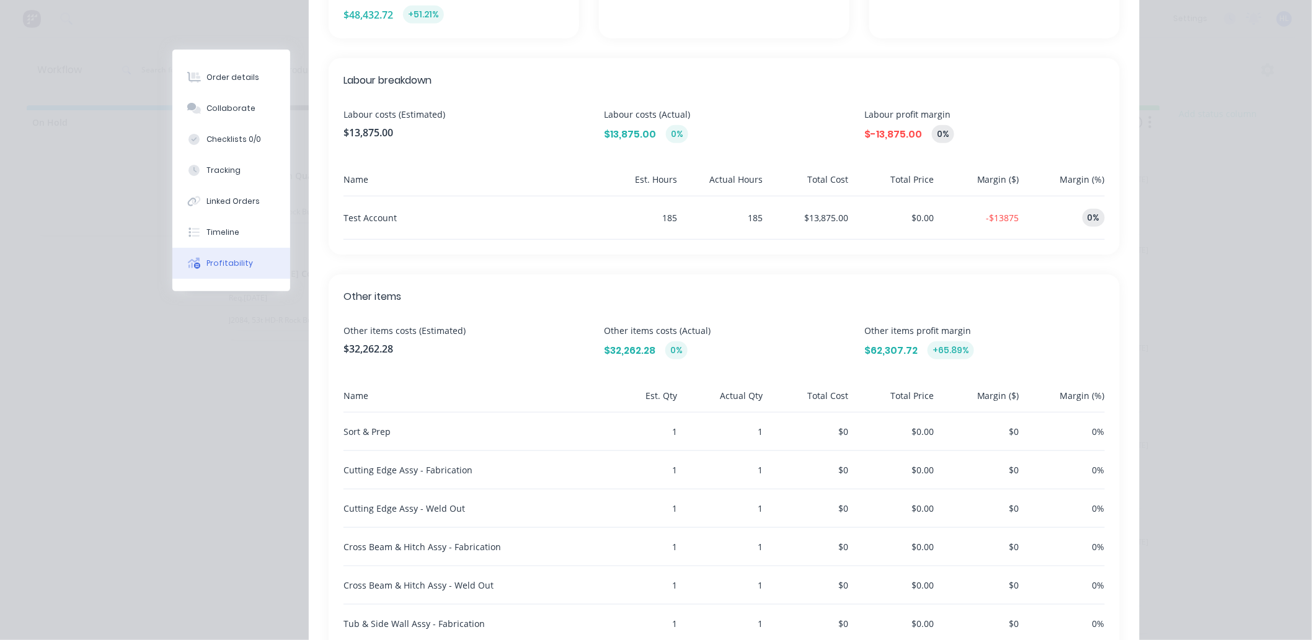
scroll to position [315, 0]
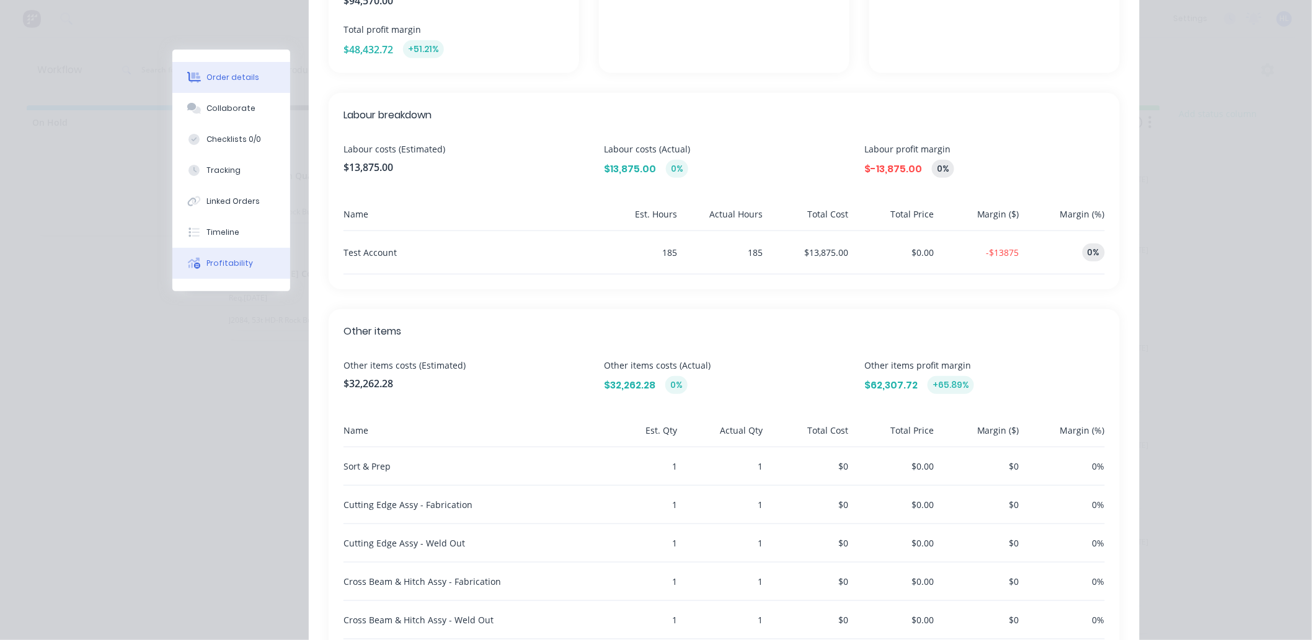
click at [211, 74] on div "Order details" at bounding box center [233, 77] width 53 height 11
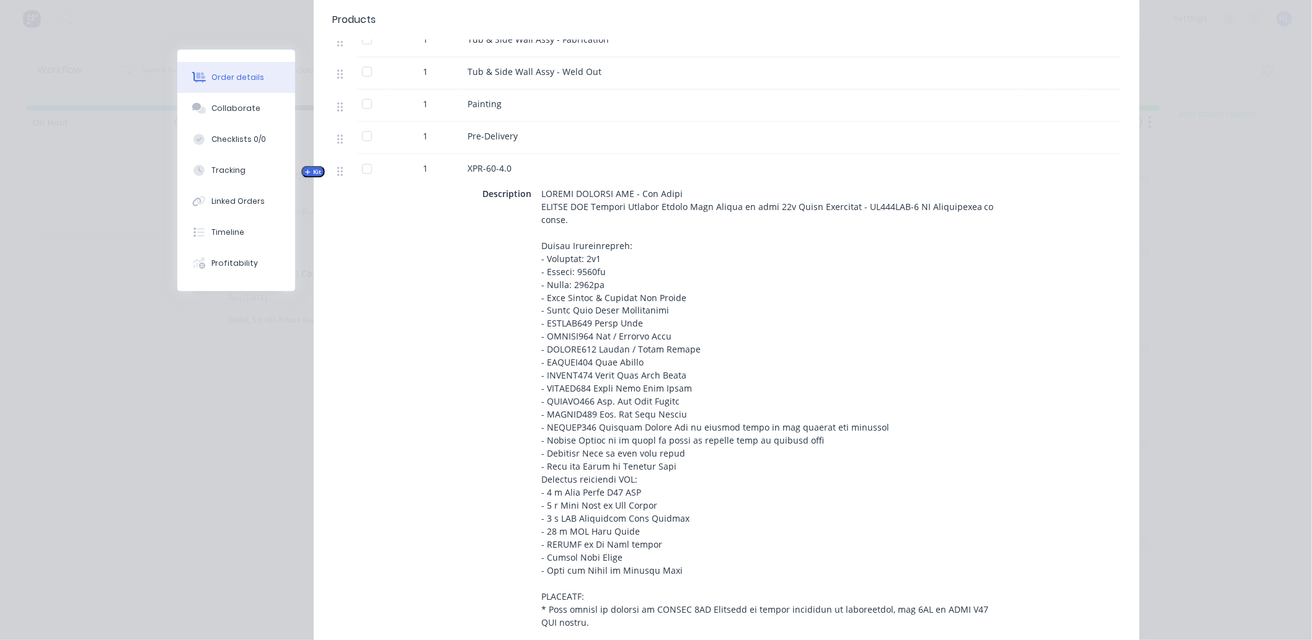
scroll to position [678, 0]
click at [240, 201] on div "Linked Orders" at bounding box center [238, 201] width 53 height 11
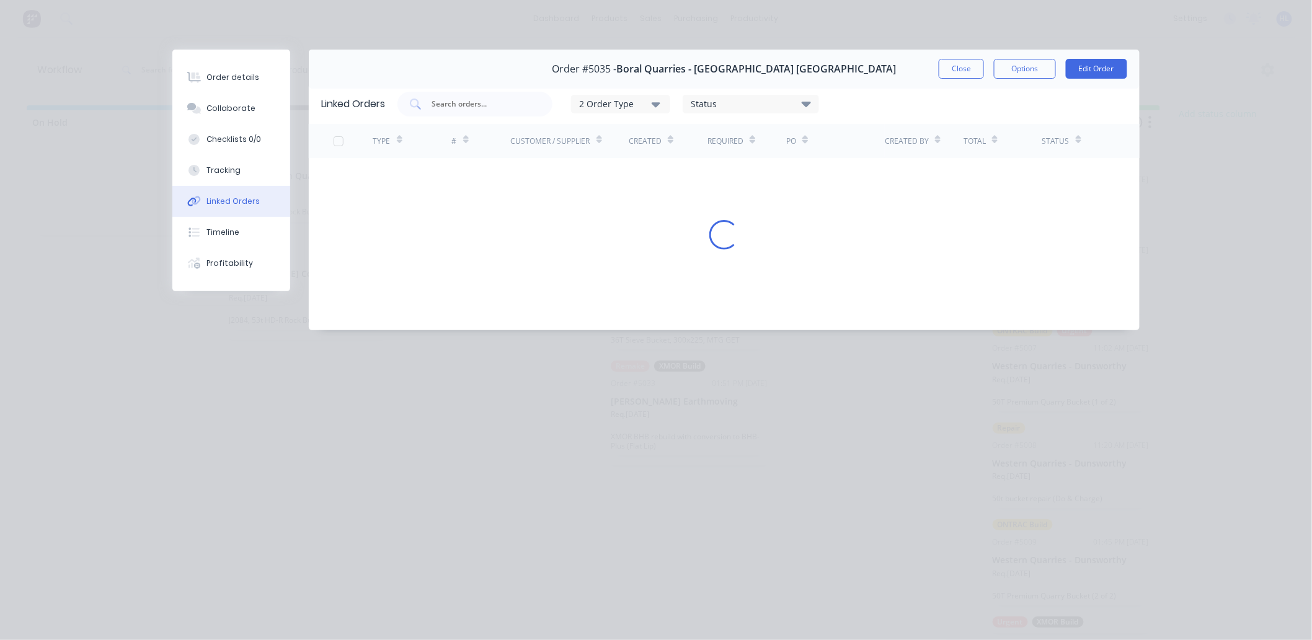
scroll to position [0, 0]
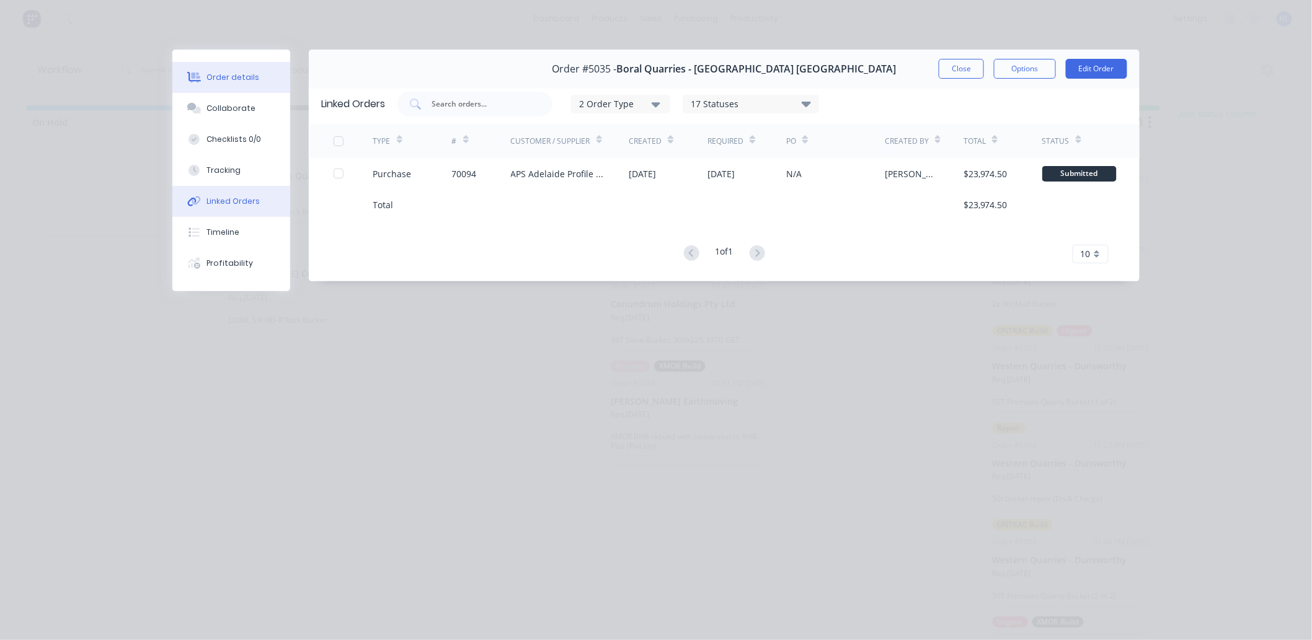
click at [246, 68] on button "Order details" at bounding box center [231, 77] width 118 height 31
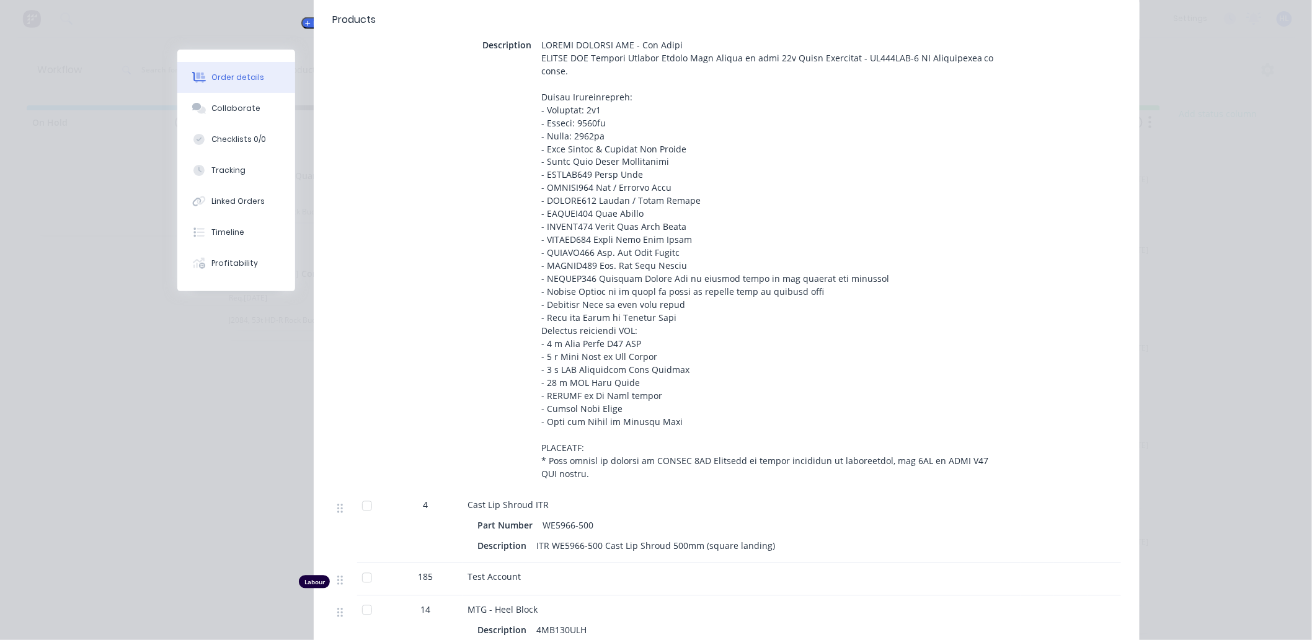
scroll to position [1170, 0]
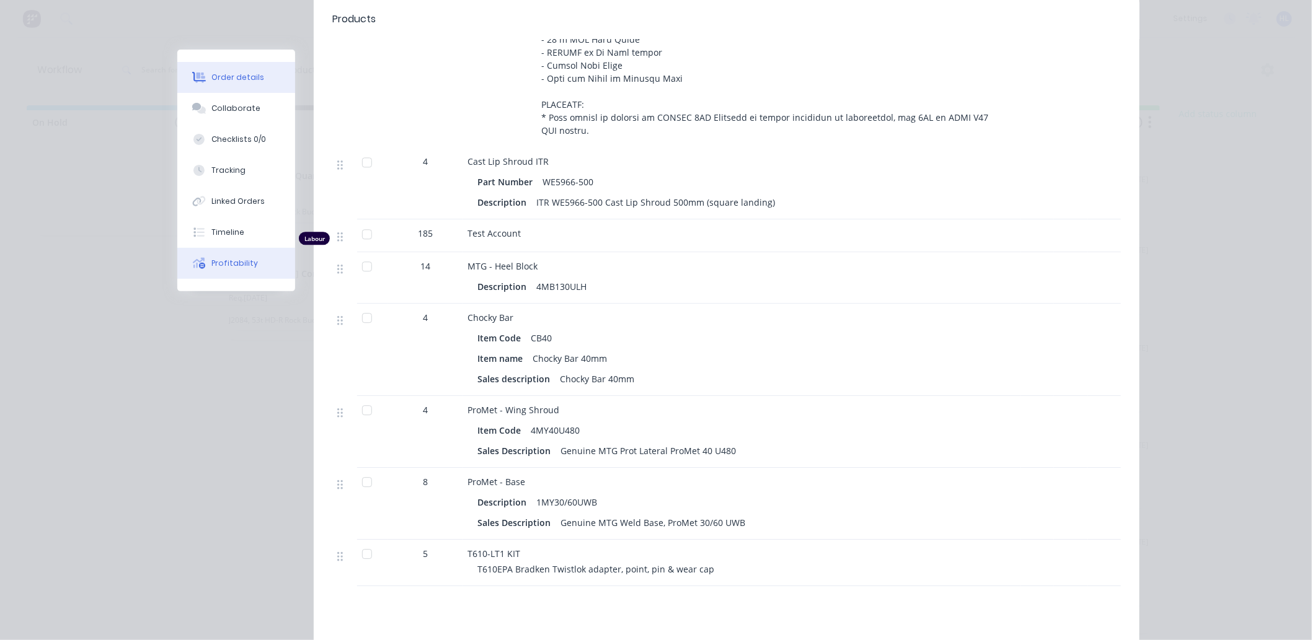
click at [268, 267] on button "Profitability" at bounding box center [236, 263] width 118 height 31
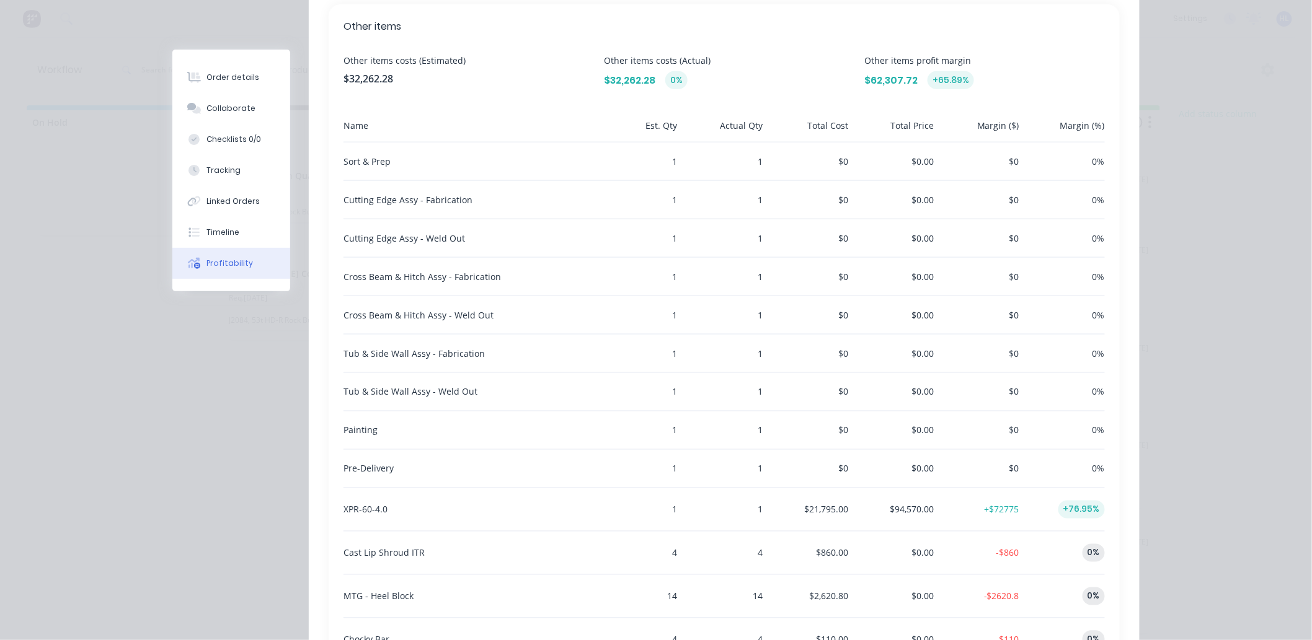
scroll to position [866, 0]
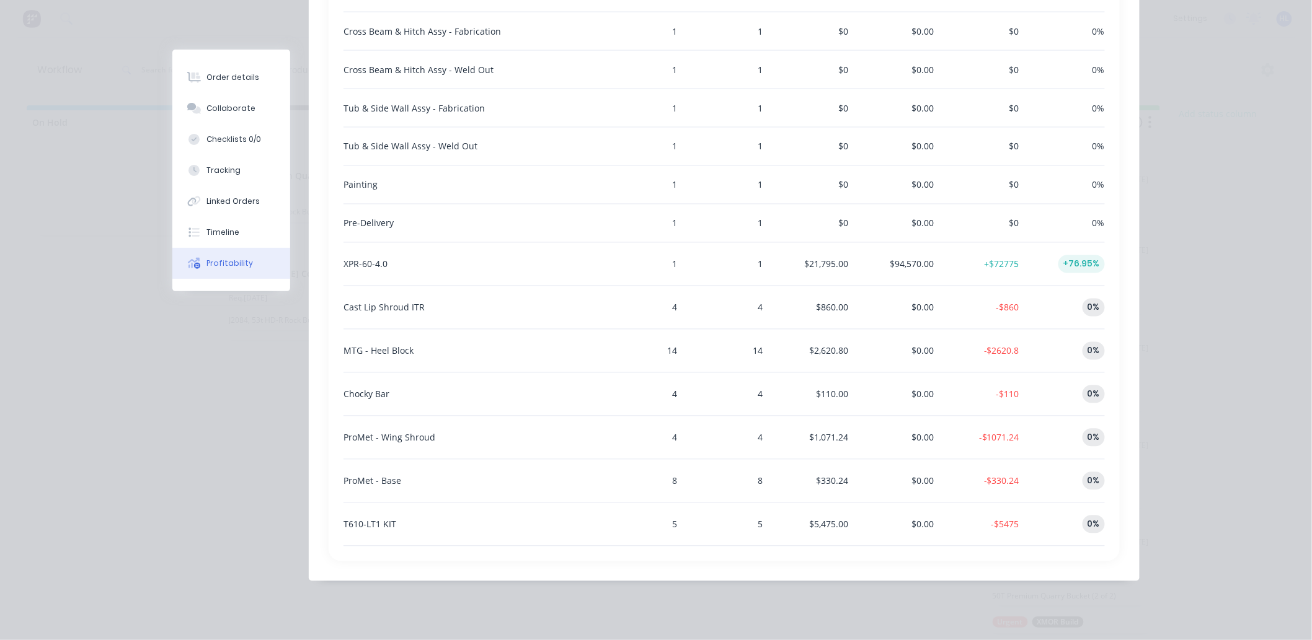
click at [821, 288] on div "$860.00" at bounding box center [807, 307] width 81 height 43
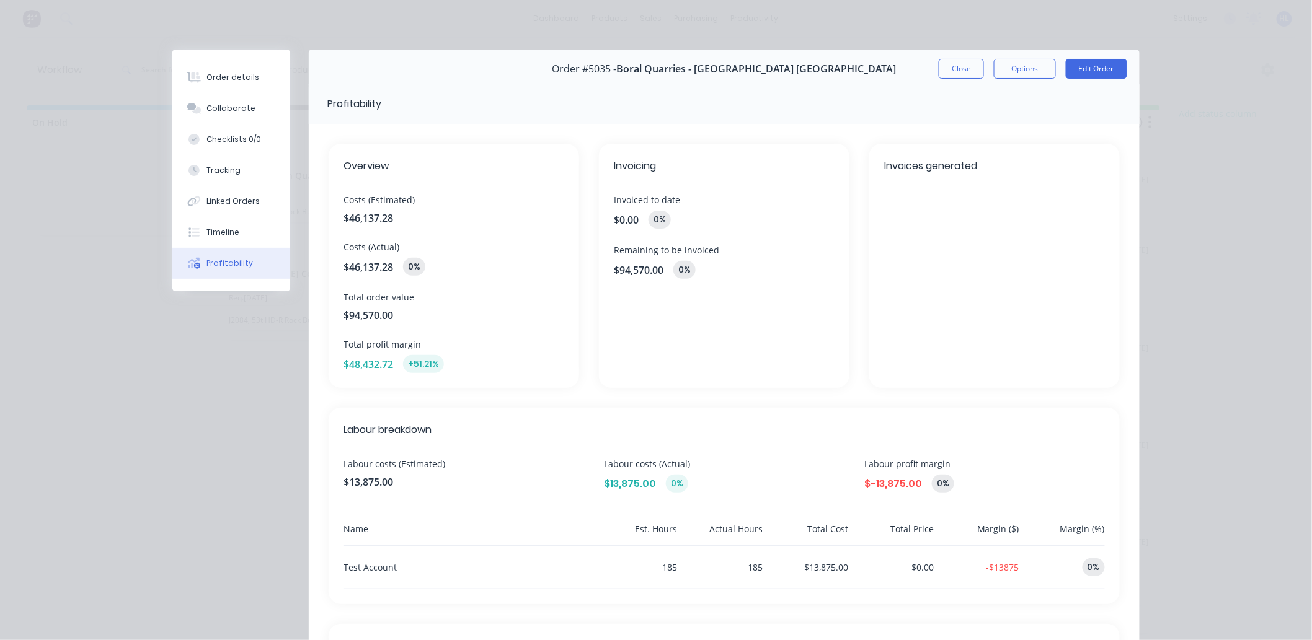
scroll to position [0, 0]
click at [270, 74] on button "Order details" at bounding box center [231, 77] width 118 height 31
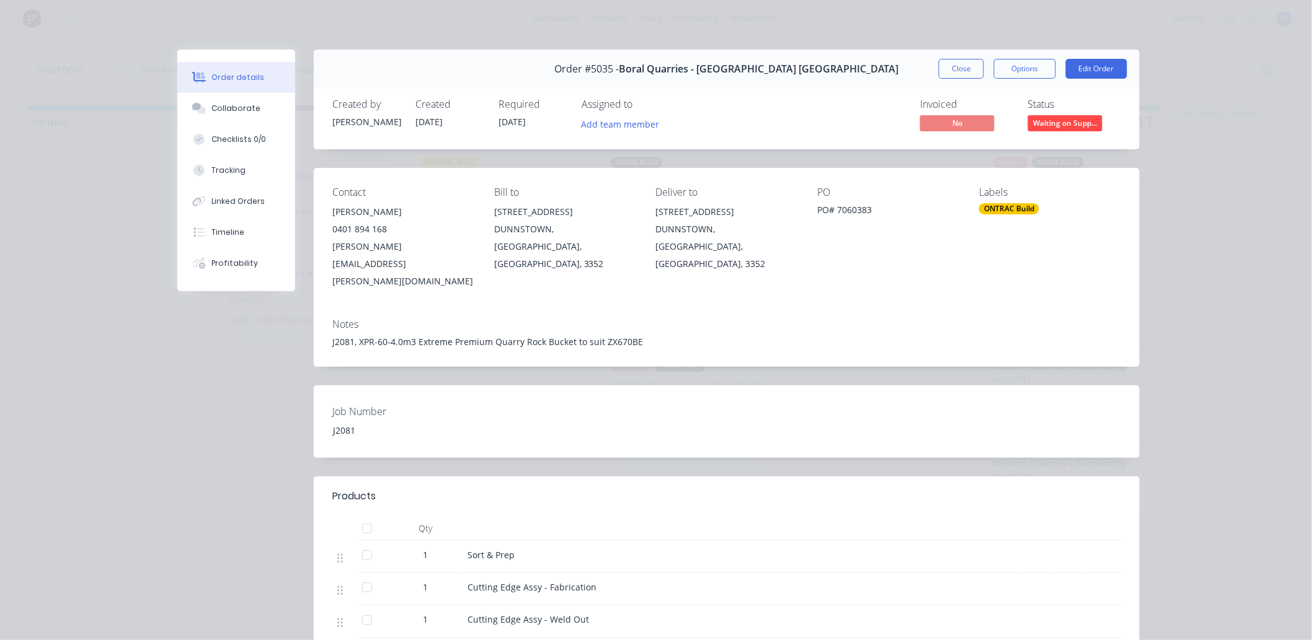
click at [821, 335] on div "J2081, XPR-60-4.0m3 Extreme Premium Quarry Rock Bucket to suit ZX670BE" at bounding box center [726, 341] width 789 height 13
click at [957, 73] on button "Close" at bounding box center [961, 69] width 45 height 20
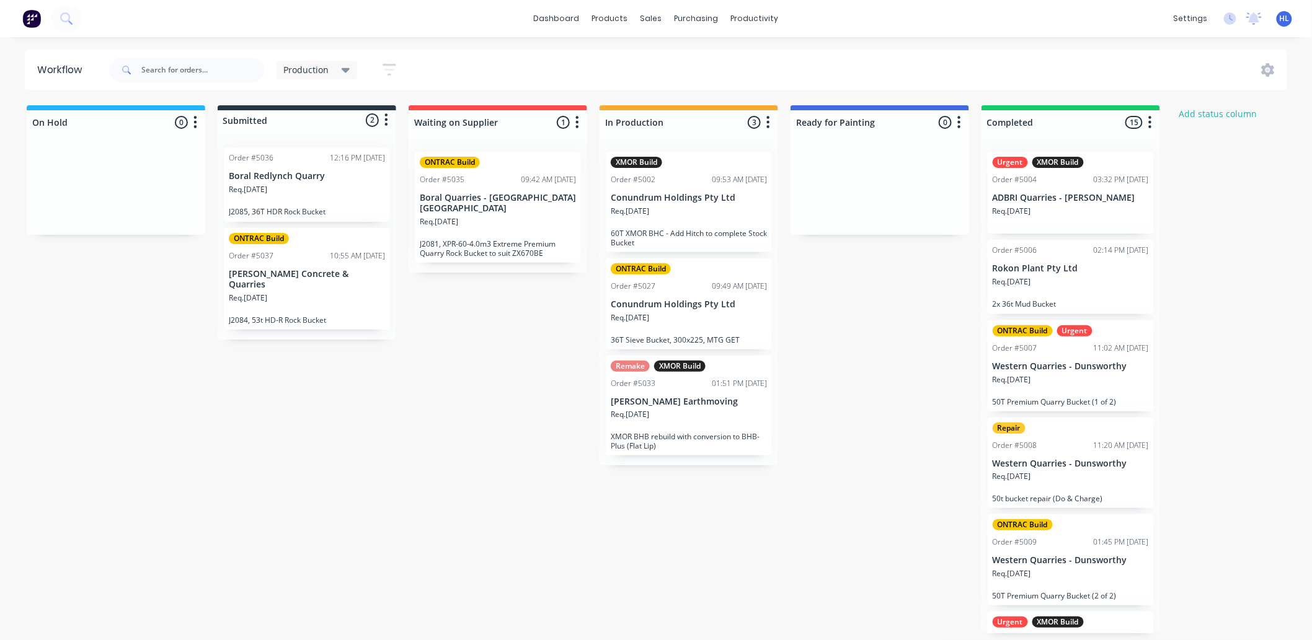
click at [286, 342] on div "On Hold 0 Status colour #1FB6FF hex #1FB6FF Save Cancel Notifications Email SMS…" at bounding box center [755, 369] width 1528 height 528
click at [480, 374] on div "On Hold 0 Status colour #1FB6FF hex #1FB6FF Save Cancel Notifications Email SMS…" at bounding box center [755, 369] width 1528 height 528
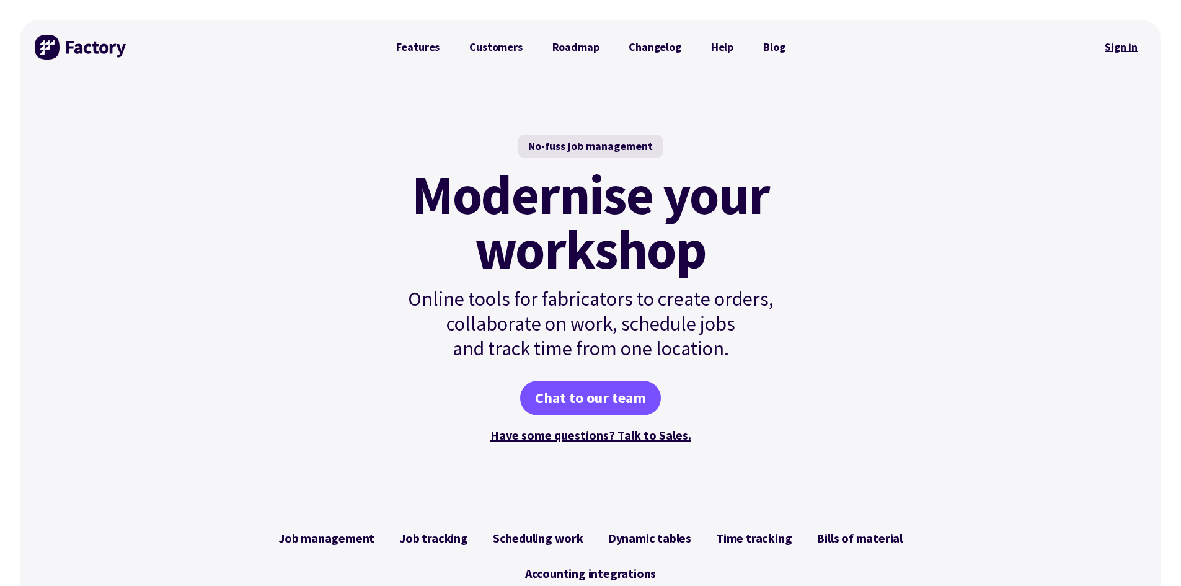
click at [1121, 45] on link "Sign in" at bounding box center [1121, 47] width 50 height 29
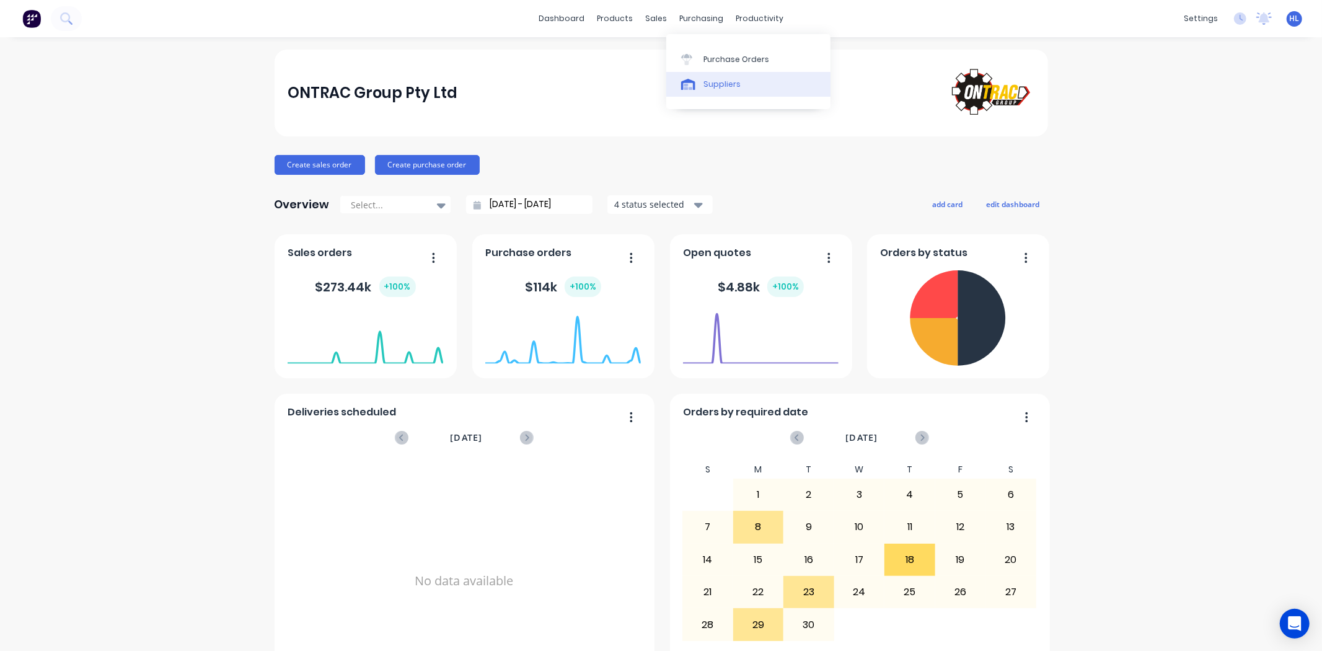
click at [704, 73] on link "Suppliers" at bounding box center [748, 84] width 164 height 25
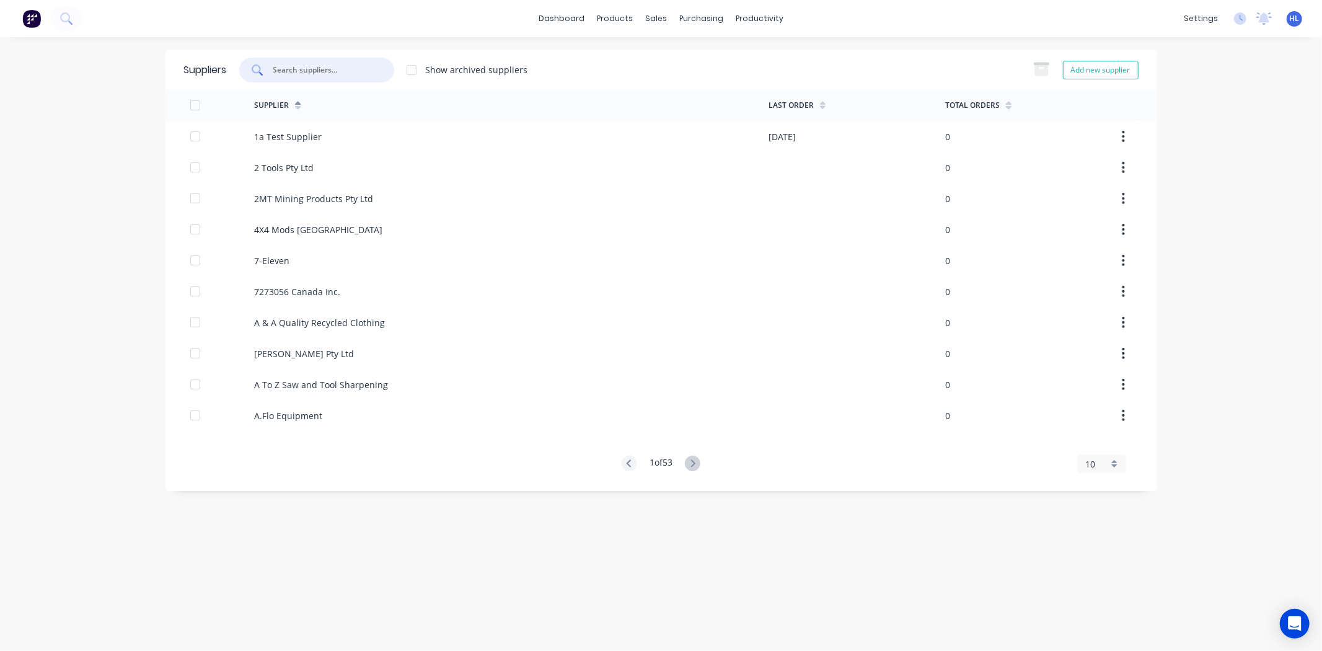
click at [347, 71] on input "text" at bounding box center [323, 70] width 103 height 12
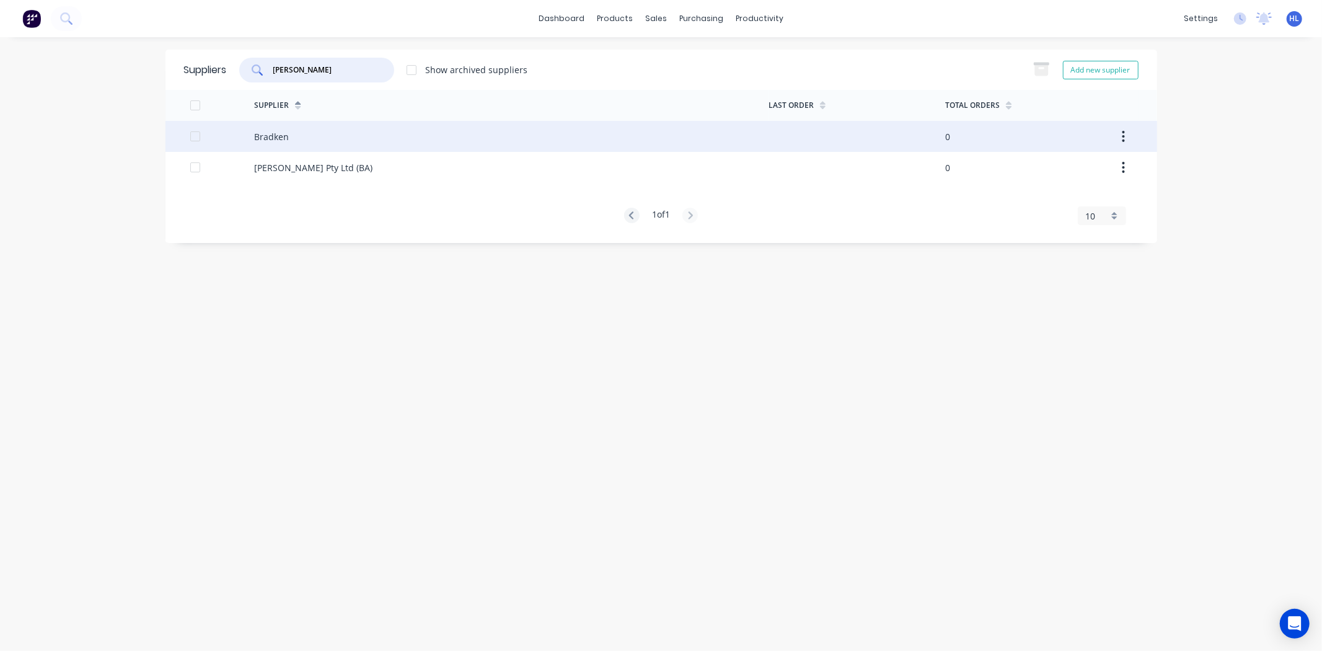
type input "brad"
click at [348, 136] on div "Bradken" at bounding box center [511, 136] width 515 height 31
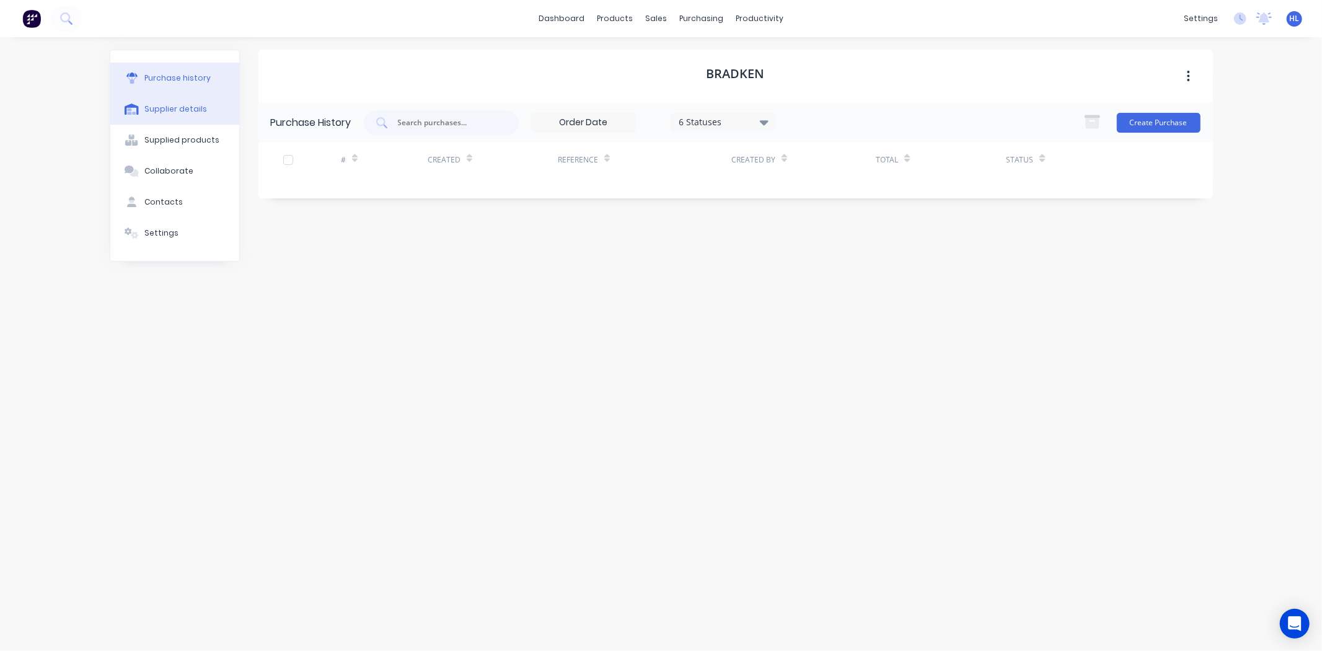
click at [188, 115] on button "Supplier details" at bounding box center [174, 109] width 129 height 31
select select "AU"
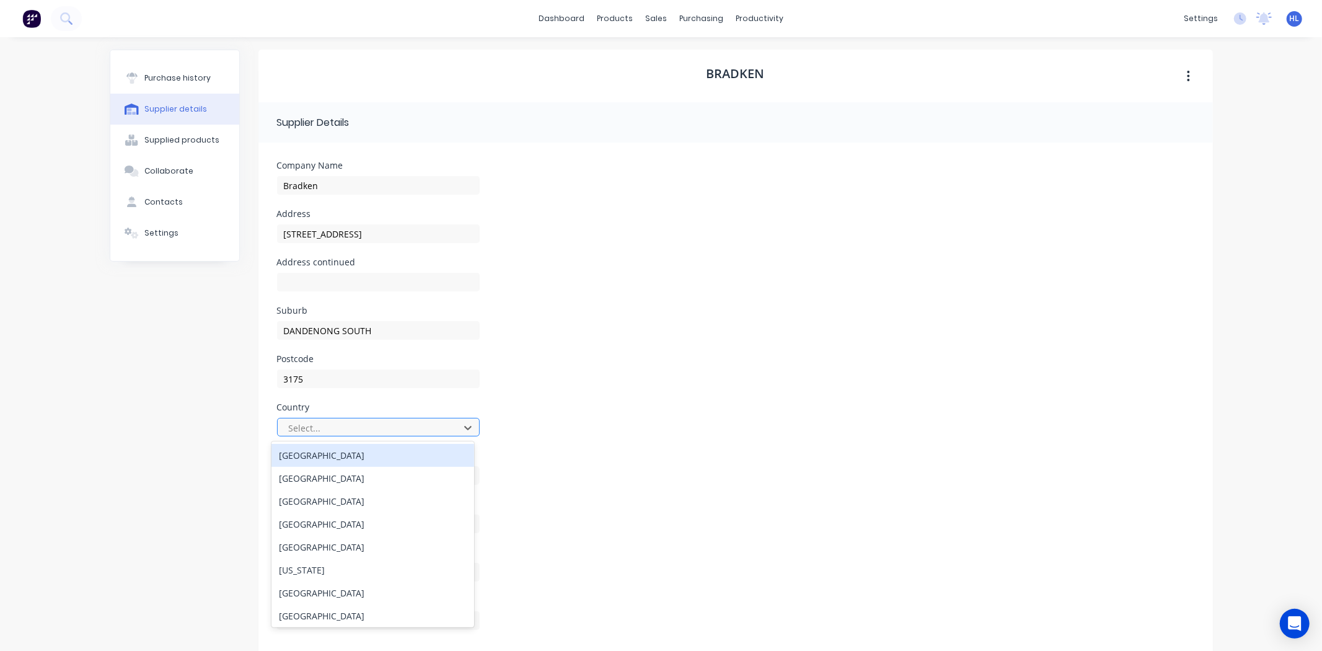
click at [364, 418] on div "Select..." at bounding box center [370, 427] width 173 height 19
click at [373, 454] on div "Australia" at bounding box center [373, 455] width 203 height 23
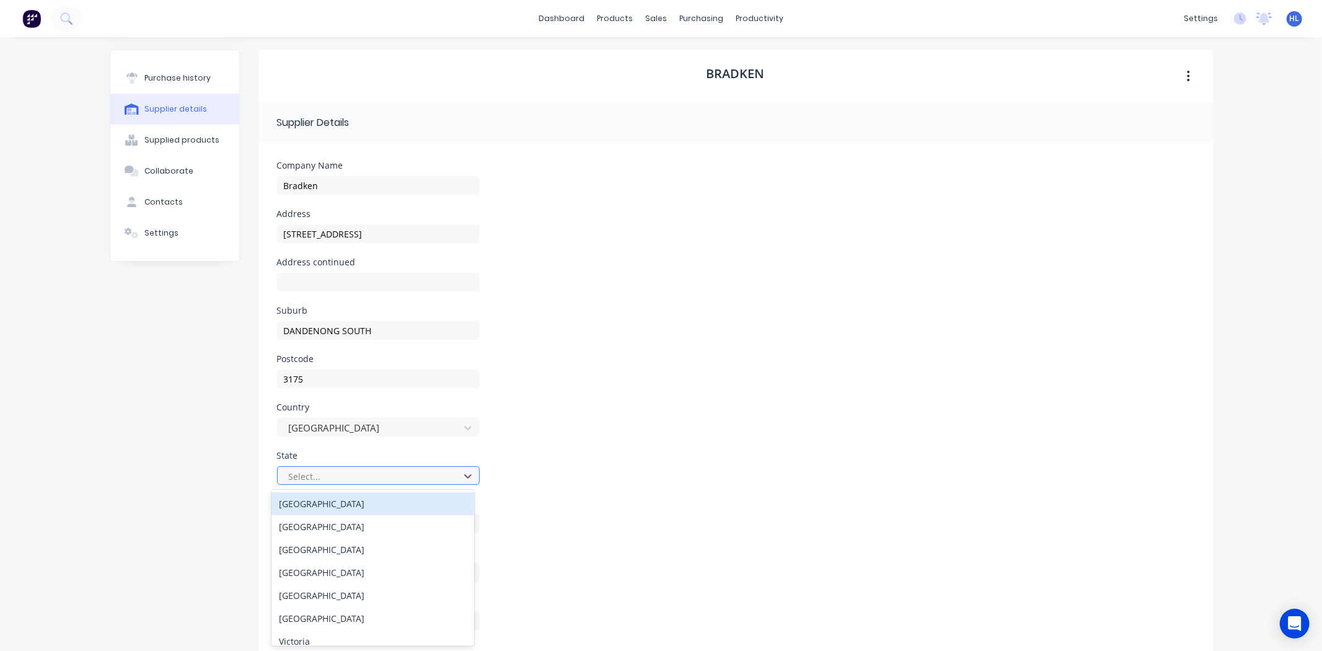
click at [374, 480] on div at bounding box center [371, 476] width 166 height 15
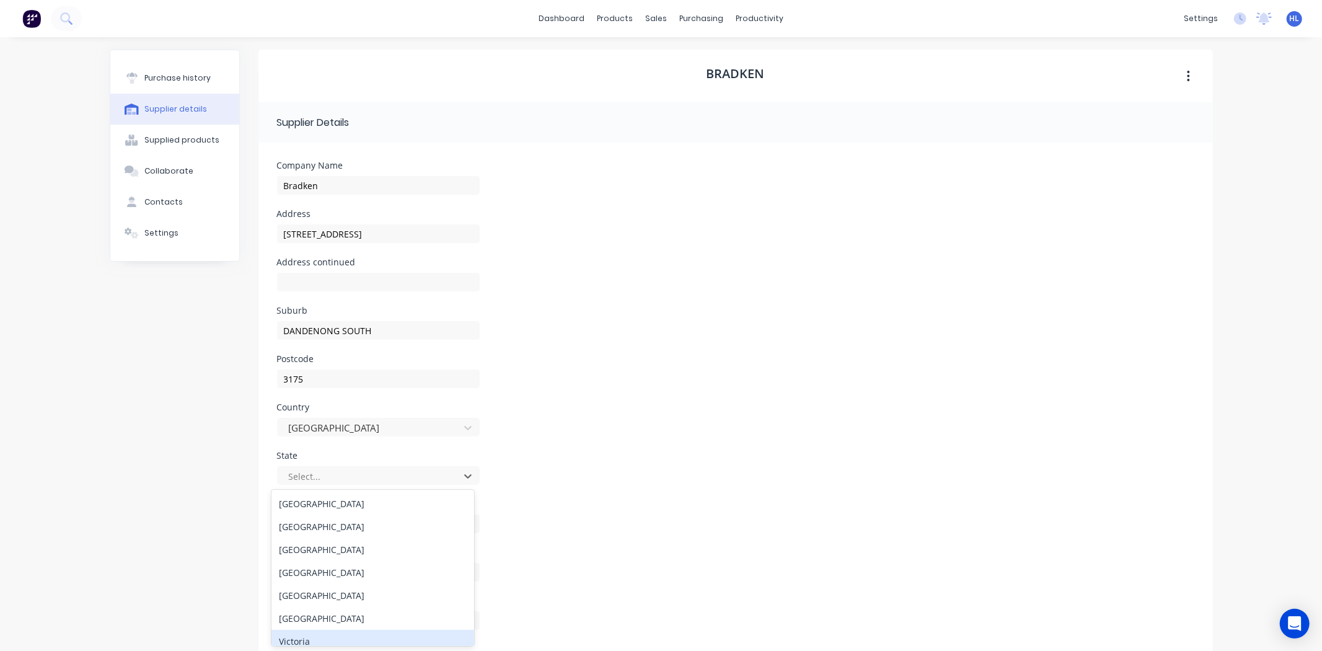
click at [395, 640] on div "Victoria" at bounding box center [373, 641] width 203 height 23
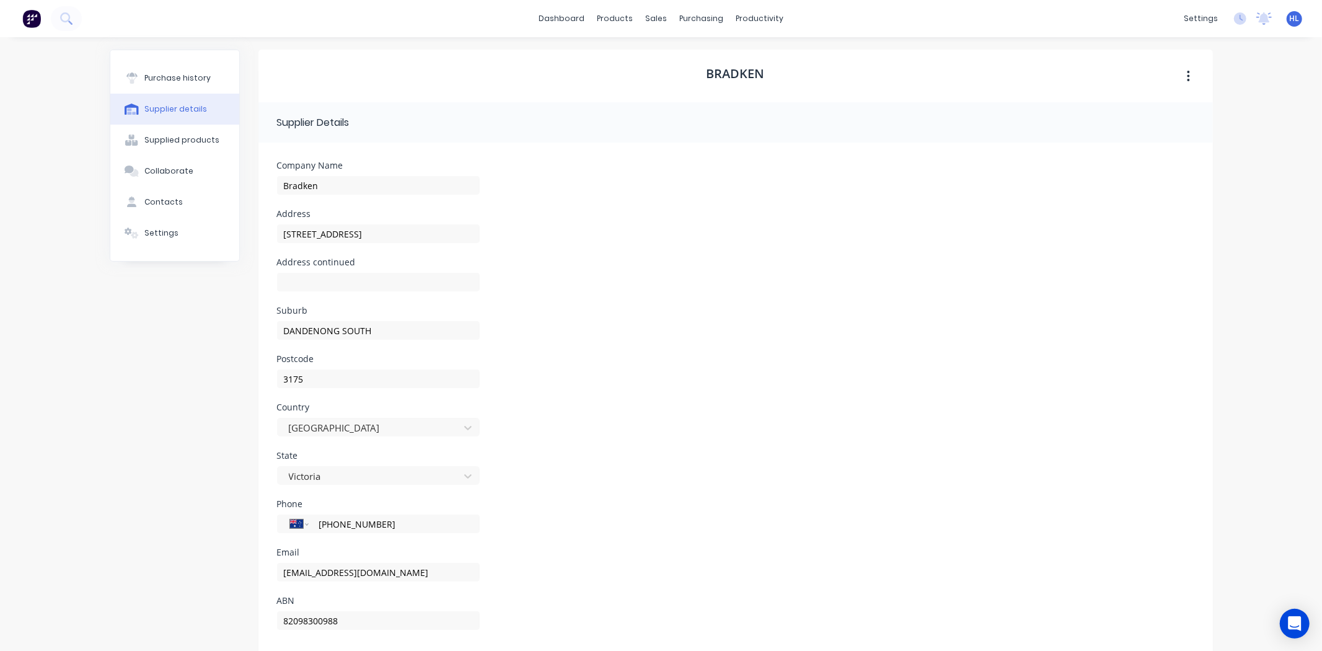
click at [129, 417] on div "Purchase history Supplier details Supplied products Collaborate Contacts Settin…" at bounding box center [175, 357] width 130 height 614
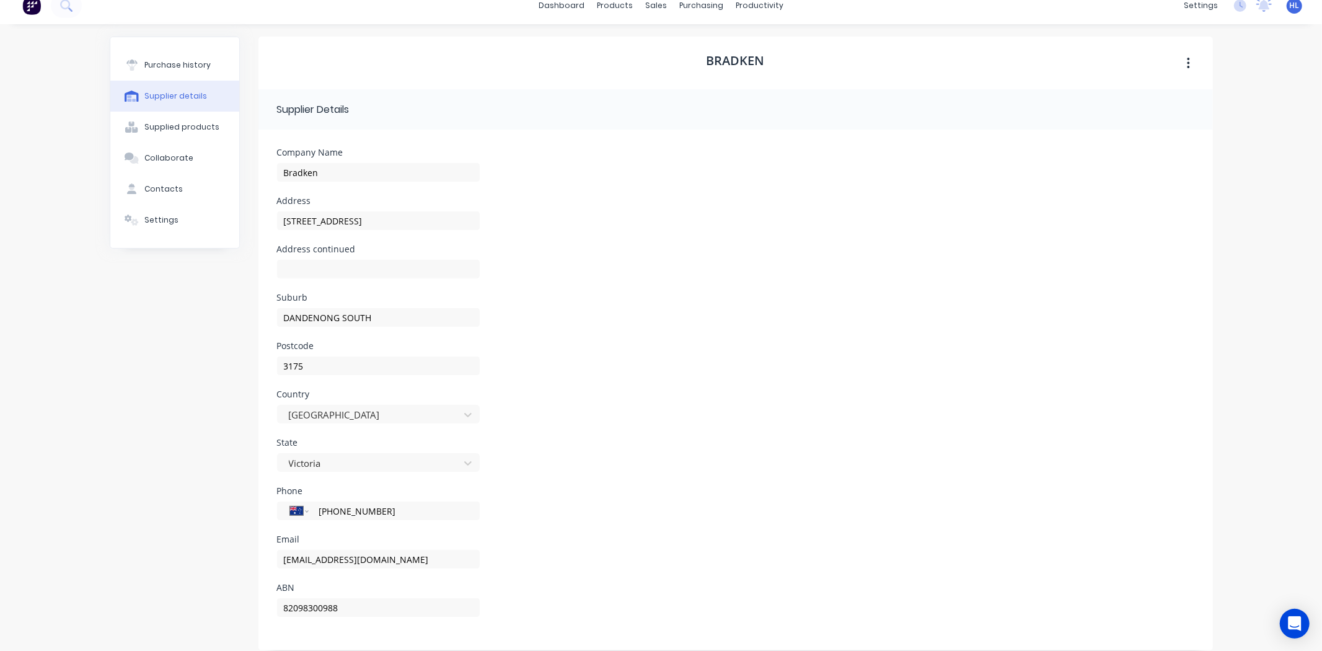
scroll to position [25, 0]
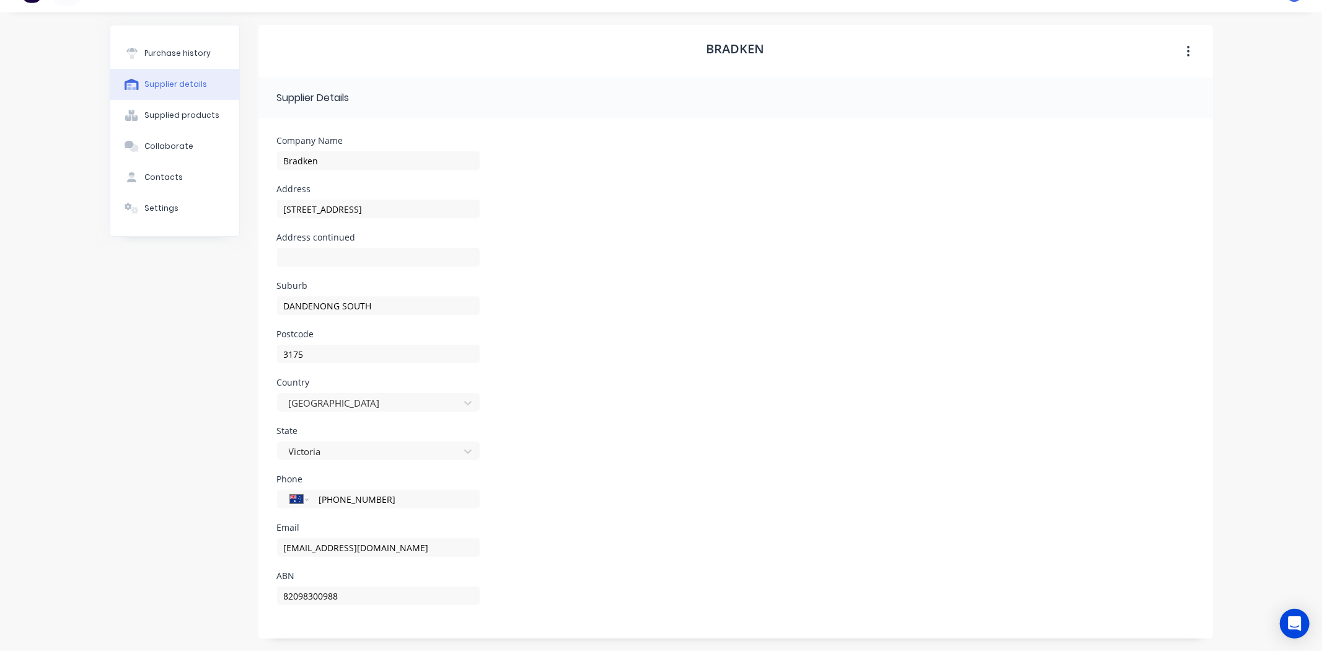
click at [562, 248] on div "Address continued" at bounding box center [735, 257] width 917 height 48
click at [155, 113] on div "Supplied products" at bounding box center [181, 115] width 75 height 11
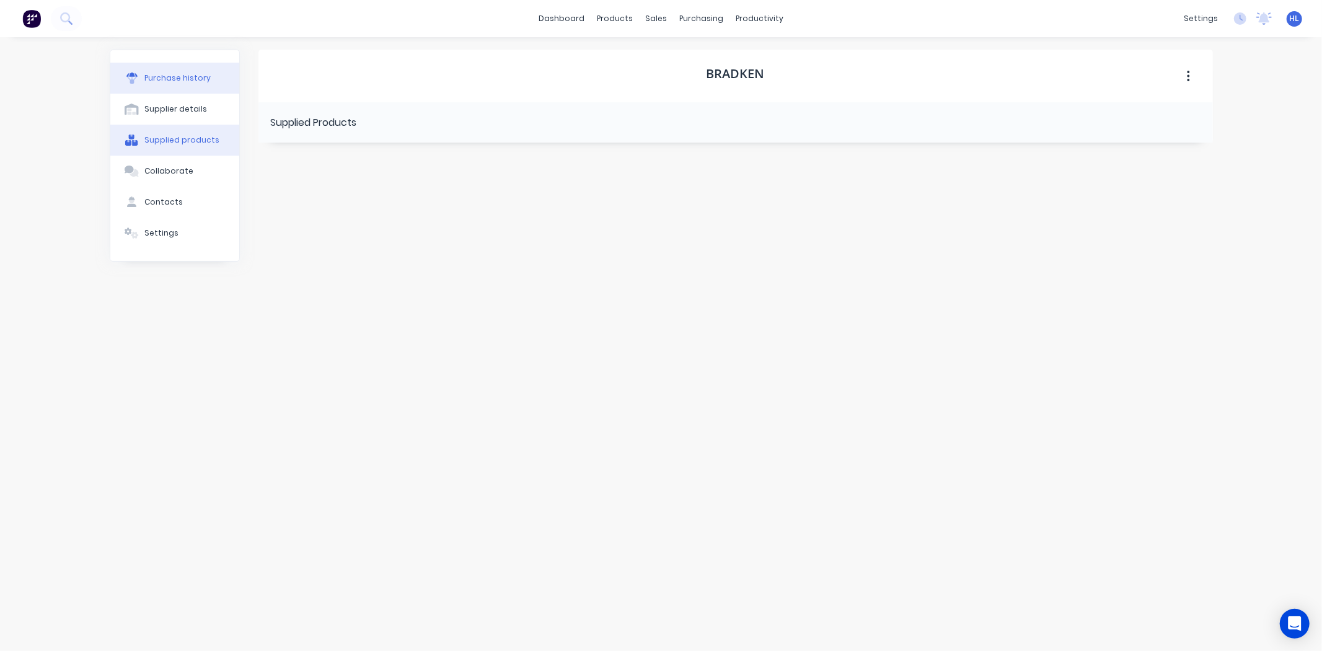
click at [170, 78] on div "Purchase history" at bounding box center [177, 78] width 66 height 11
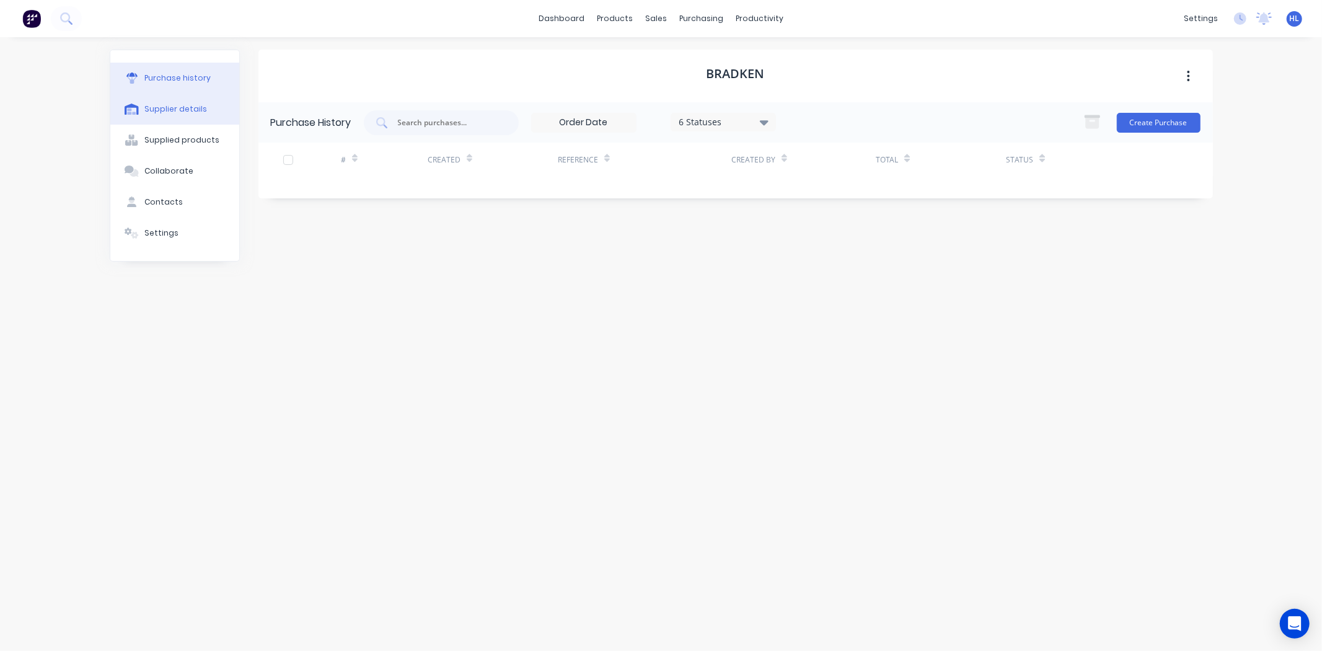
click at [168, 102] on button "Supplier details" at bounding box center [174, 109] width 129 height 31
select select "AU"
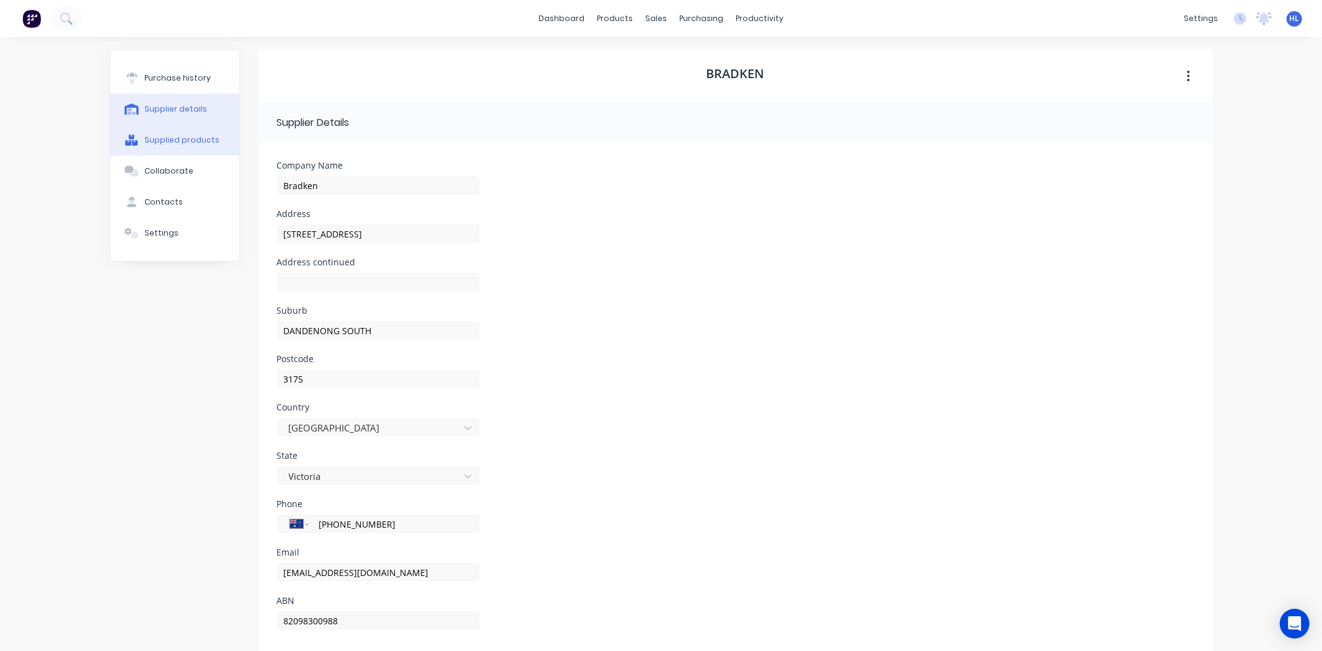
click at [182, 128] on button "Supplied products" at bounding box center [174, 140] width 129 height 31
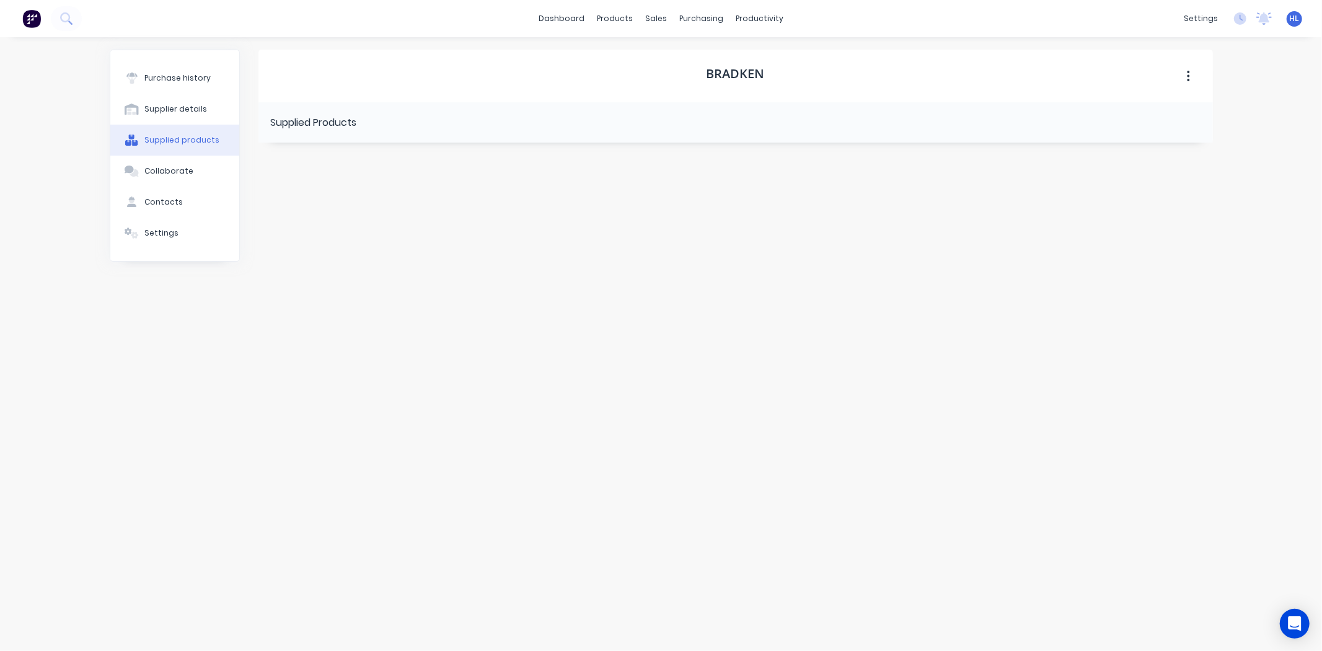
click at [179, 62] on div "Purchase history Supplier details Supplied products Collaborate Contacts Settin…" at bounding box center [174, 155] width 129 height 211
click at [177, 100] on button "Supplier details" at bounding box center [174, 109] width 129 height 31
select select "AU"
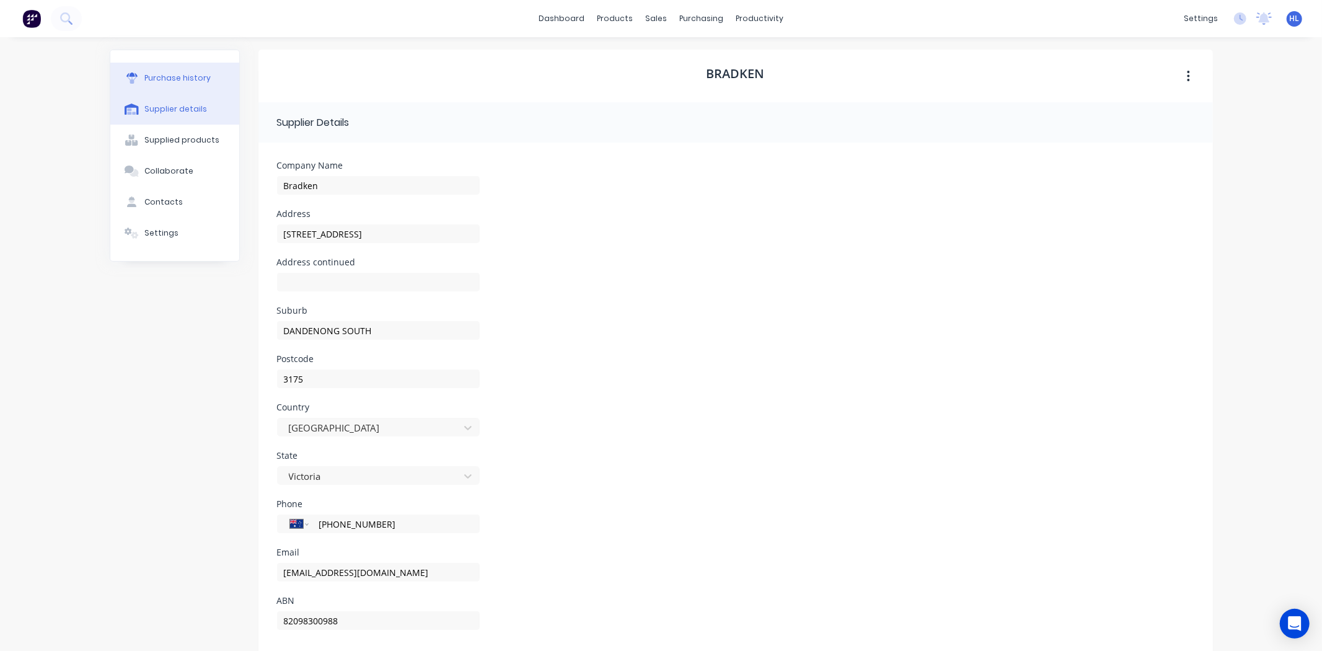
click at [186, 79] on div "Purchase history" at bounding box center [177, 78] width 66 height 11
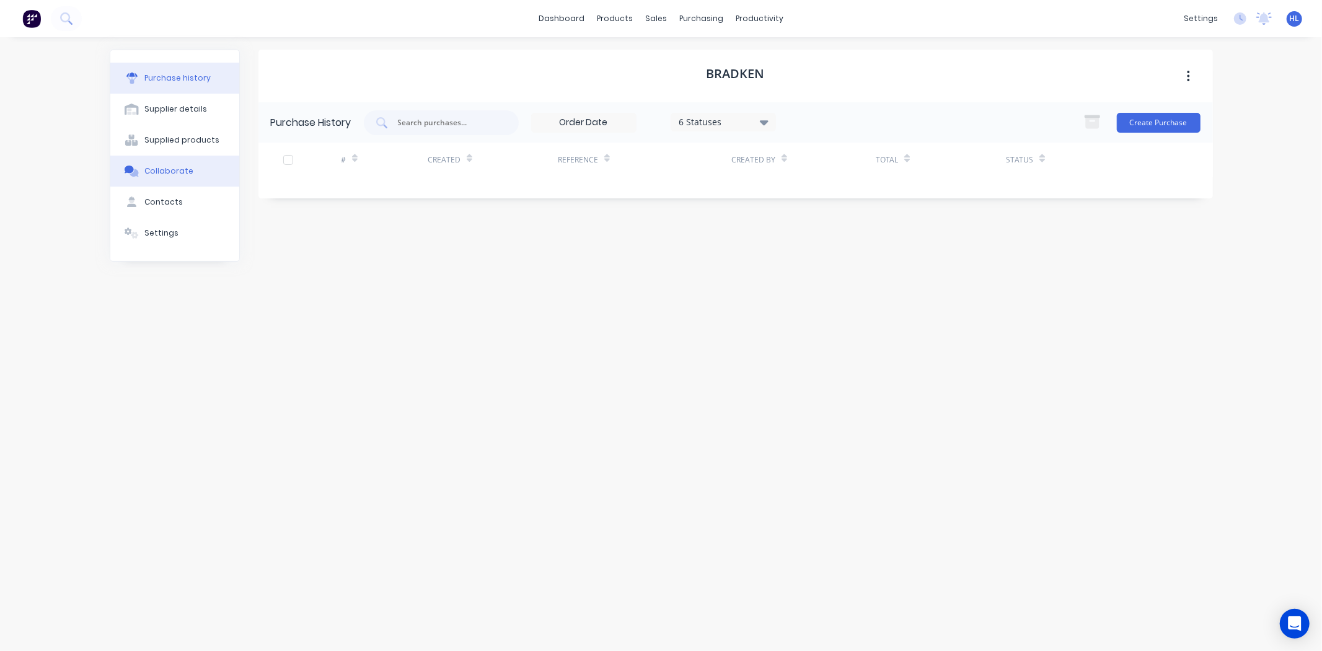
click at [234, 182] on button "Collaborate" at bounding box center [174, 171] width 129 height 31
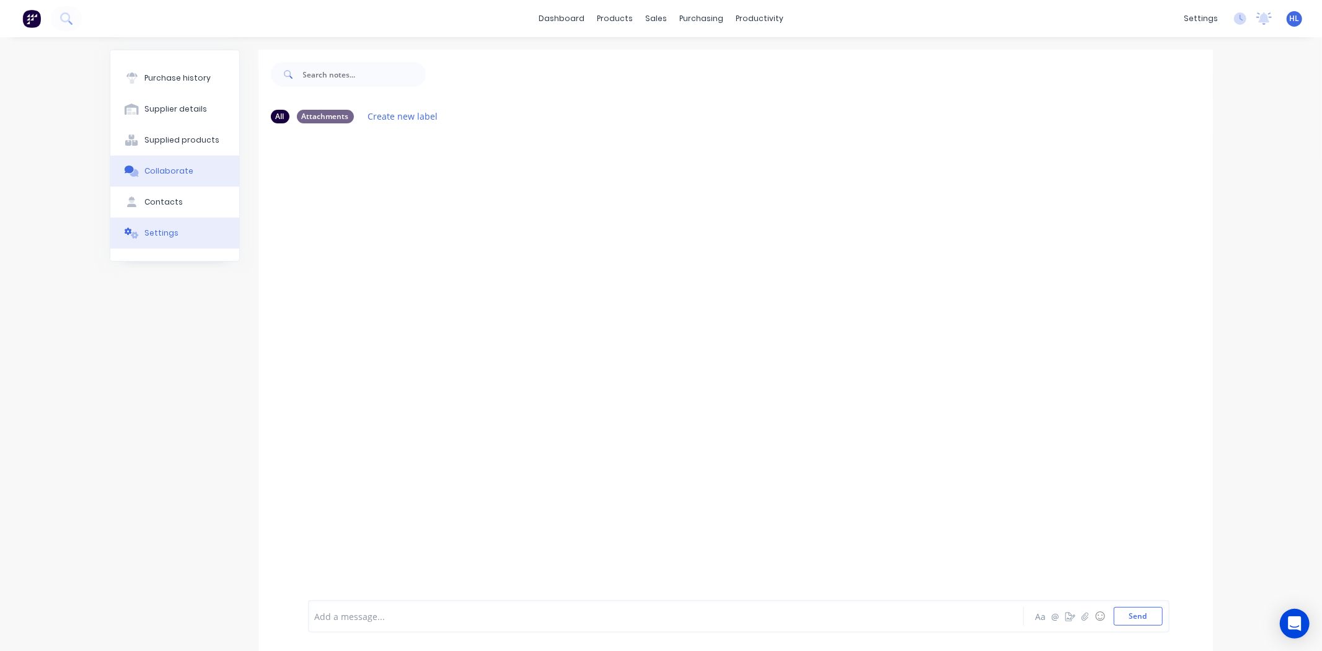
drag, startPoint x: 203, startPoint y: 201, endPoint x: 198, endPoint y: 219, distance: 18.5
click at [202, 201] on button "Contacts" at bounding box center [174, 202] width 129 height 31
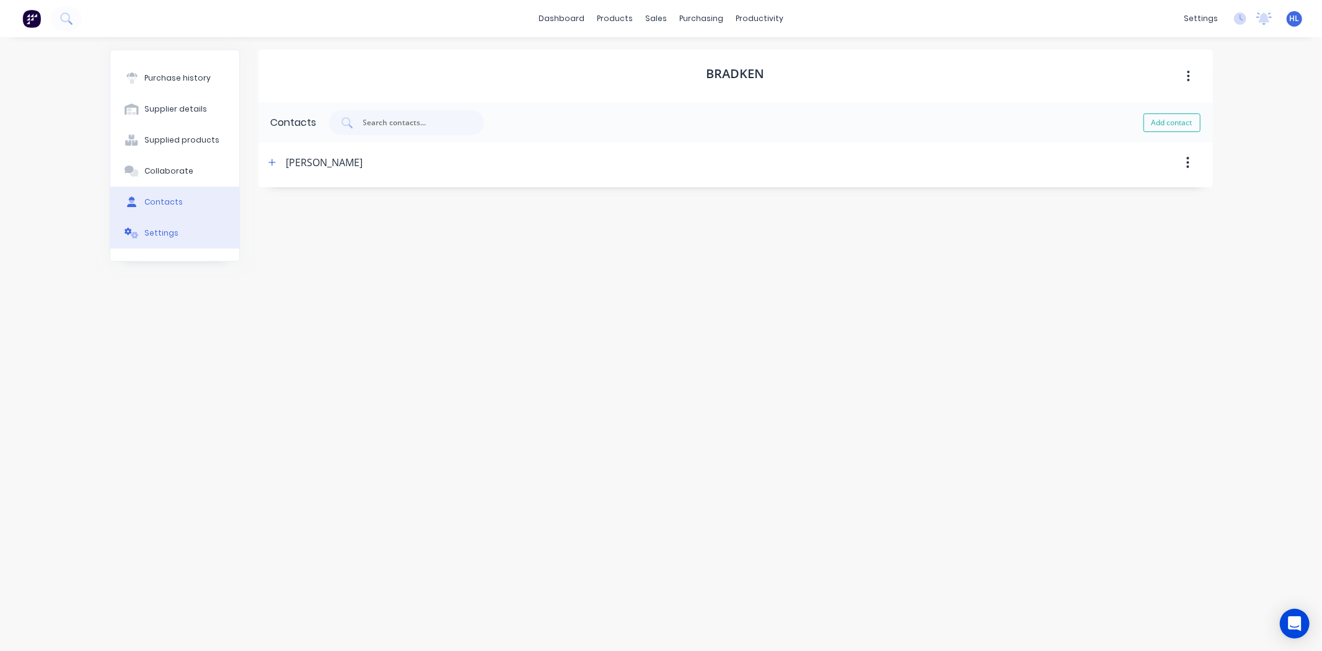
click at [197, 232] on button "Settings" at bounding box center [174, 233] width 129 height 31
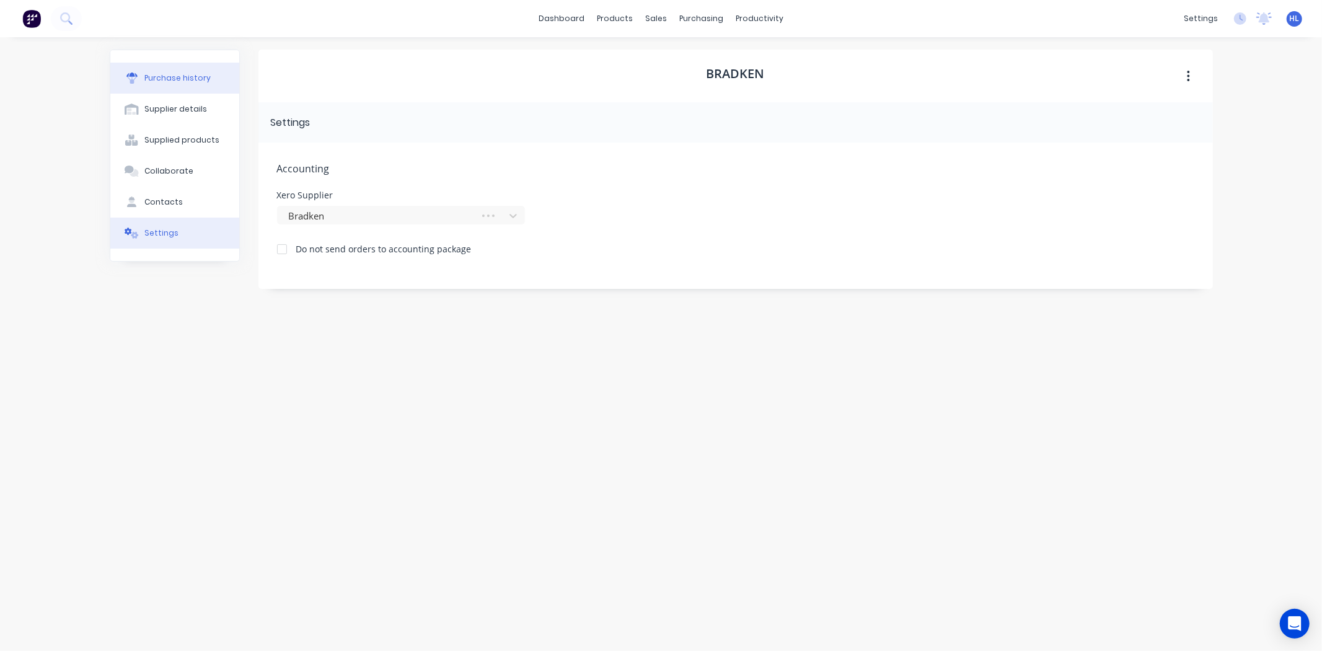
click at [197, 73] on div "Purchase history" at bounding box center [177, 78] width 66 height 11
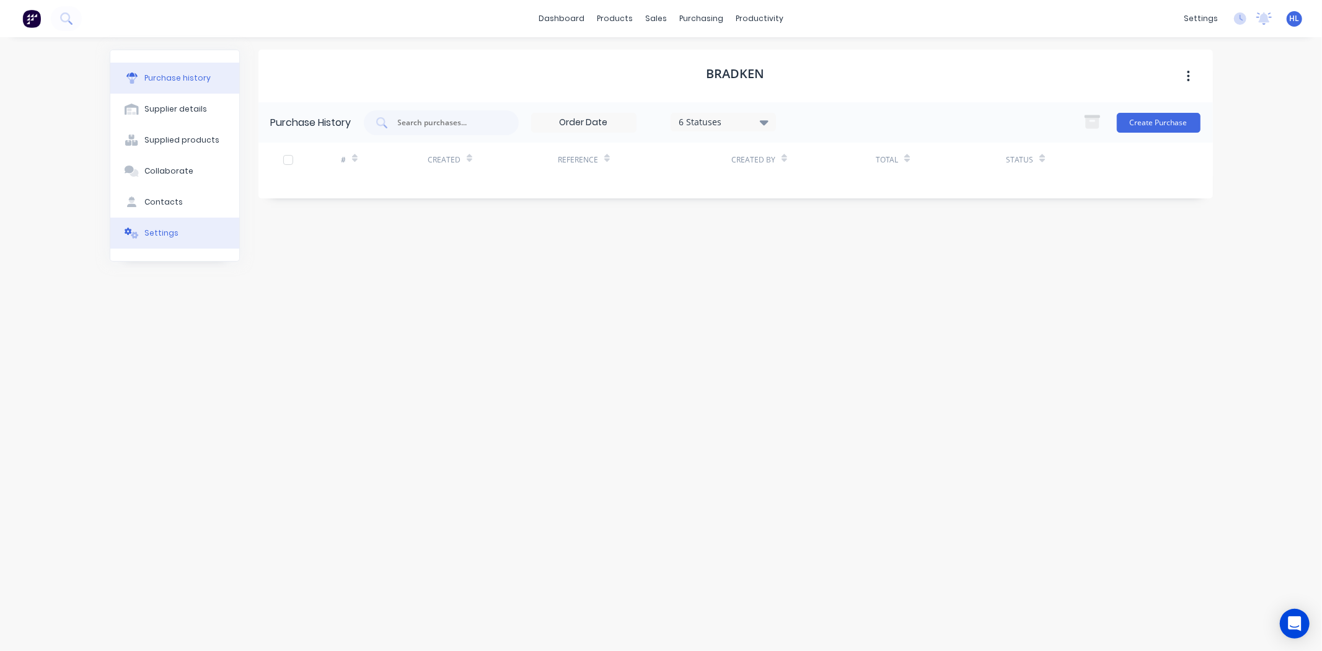
click at [203, 224] on button "Settings" at bounding box center [174, 233] width 129 height 31
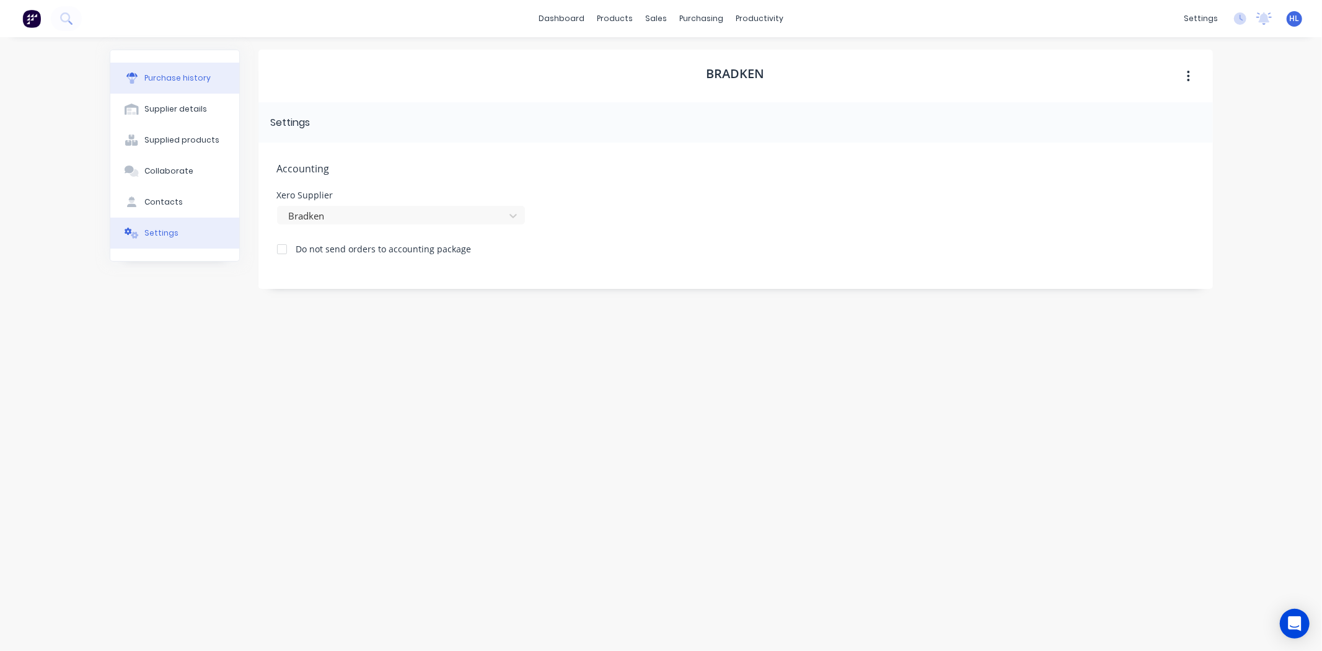
click at [193, 69] on button "Purchase history" at bounding box center [174, 78] width 129 height 31
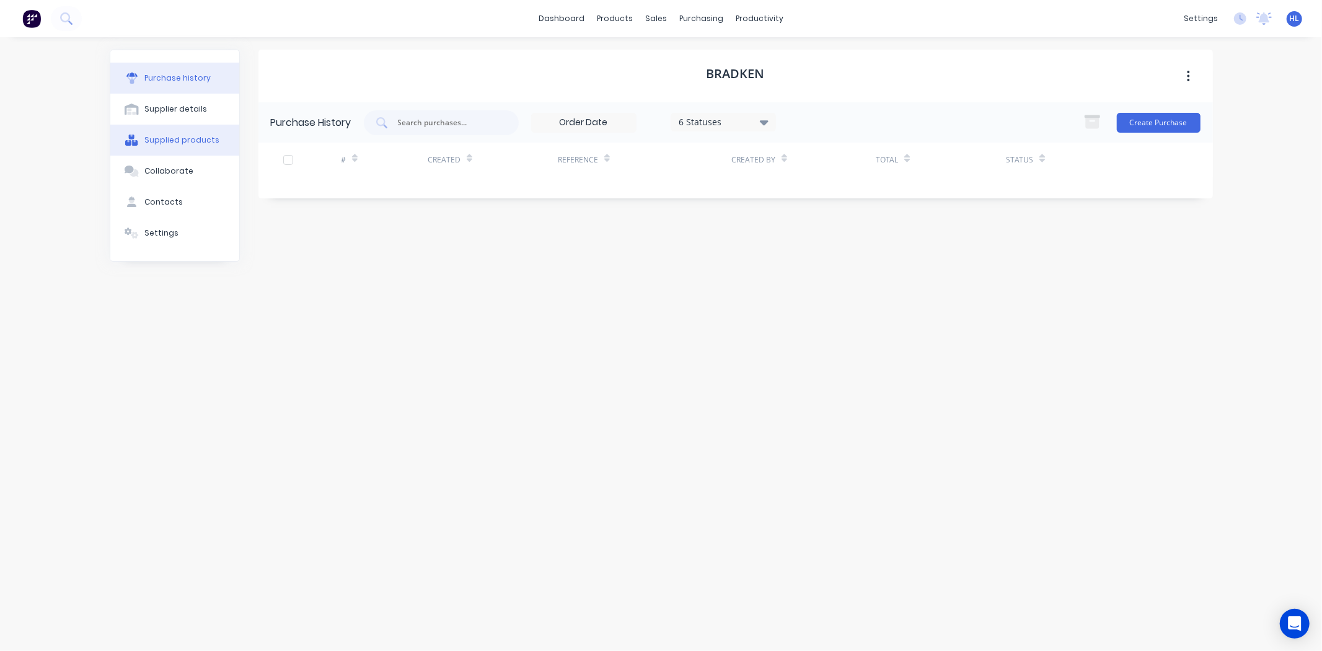
click at [198, 135] on div "Supplied products" at bounding box center [181, 140] width 75 height 11
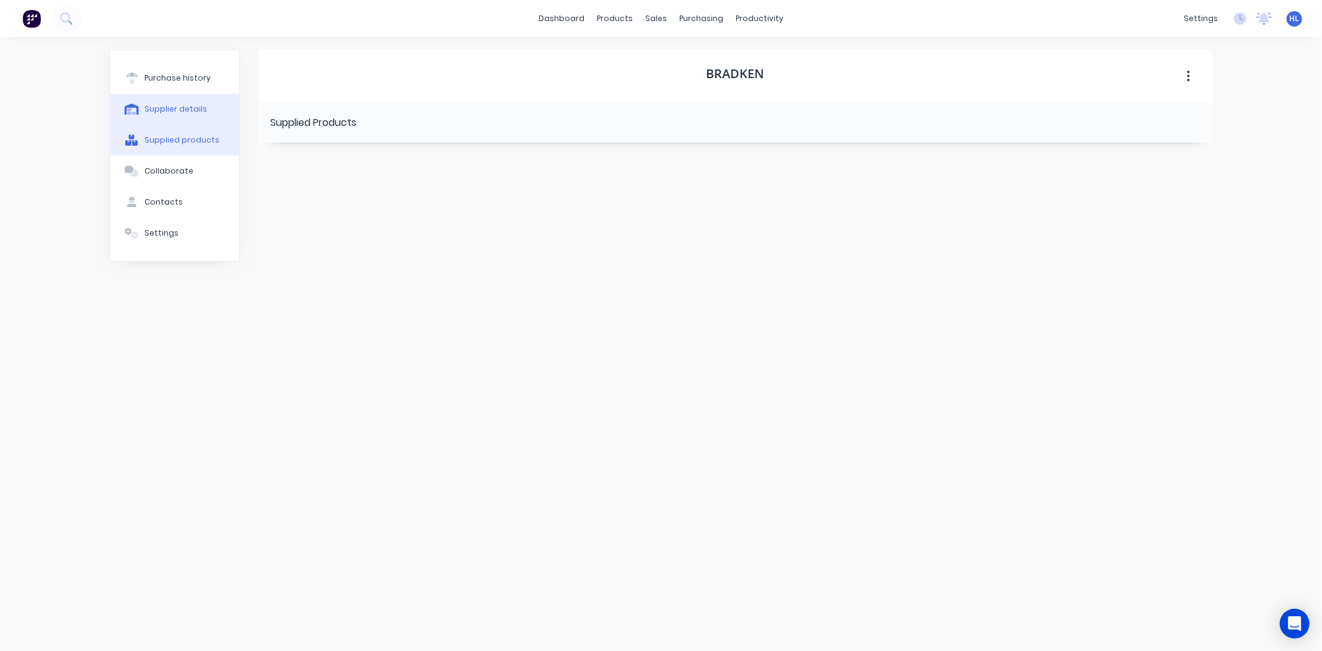
click at [150, 100] on button "Supplier details" at bounding box center [174, 109] width 129 height 31
select select "AU"
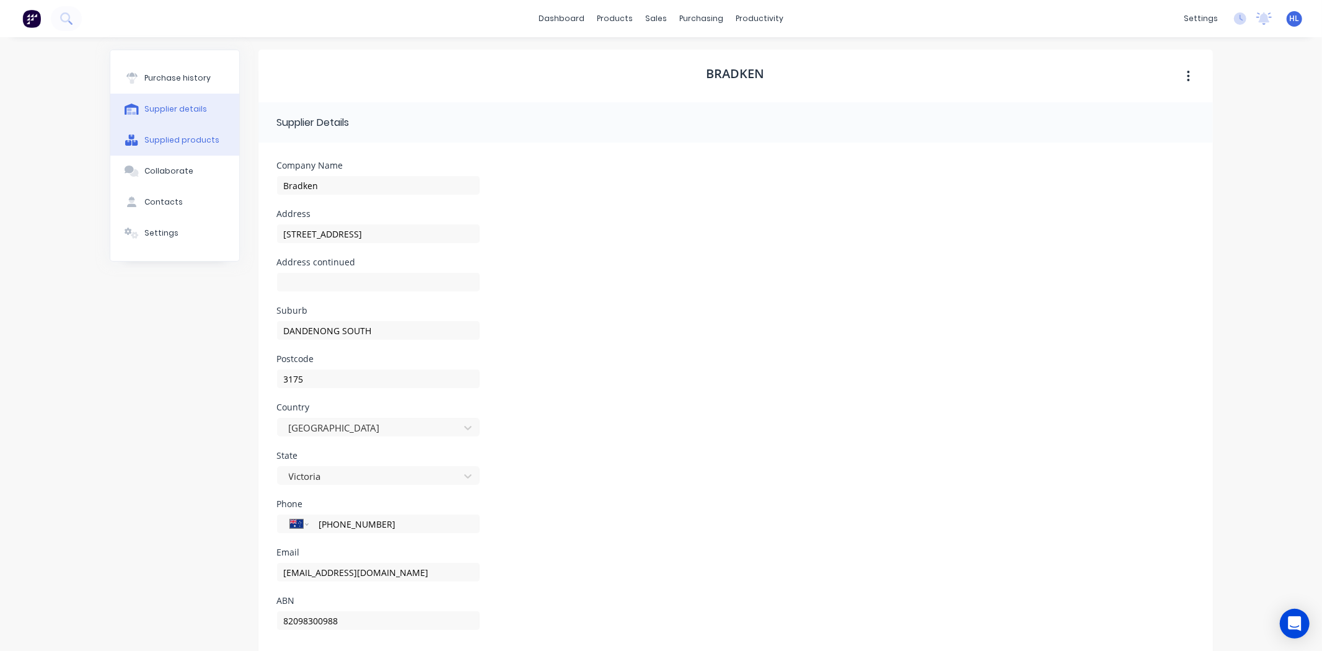
click at [175, 136] on div "Supplied products" at bounding box center [181, 140] width 75 height 11
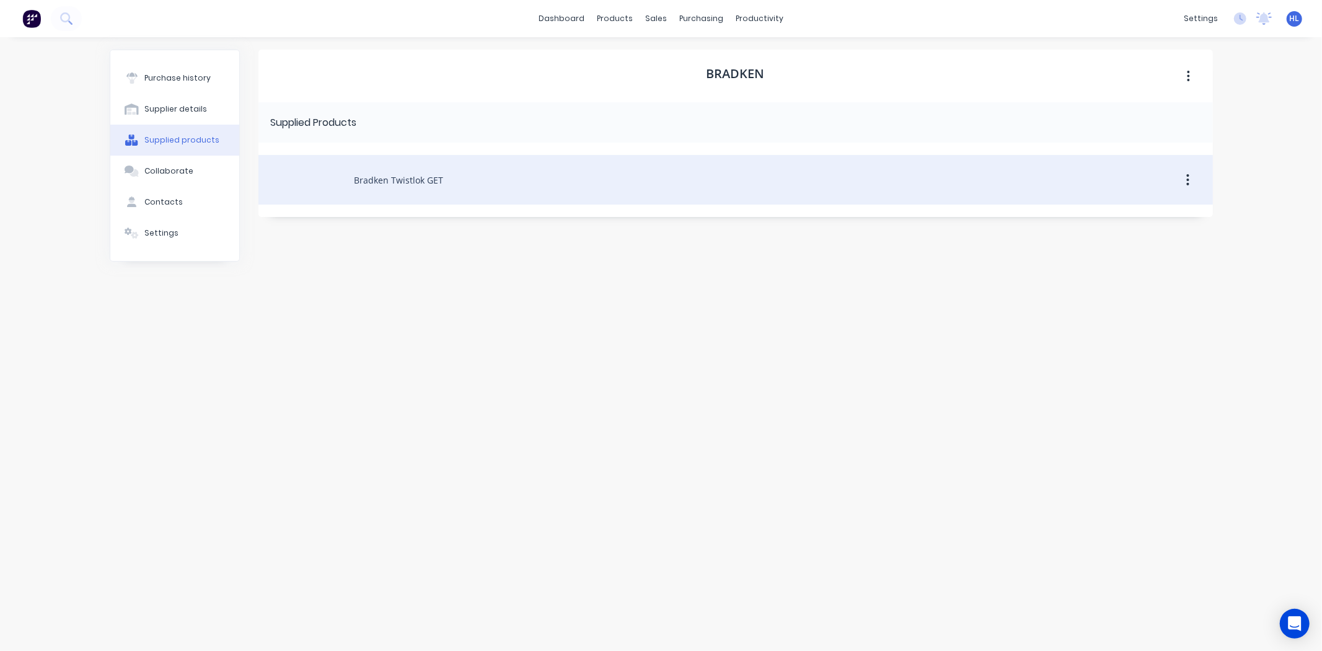
click at [447, 184] on div "Bradken Twistlok GET" at bounding box center [735, 180] width 955 height 50
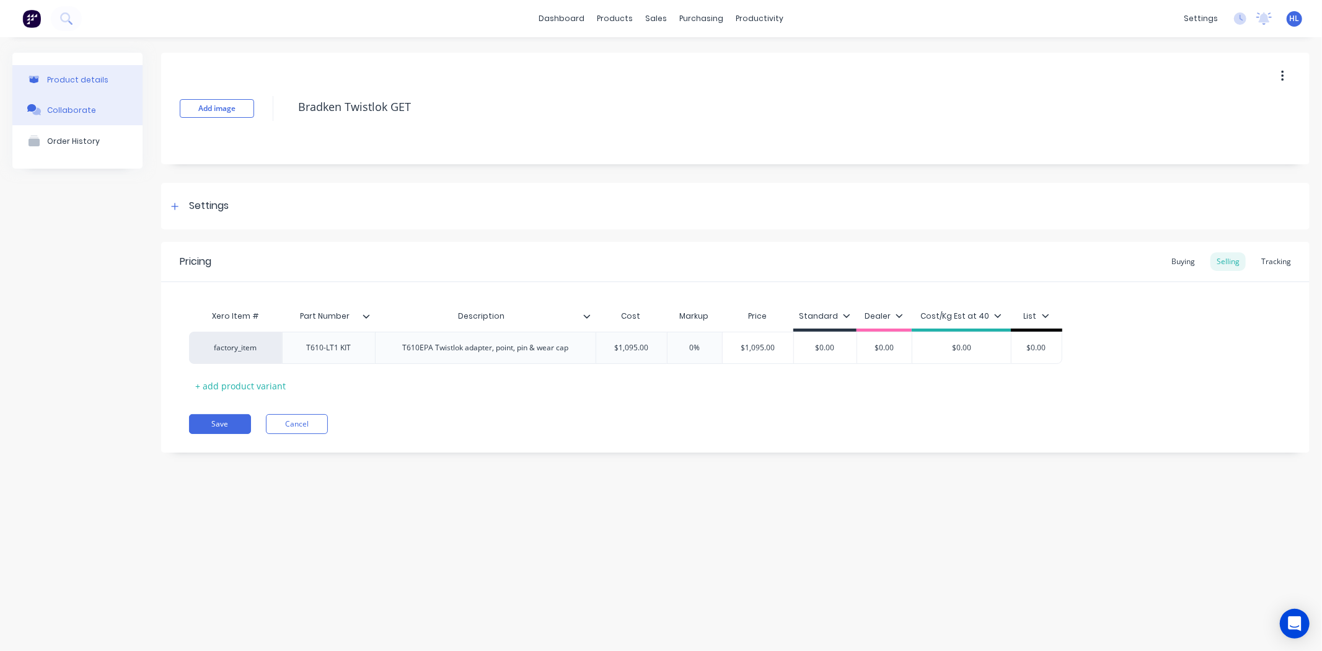
click at [107, 115] on button "Collaborate" at bounding box center [77, 109] width 130 height 31
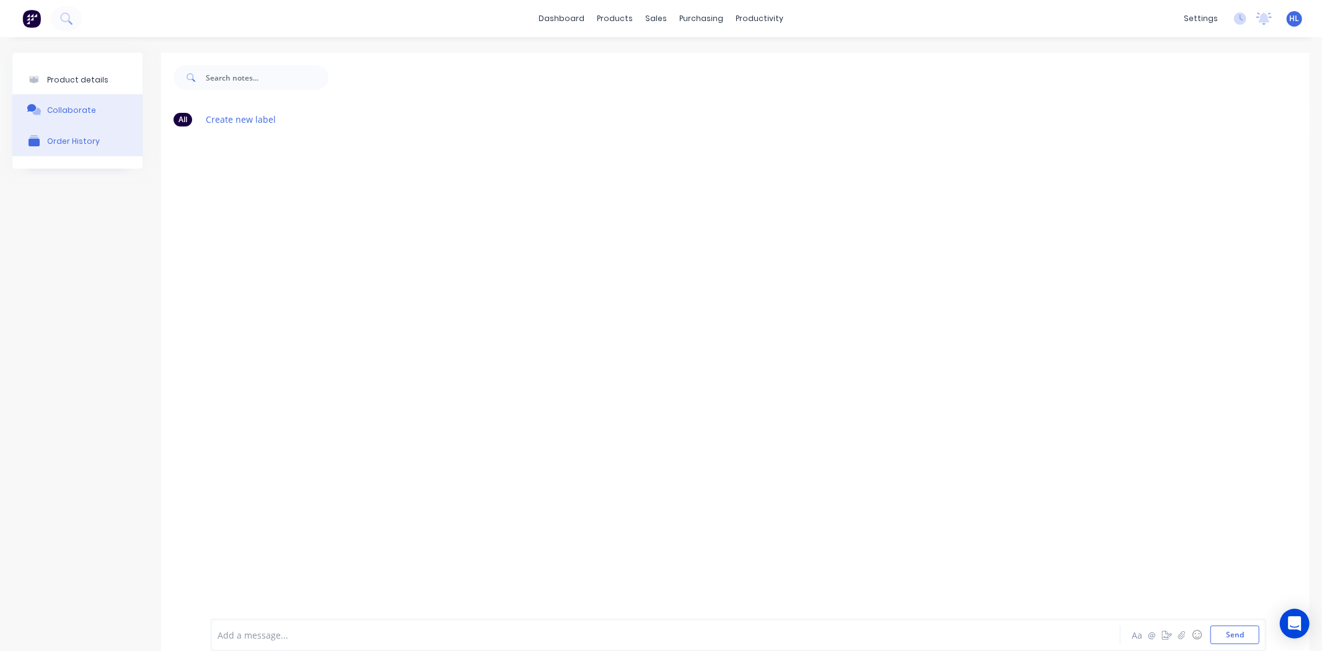
click at [98, 146] on button "Order History" at bounding box center [77, 140] width 130 height 31
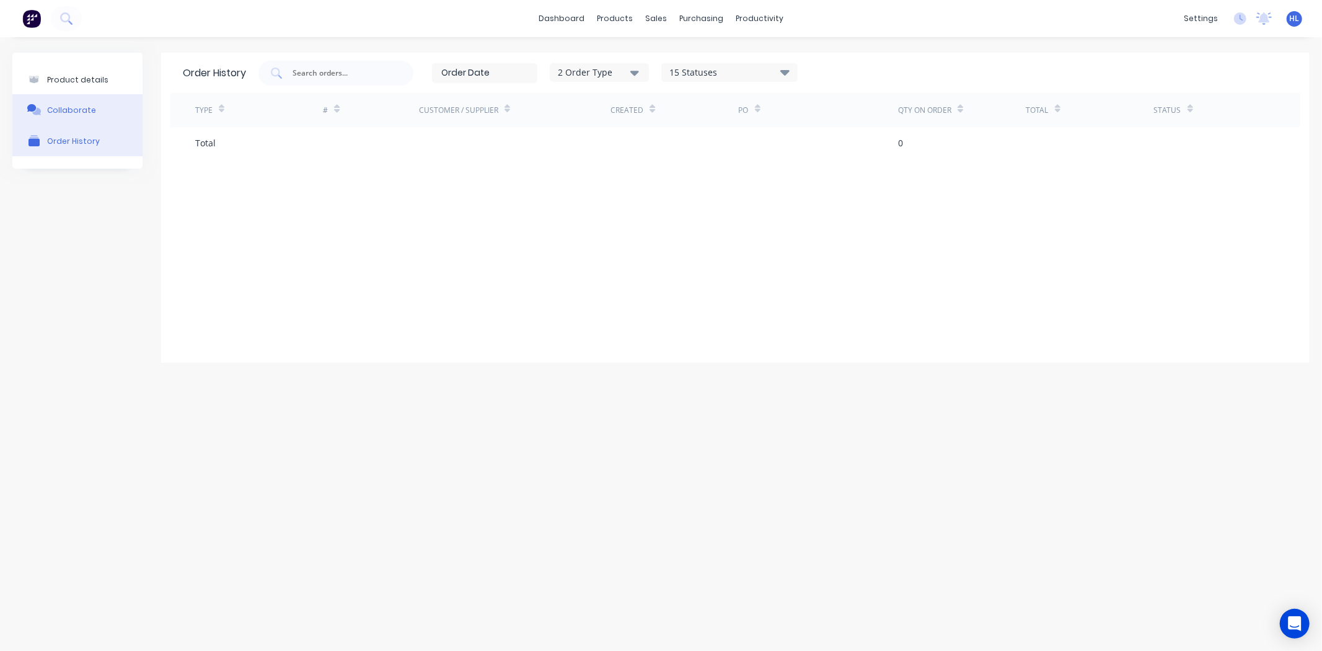
click at [100, 108] on button "Collaborate" at bounding box center [77, 109] width 130 height 31
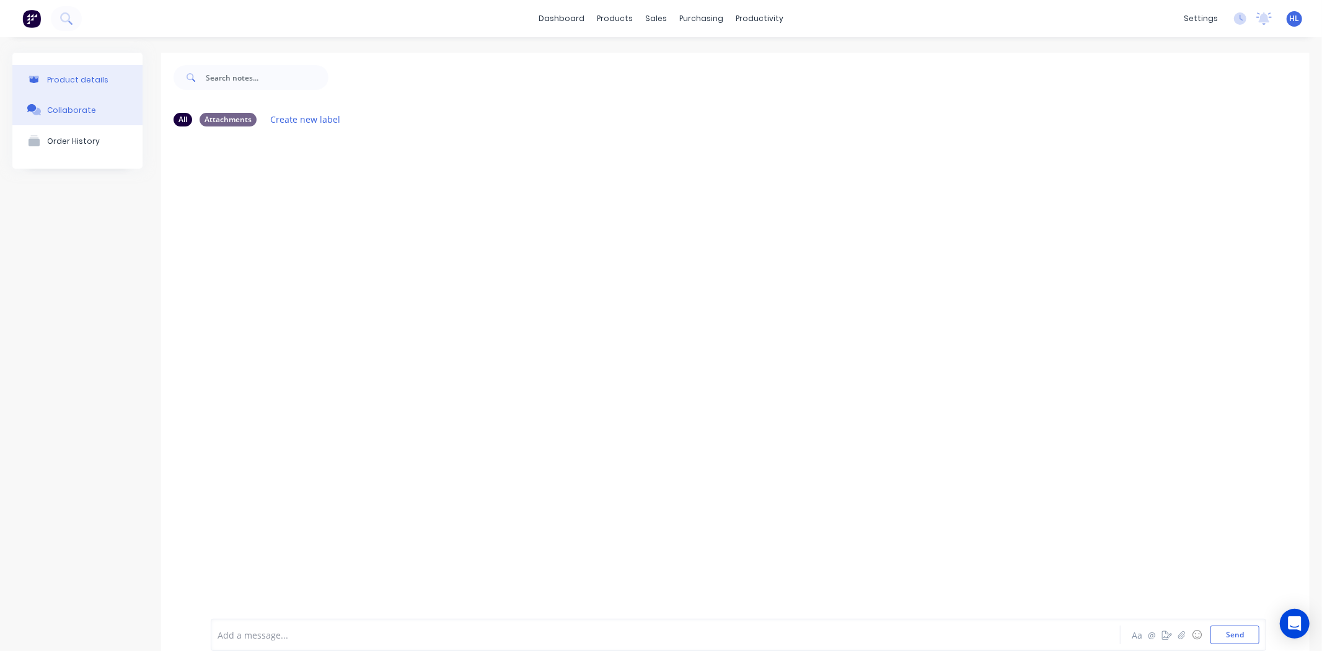
click at [95, 73] on button "Product details" at bounding box center [77, 79] width 130 height 29
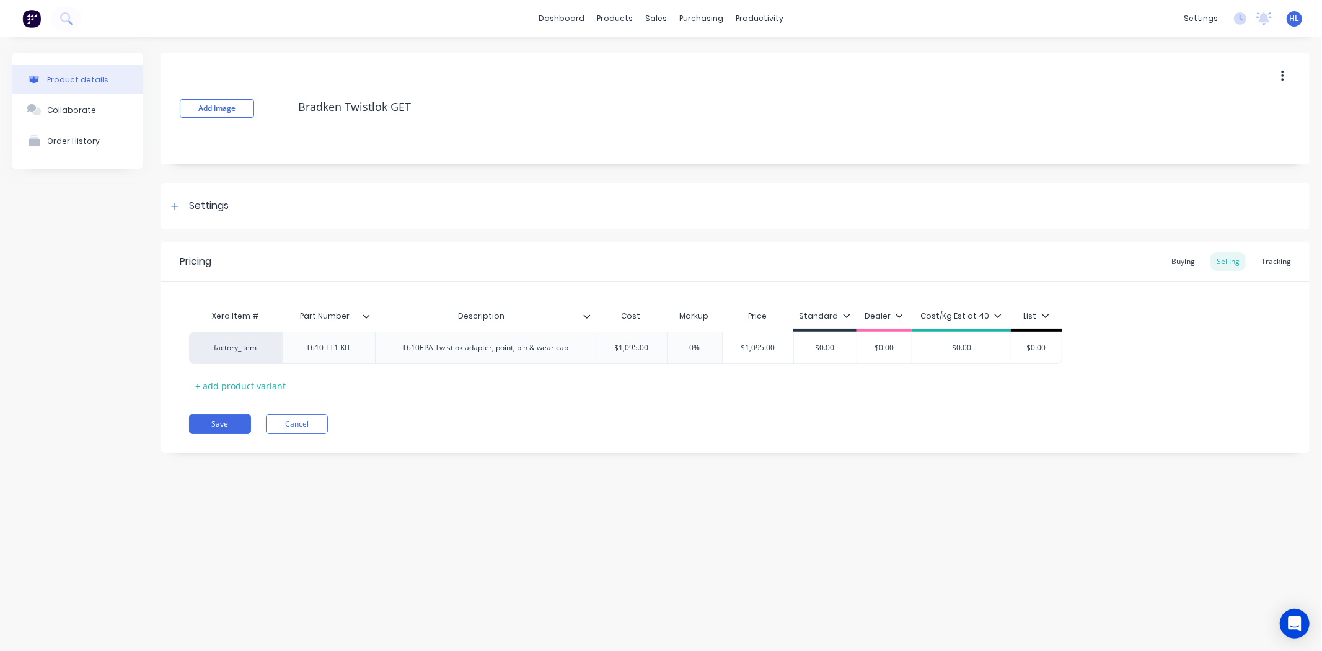
type textarea "x"
click at [736, 66] on link "Purchase Orders" at bounding box center [754, 58] width 164 height 25
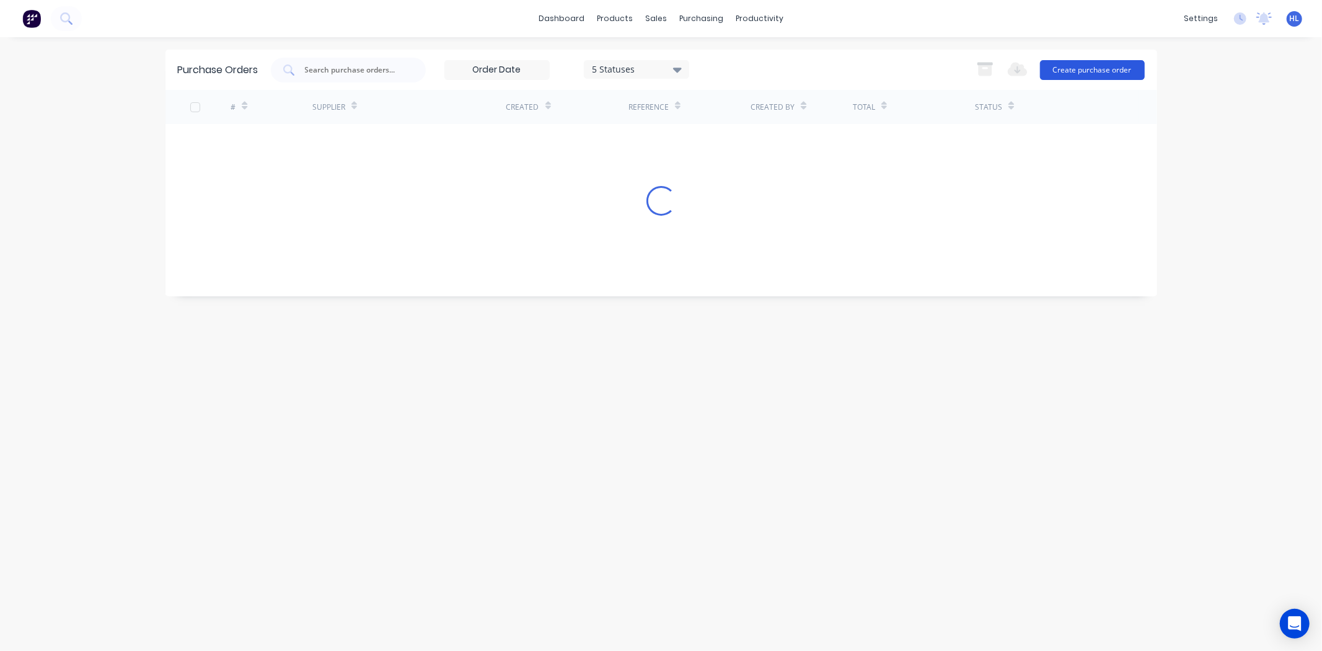
click at [1083, 70] on button "Create purchase order" at bounding box center [1092, 70] width 105 height 20
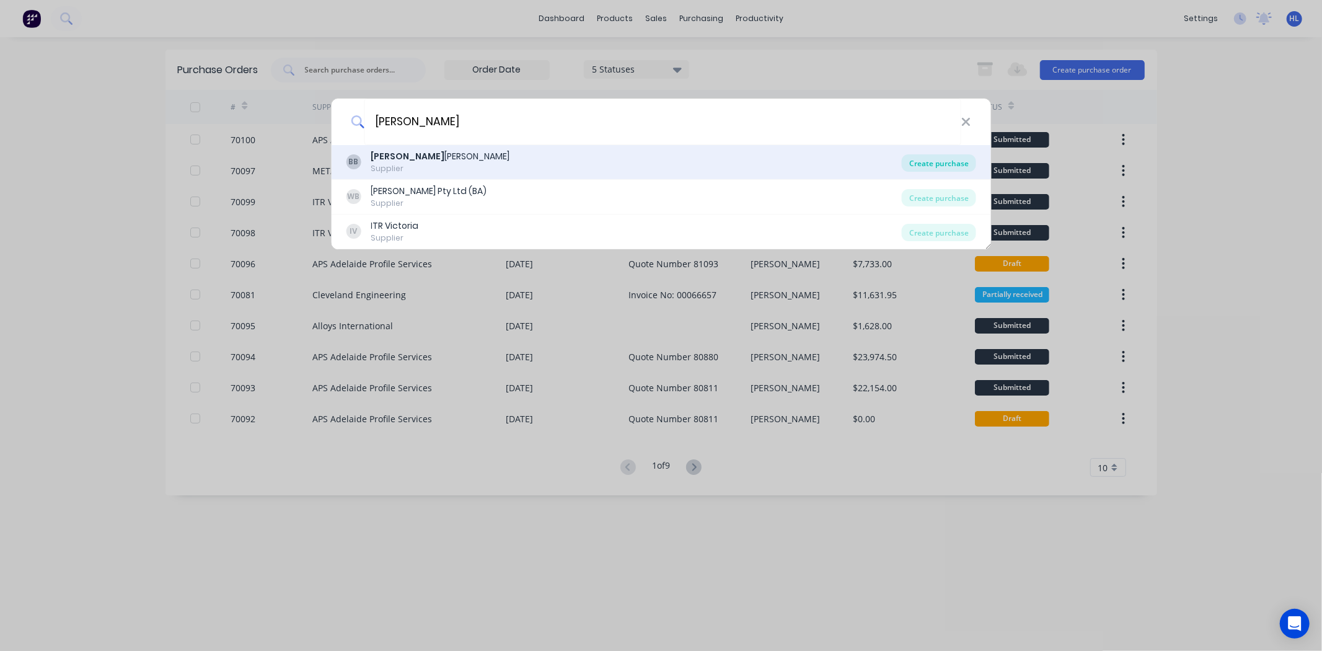
type input "[PERSON_NAME]"
click at [916, 159] on div "Create purchase" at bounding box center [939, 162] width 74 height 17
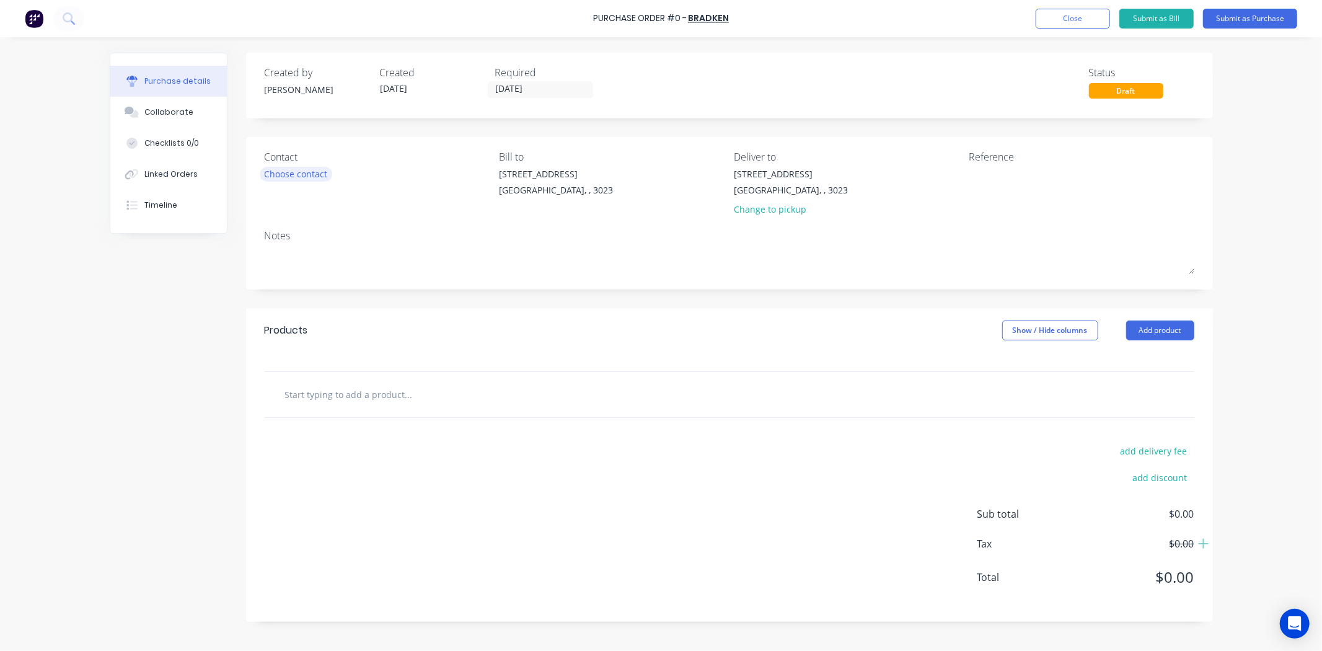
click at [298, 167] on div "Choose contact" at bounding box center [296, 173] width 63 height 13
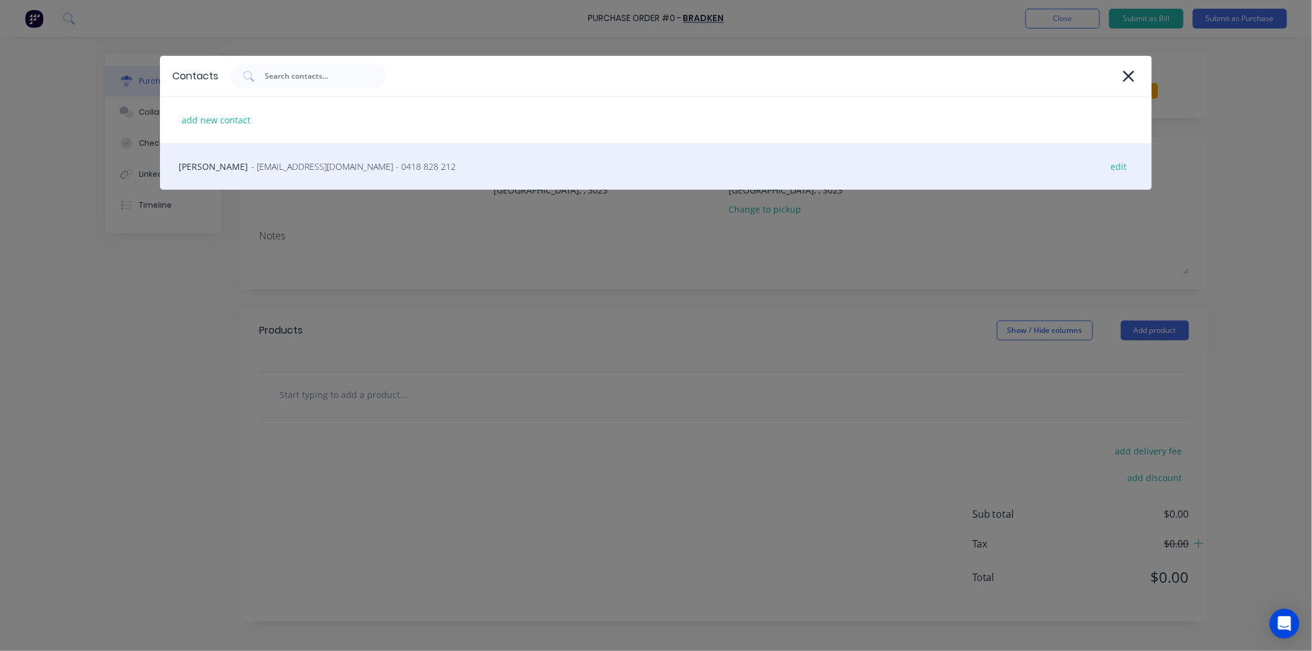
click at [317, 162] on span "- msavic@bradken.com - 0418 828 212" at bounding box center [353, 166] width 205 height 13
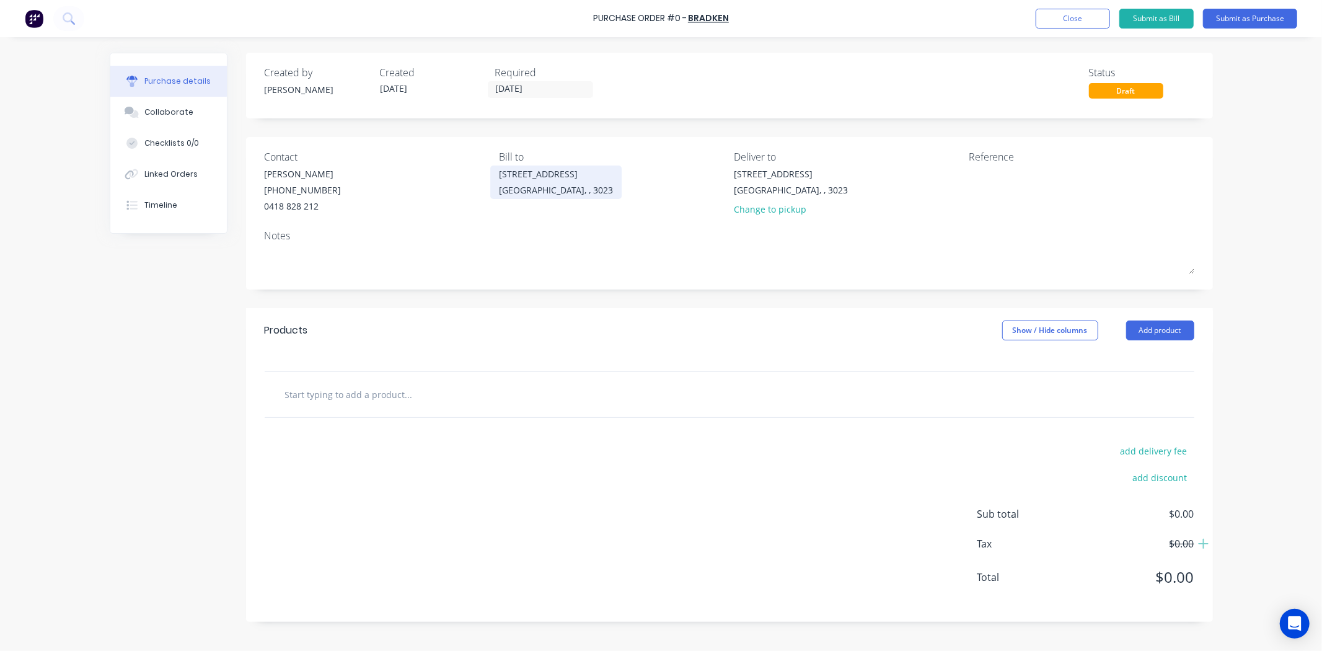
click at [511, 181] on div "20 Ravenhall Way Ravenhall, , 3023" at bounding box center [556, 181] width 114 height 29
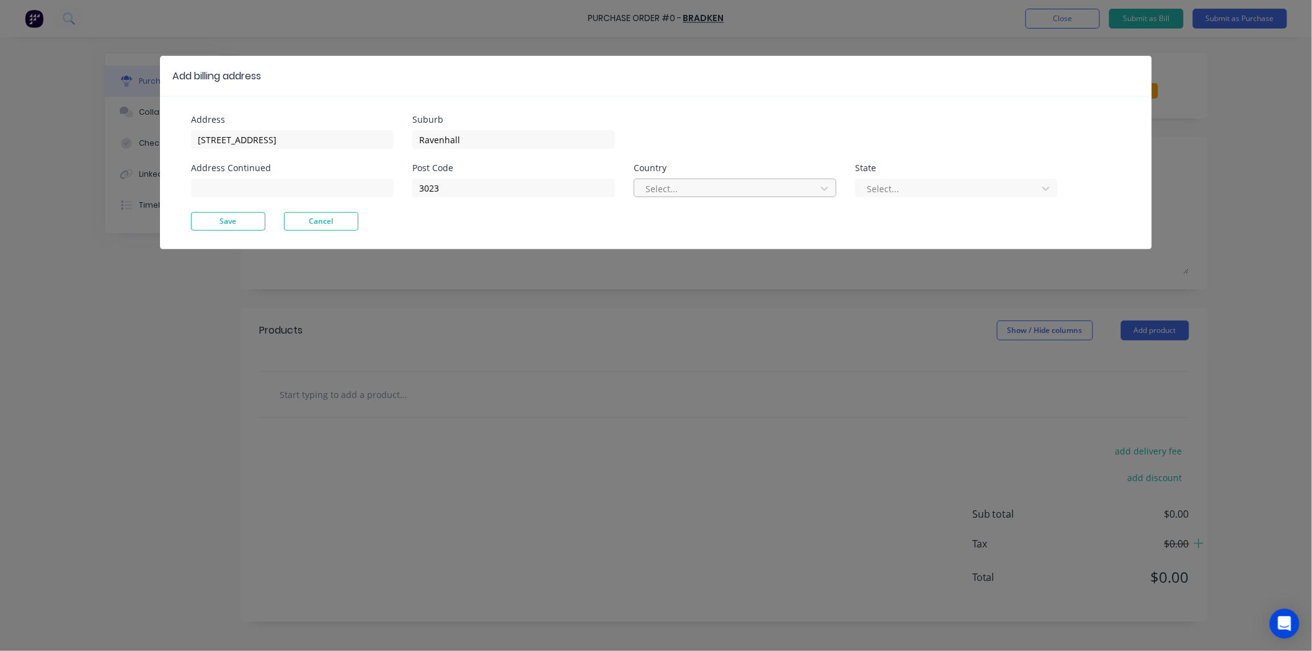
click at [661, 187] on div at bounding box center [727, 188] width 166 height 15
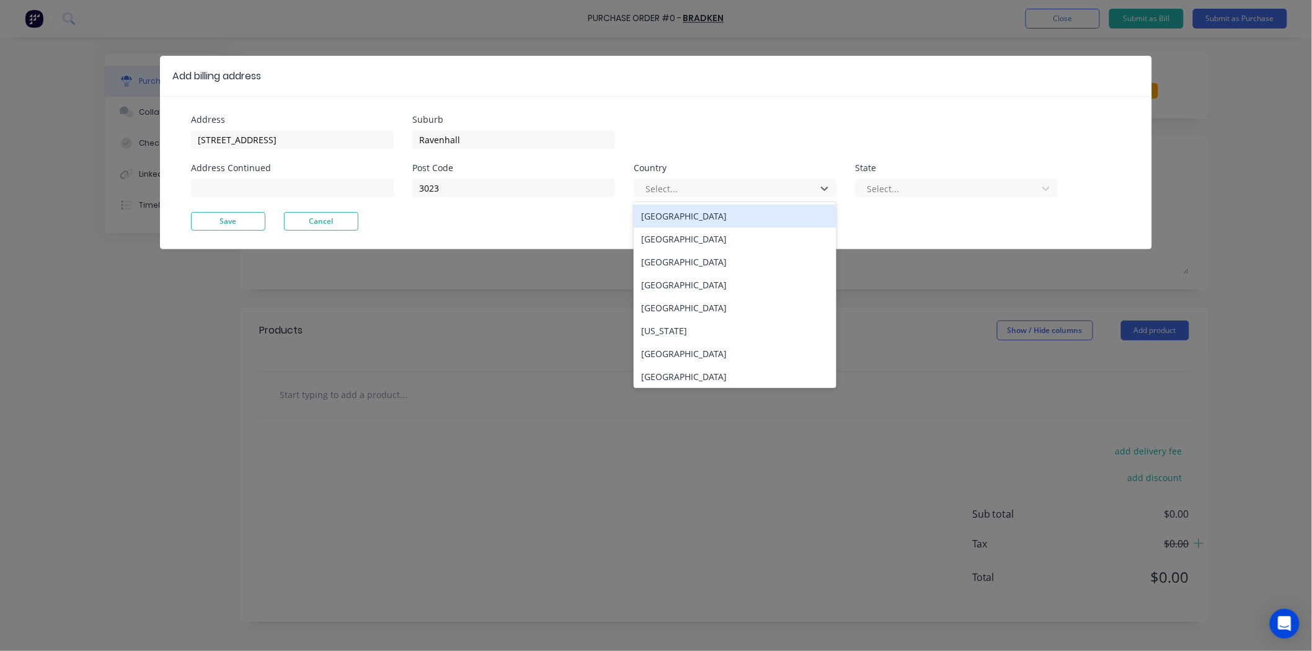
click at [686, 218] on div "Australia" at bounding box center [735, 216] width 203 height 23
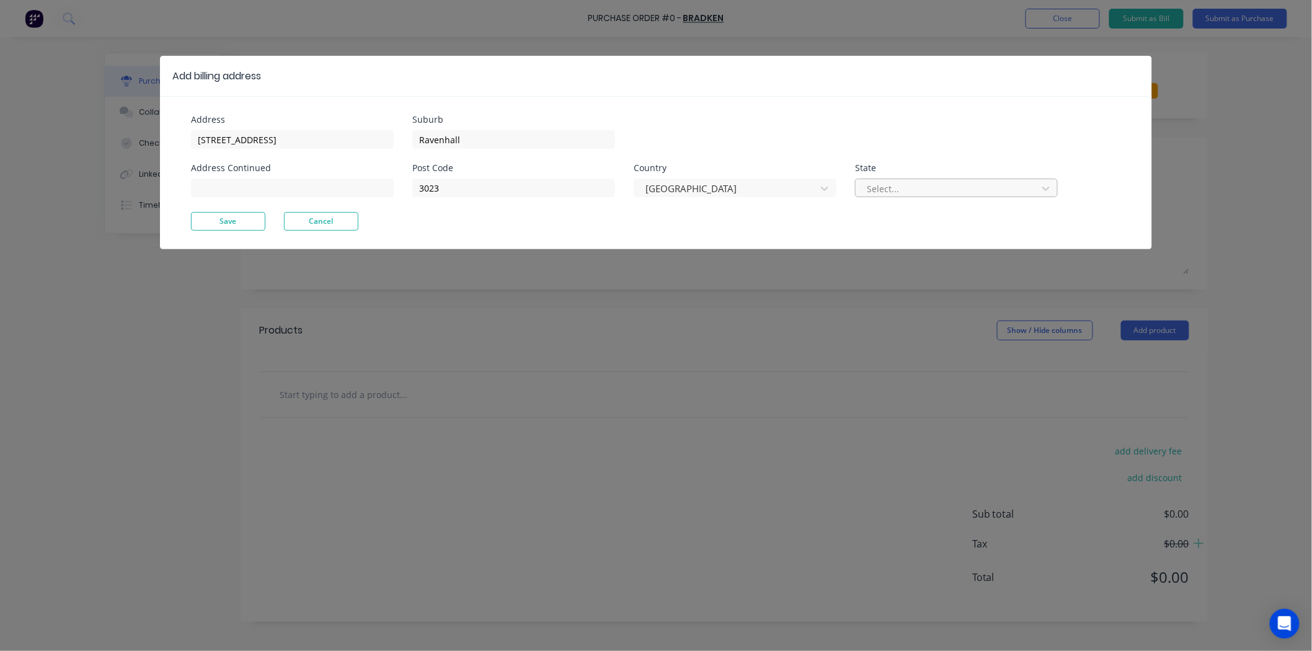
click at [878, 181] on div at bounding box center [948, 188] width 166 height 15
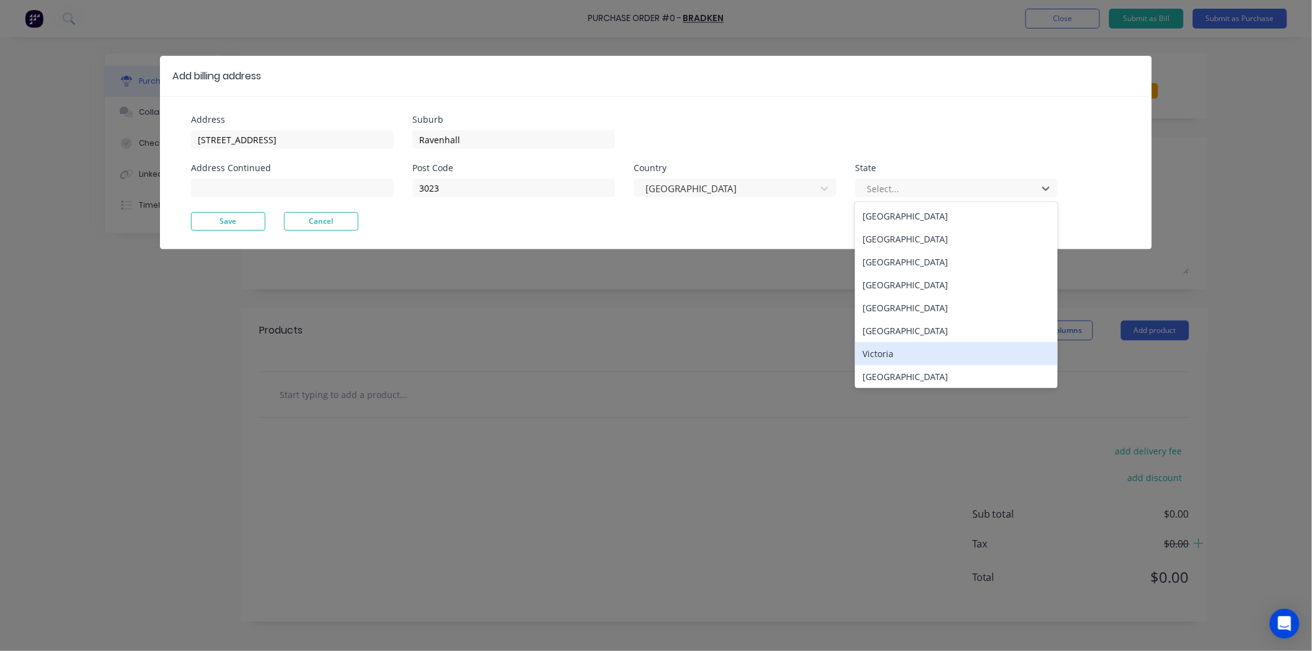
drag, startPoint x: 886, startPoint y: 348, endPoint x: 878, endPoint y: 351, distance: 9.4
click at [886, 348] on div "Victoria" at bounding box center [956, 353] width 203 height 23
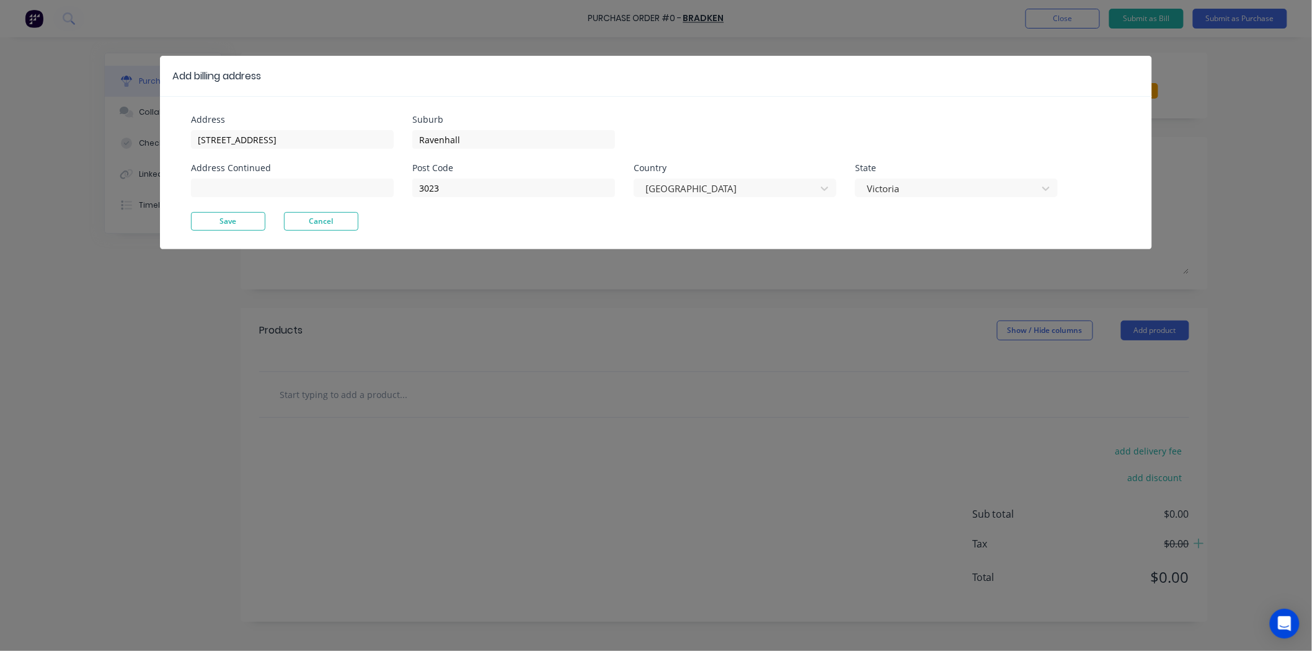
click at [244, 208] on div "Address 20 Ravenhall Way Address Continued" at bounding box center [301, 163] width 221 height 97
click at [246, 222] on button "Save" at bounding box center [228, 221] width 74 height 19
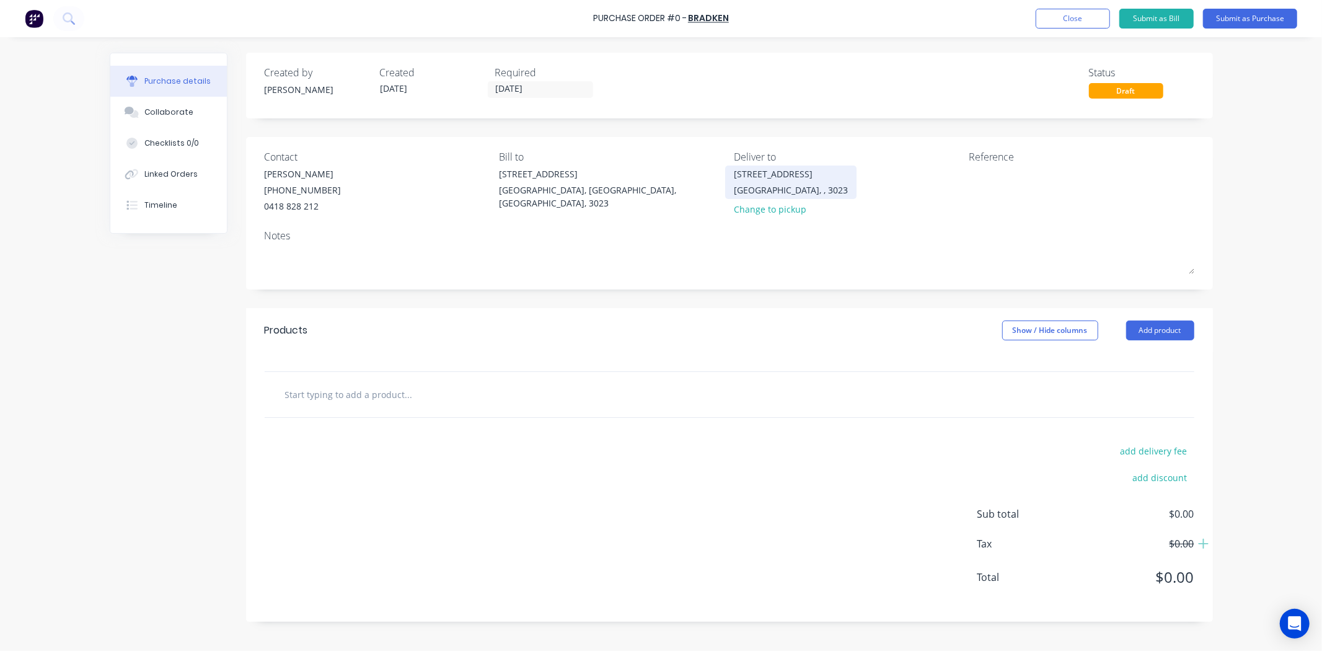
click at [782, 174] on div "20 Ravenhall Way" at bounding box center [791, 173] width 114 height 13
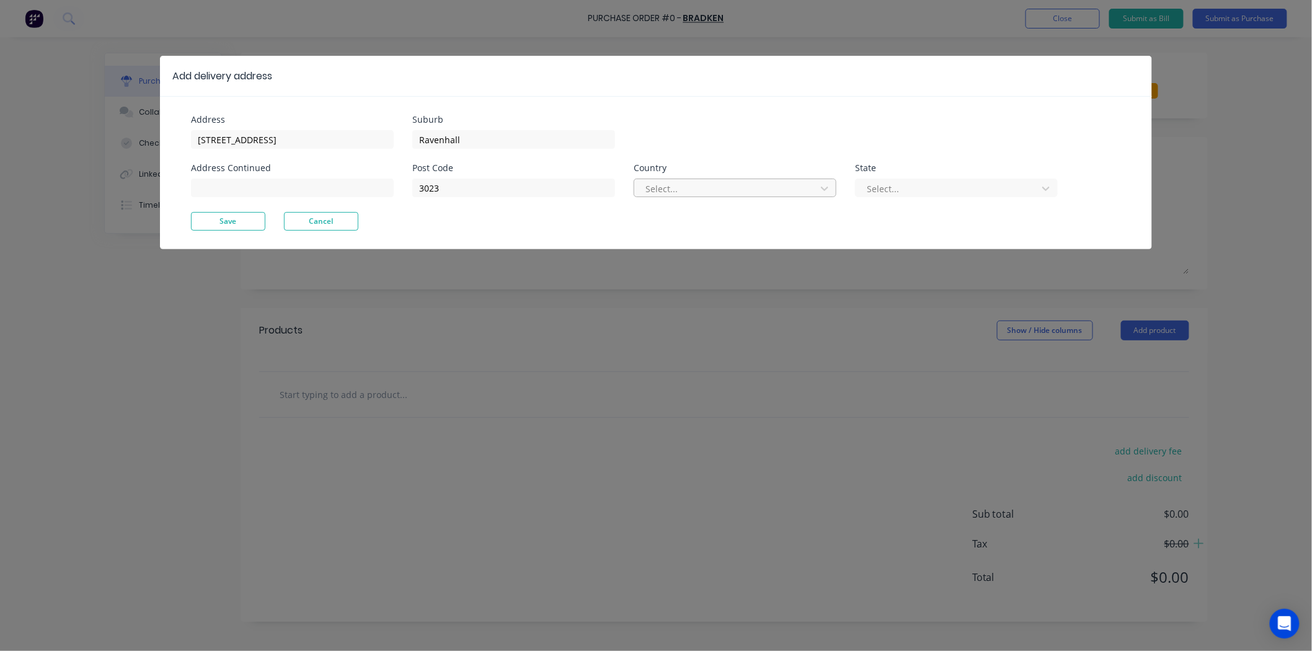
click at [668, 193] on div at bounding box center [727, 188] width 166 height 15
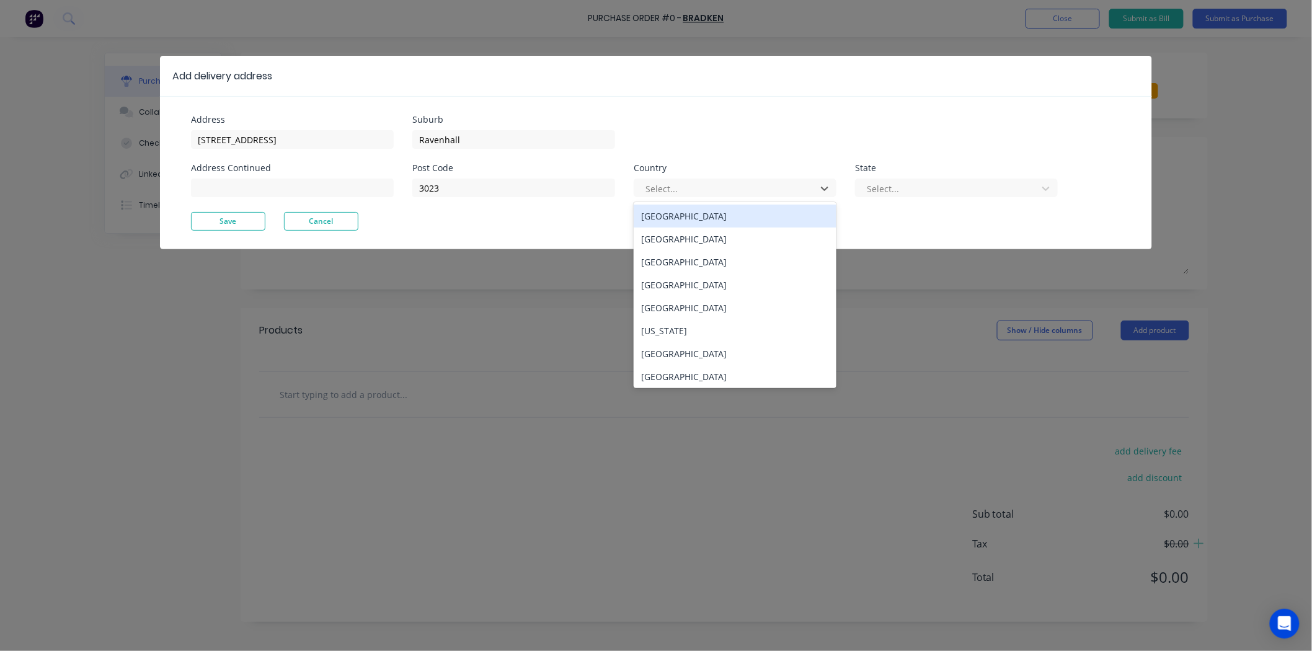
drag, startPoint x: 691, startPoint y: 208, endPoint x: 822, endPoint y: 200, distance: 131.0
click at [693, 209] on div "Australia" at bounding box center [735, 216] width 203 height 23
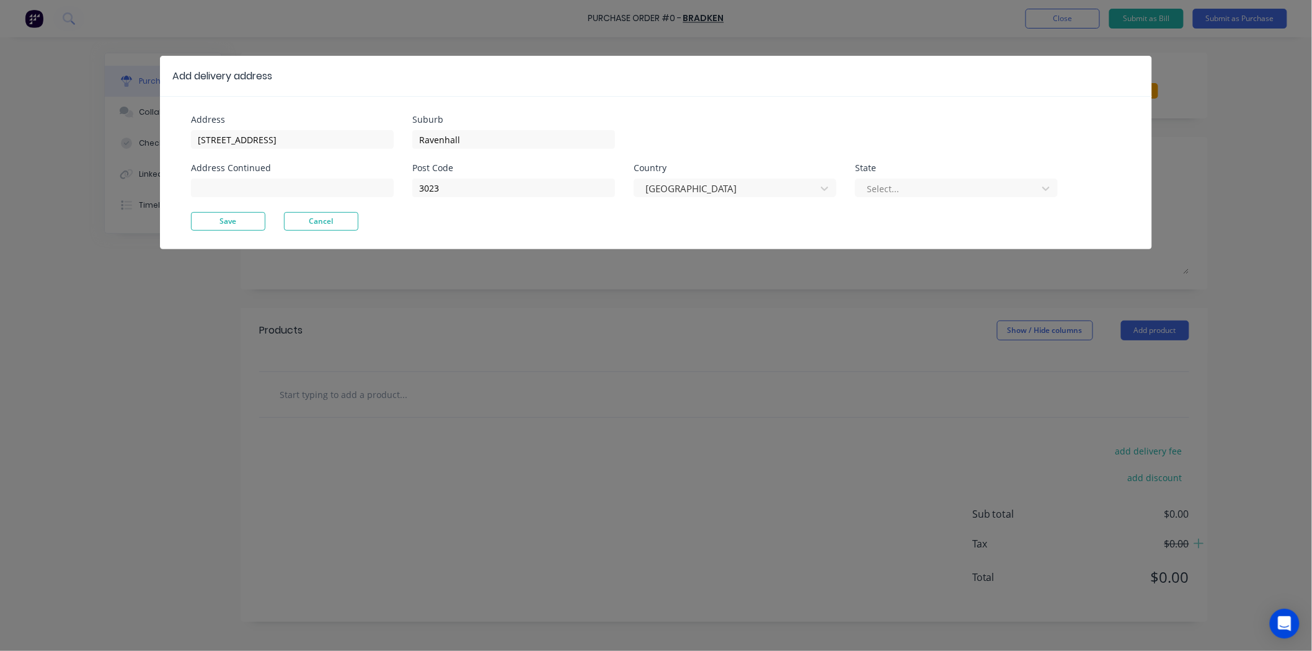
click at [862, 175] on div "Select..." at bounding box center [956, 186] width 203 height 22
click at [870, 183] on div at bounding box center [948, 188] width 166 height 15
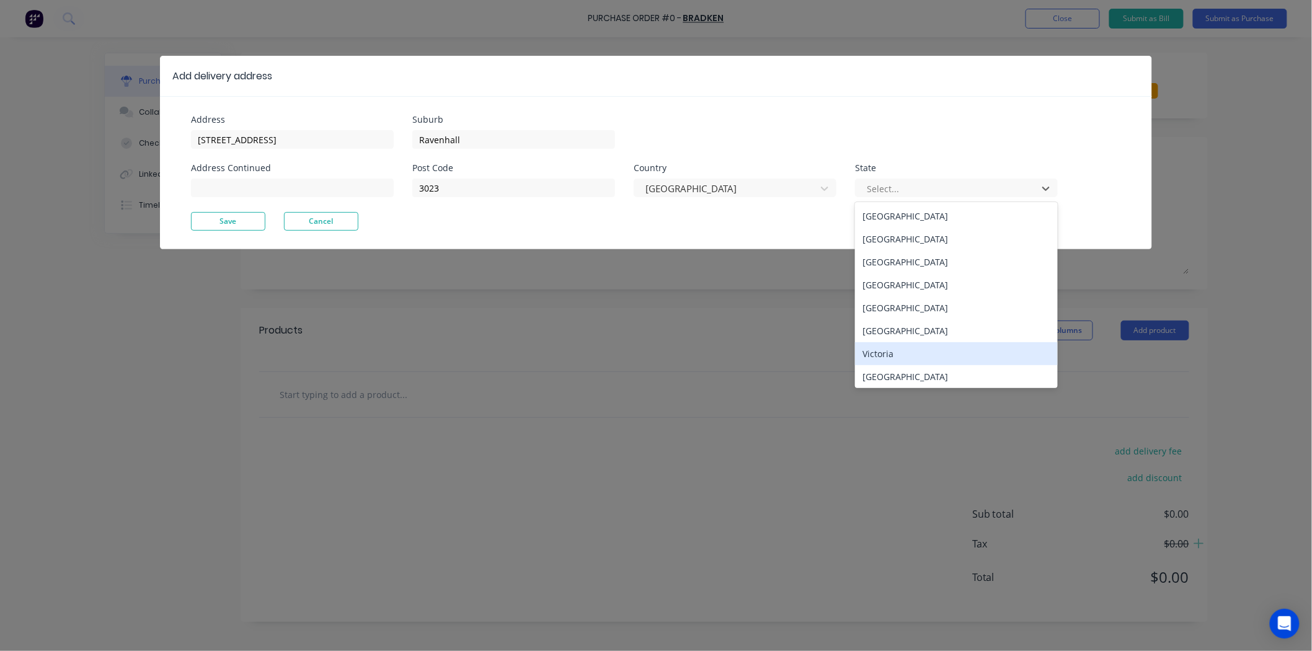
click at [884, 345] on div "Victoria" at bounding box center [956, 353] width 203 height 23
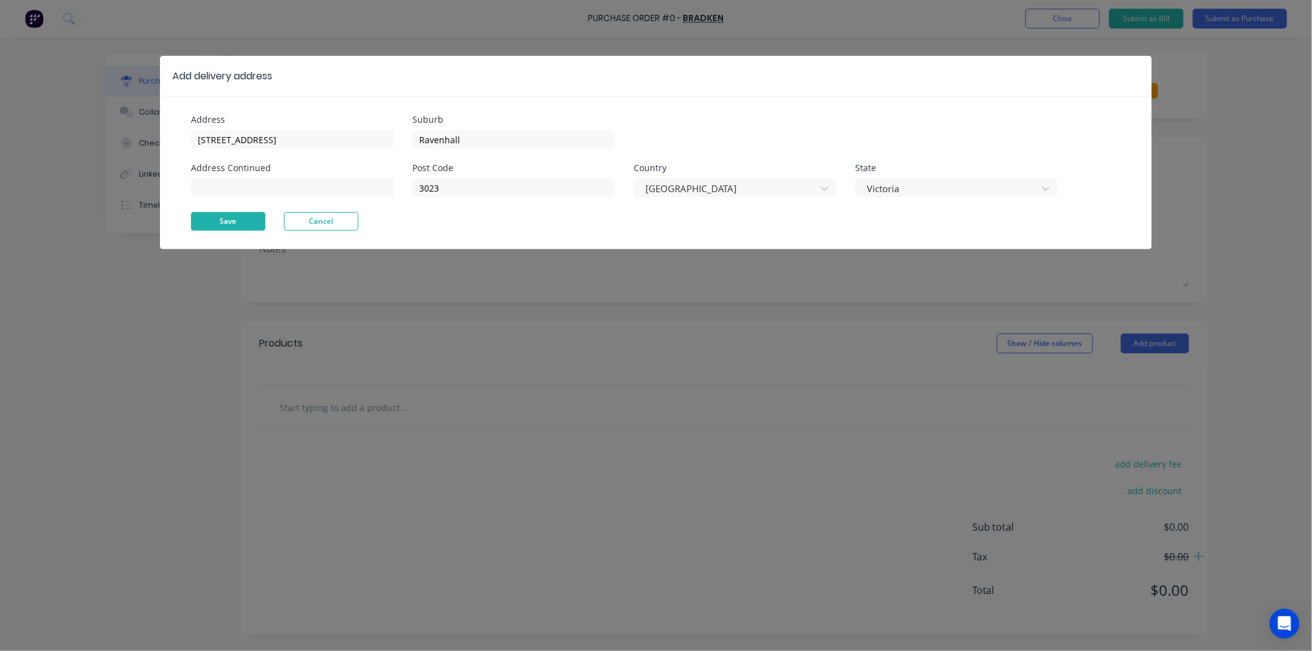
click at [237, 217] on button "Save" at bounding box center [228, 221] width 74 height 19
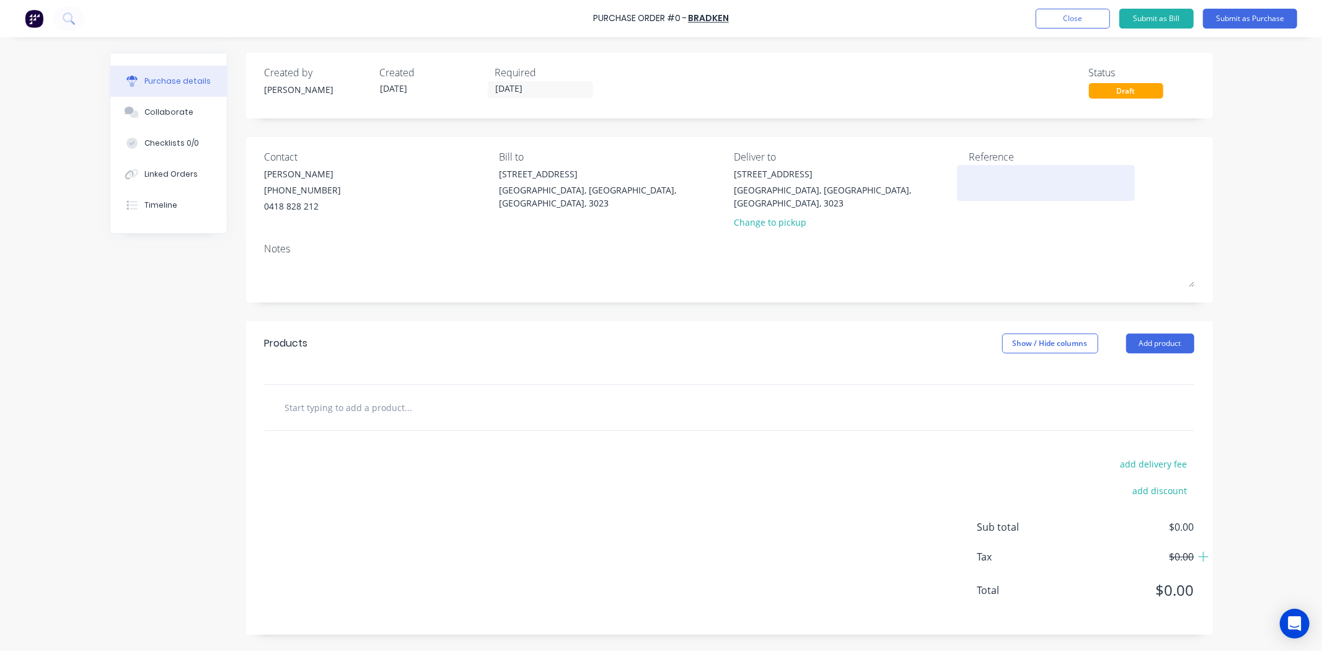
click at [1019, 172] on textarea at bounding box center [1046, 181] width 155 height 28
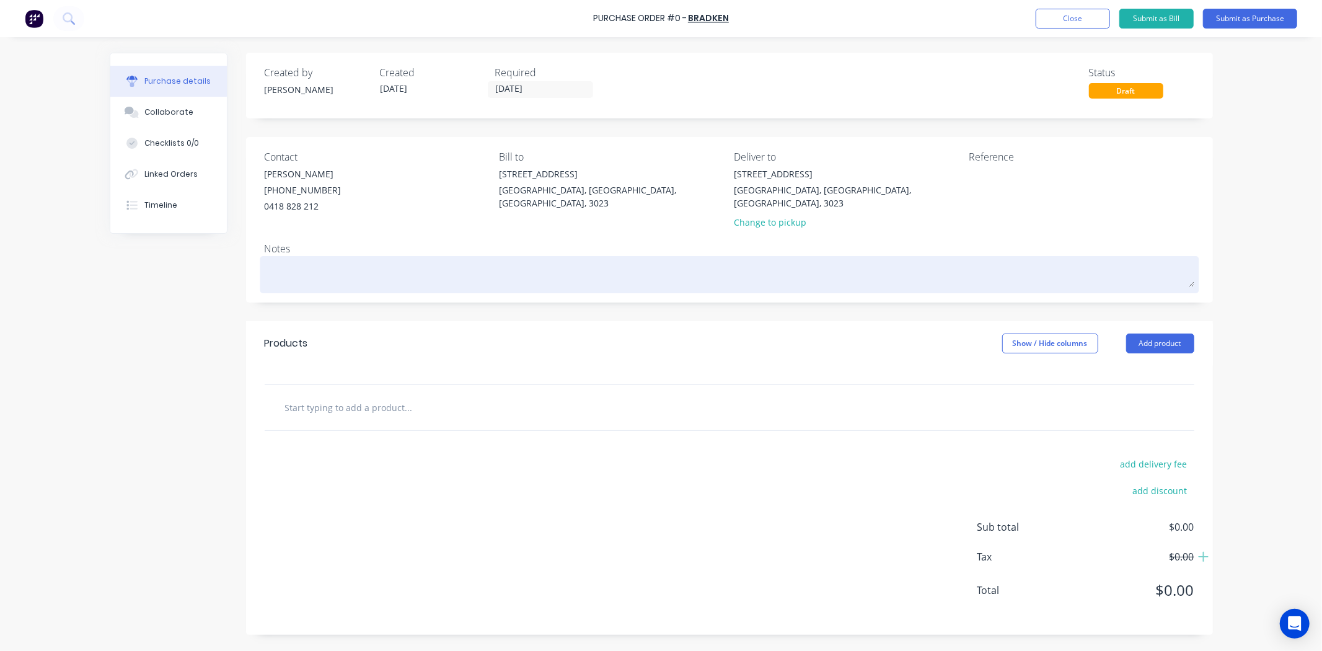
click at [944, 259] on textarea at bounding box center [730, 273] width 930 height 28
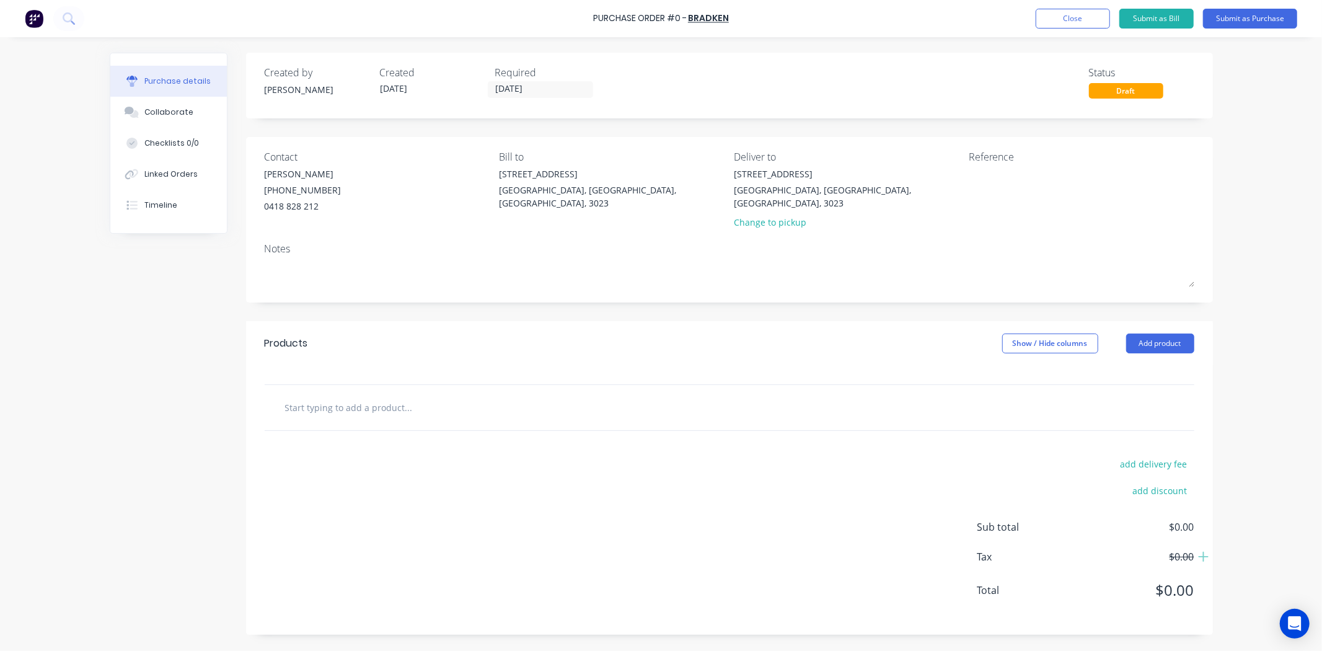
click at [404, 241] on div "Notes" at bounding box center [730, 248] width 930 height 15
click at [1185, 335] on button "Add product" at bounding box center [1160, 344] width 68 height 20
click at [1167, 372] on div "Product catalogue" at bounding box center [1135, 375] width 95 height 18
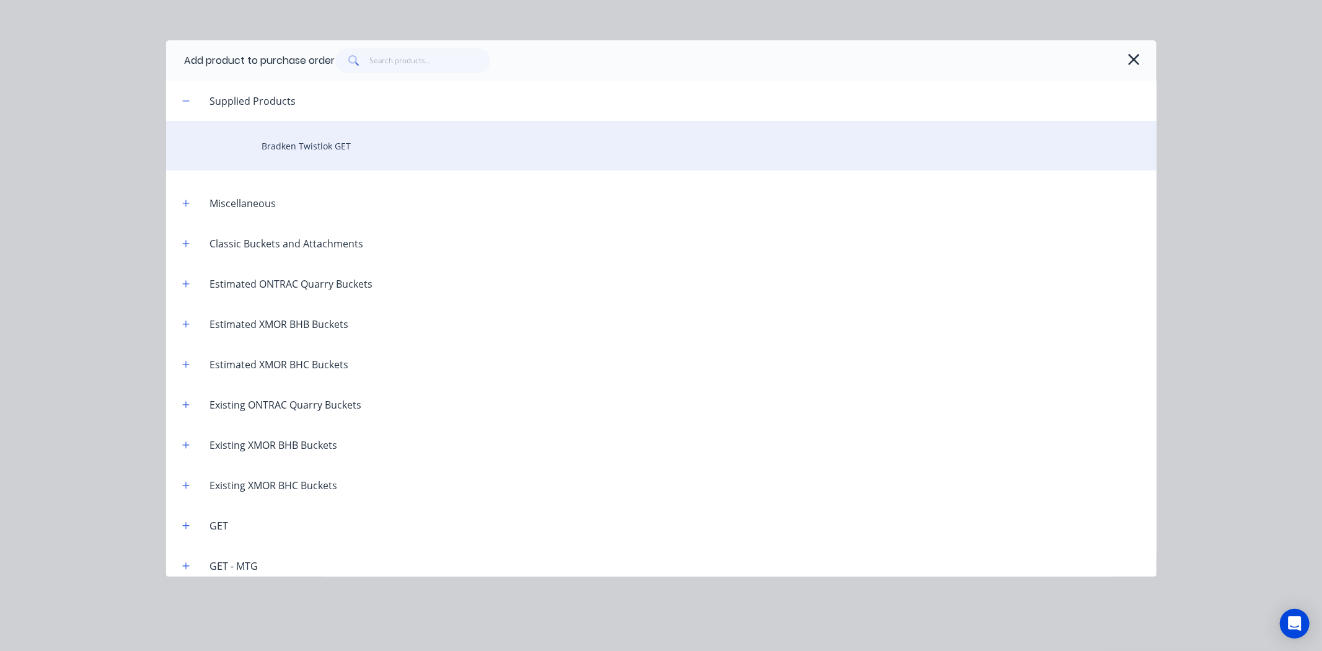
click at [345, 156] on div "Bradken Twistlok GET" at bounding box center [661, 146] width 991 height 50
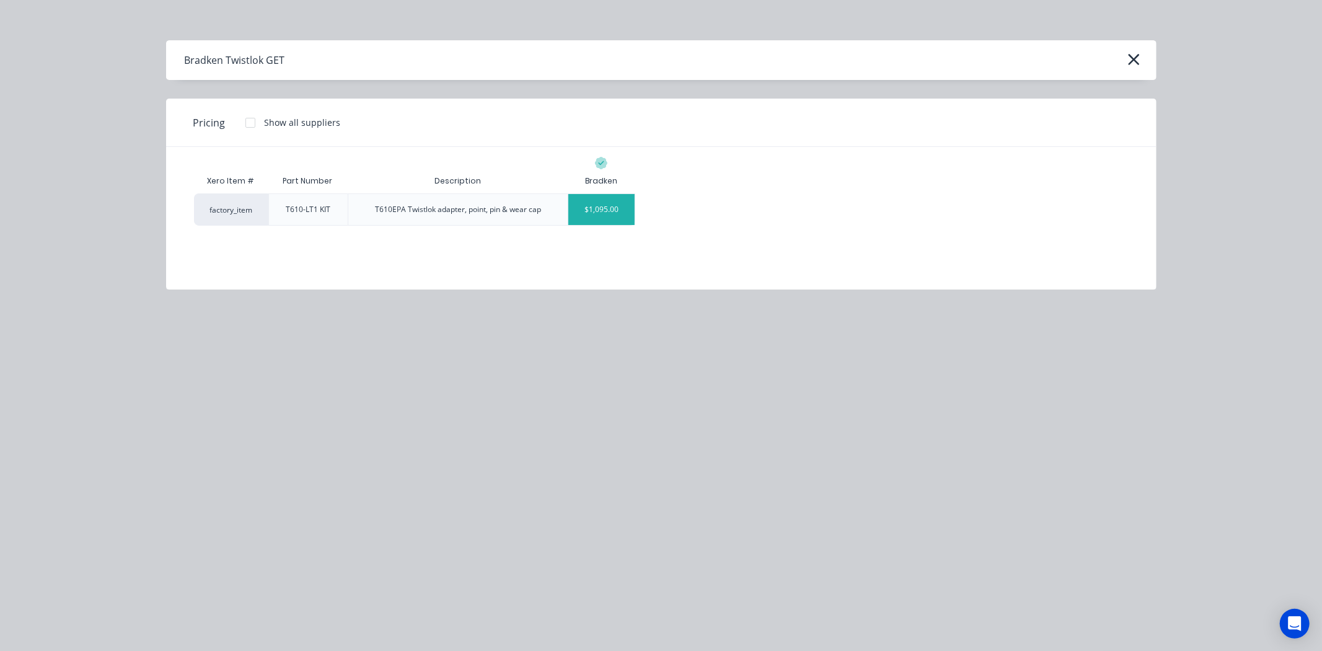
click at [600, 219] on div "$1,095.00" at bounding box center [601, 209] width 66 height 31
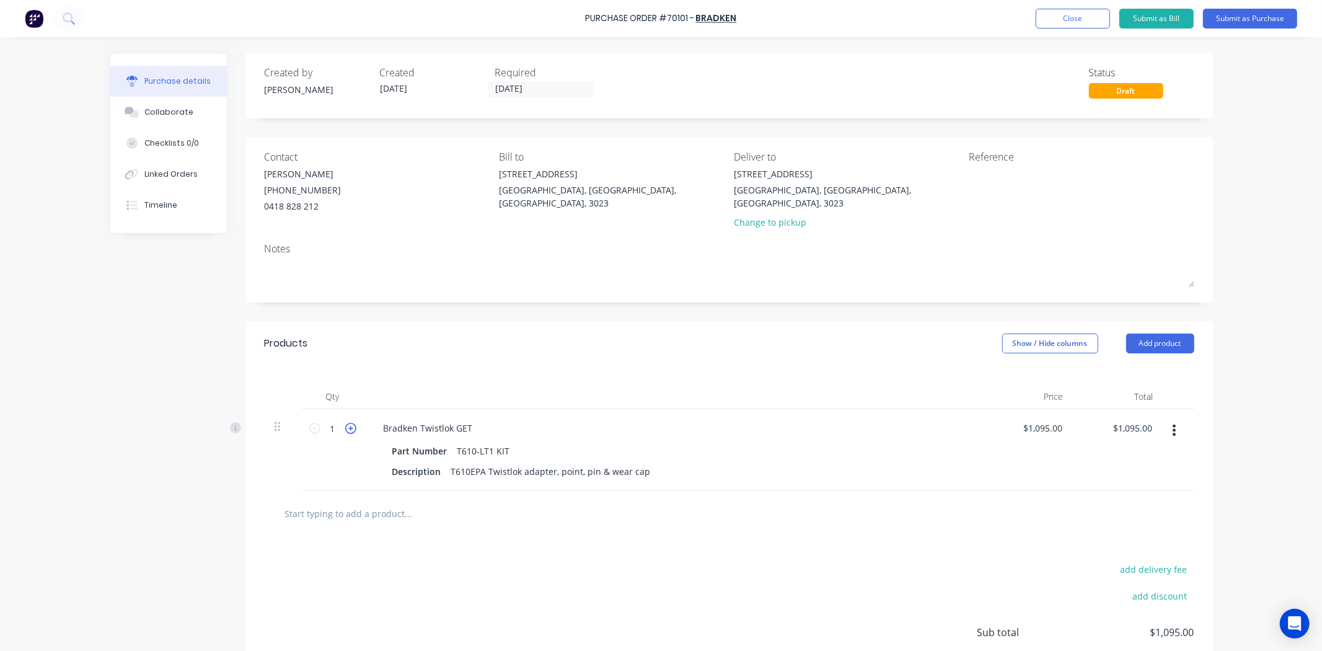
click at [345, 423] on icon at bounding box center [350, 428] width 11 height 11
type input "2"
type input "$2,190.00"
click at [345, 423] on icon at bounding box center [350, 428] width 11 height 11
type input "3"
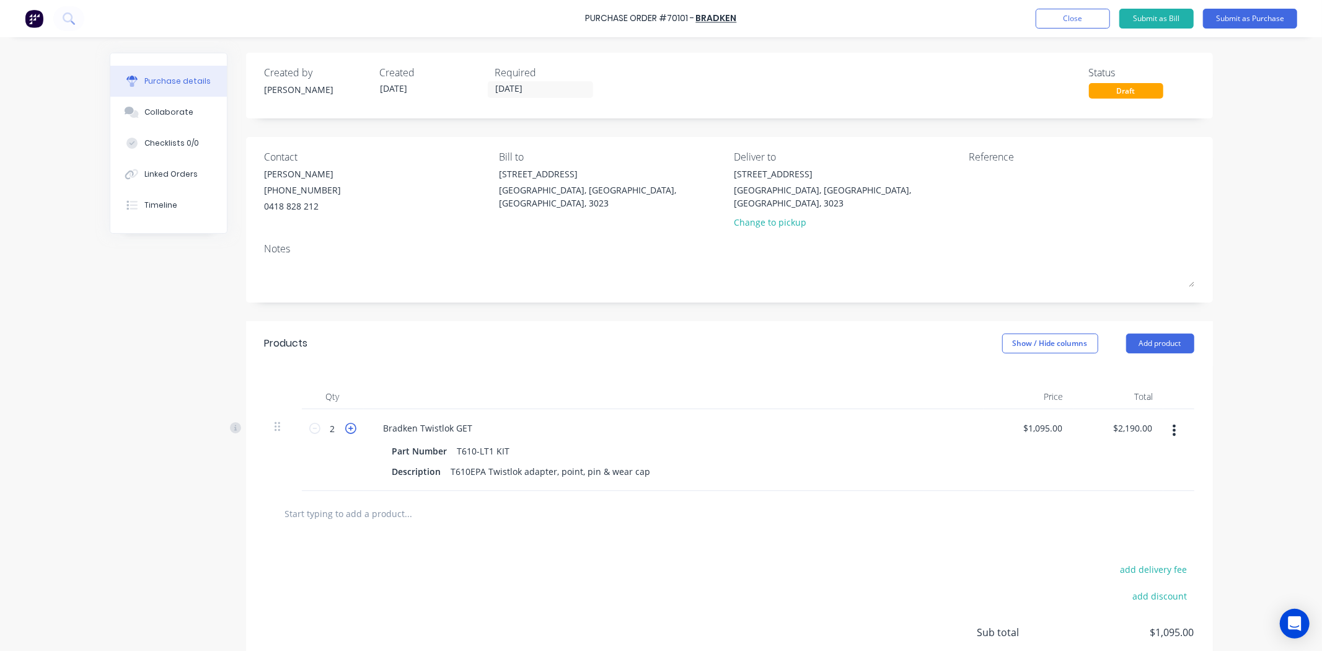
type input "$3,285.00"
click at [345, 423] on icon at bounding box center [350, 428] width 11 height 11
type input "4"
type input "$4,380.00"
click at [345, 423] on icon at bounding box center [350, 428] width 11 height 11
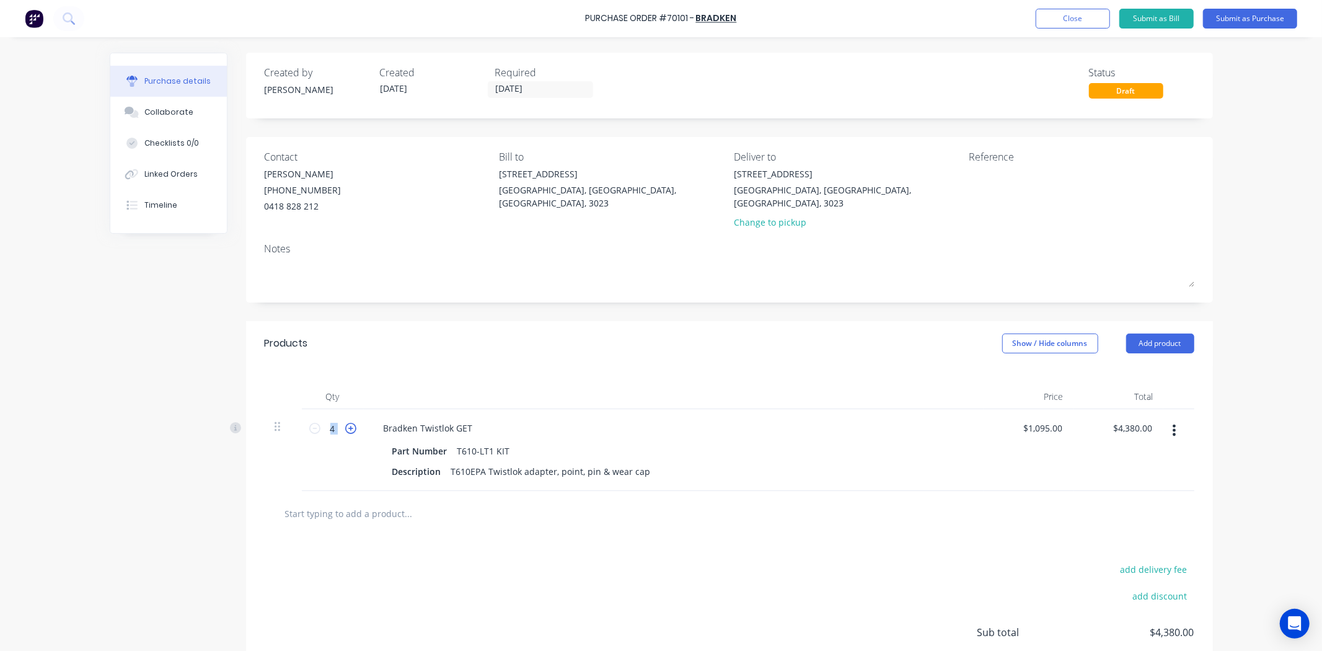
type input "5"
type input "$5,475.00"
click at [490, 294] on div "Created by Hayden Created 30/09/25 Required 30/09/25 Status Draft Contact Mio S…" at bounding box center [729, 396] width 967 height 687
click at [1069, 31] on div "Purchase Order #70101 - Bradken Add product Close Submit as Bill Submit as Purc…" at bounding box center [661, 18] width 1322 height 37
click at [1069, 24] on button "Close" at bounding box center [1073, 19] width 74 height 20
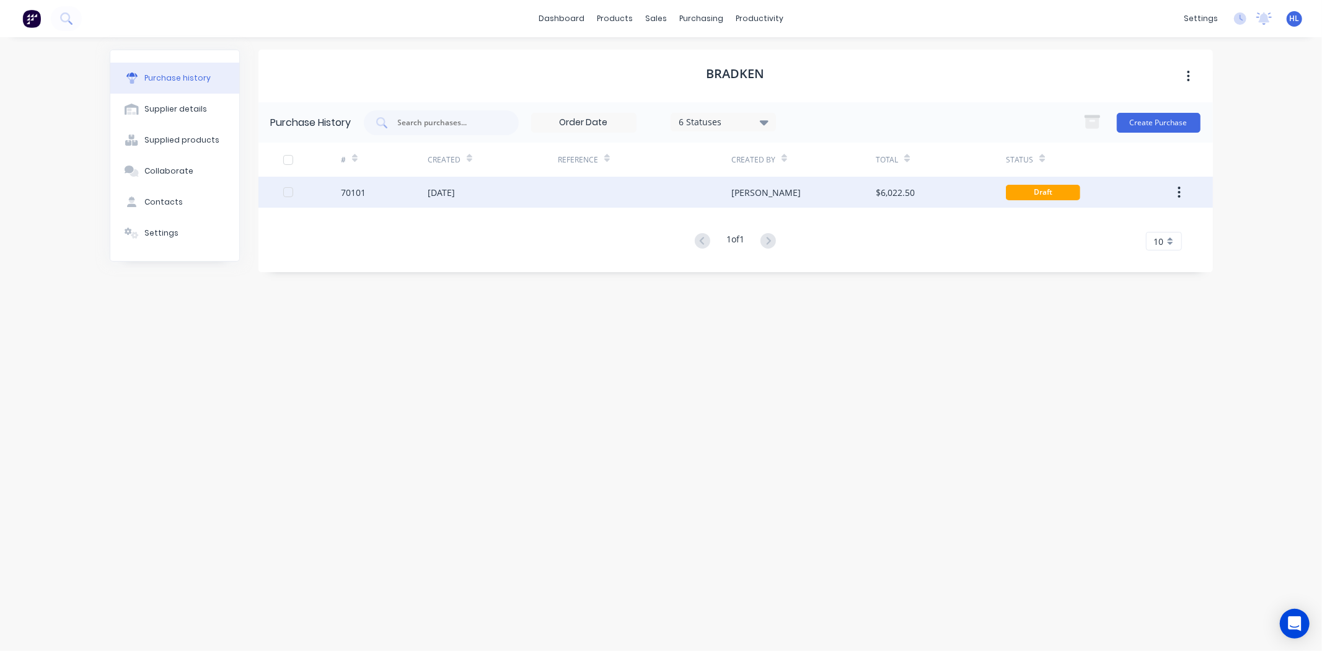
click at [350, 196] on div "70101" at bounding box center [353, 192] width 25 height 13
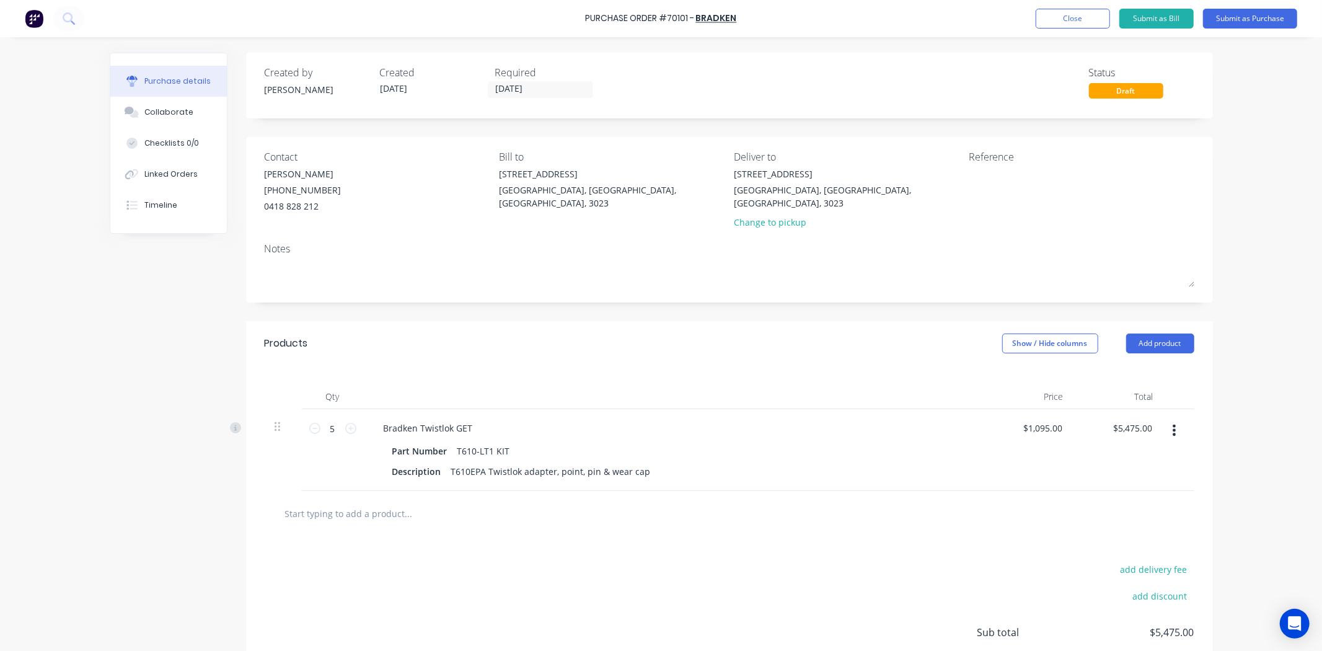
click at [653, 321] on div "Products Show / Hide columns Add product" at bounding box center [729, 343] width 967 height 45
click at [135, 367] on div "Created by Hayden Created 30/09/25 Required 30/09/25 Status Draft Contact Mio S…" at bounding box center [661, 396] width 1103 height 687
click at [1081, 27] on button "Close" at bounding box center [1073, 19] width 74 height 20
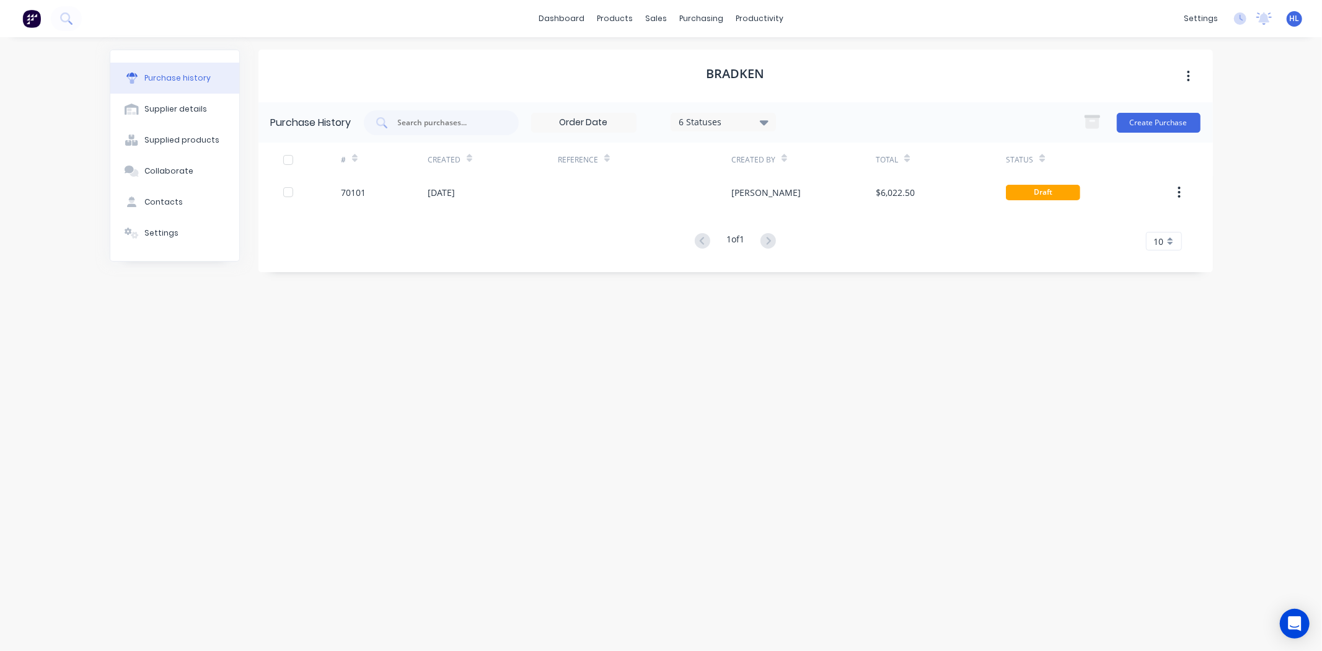
click at [251, 313] on div "Purchase history Supplier details Supplied products Collaborate Contacts Settin…" at bounding box center [661, 338] width 1103 height 577
drag, startPoint x: 595, startPoint y: 320, endPoint x: 443, endPoint y: 1, distance: 353.8
click at [596, 320] on div "Bradken Purchase History 6 Statuses 6 Statuses Create Purchase # Created Refere…" at bounding box center [735, 338] width 955 height 577
click at [705, 392] on div "Bradken Purchase History 6 Statuses 6 Statuses Create Purchase # Created Refere…" at bounding box center [735, 338] width 955 height 577
click at [485, 272] on div "Purchase History 6 Statuses 6 Statuses Create Purchase # Created Reference Crea…" at bounding box center [735, 187] width 955 height 170
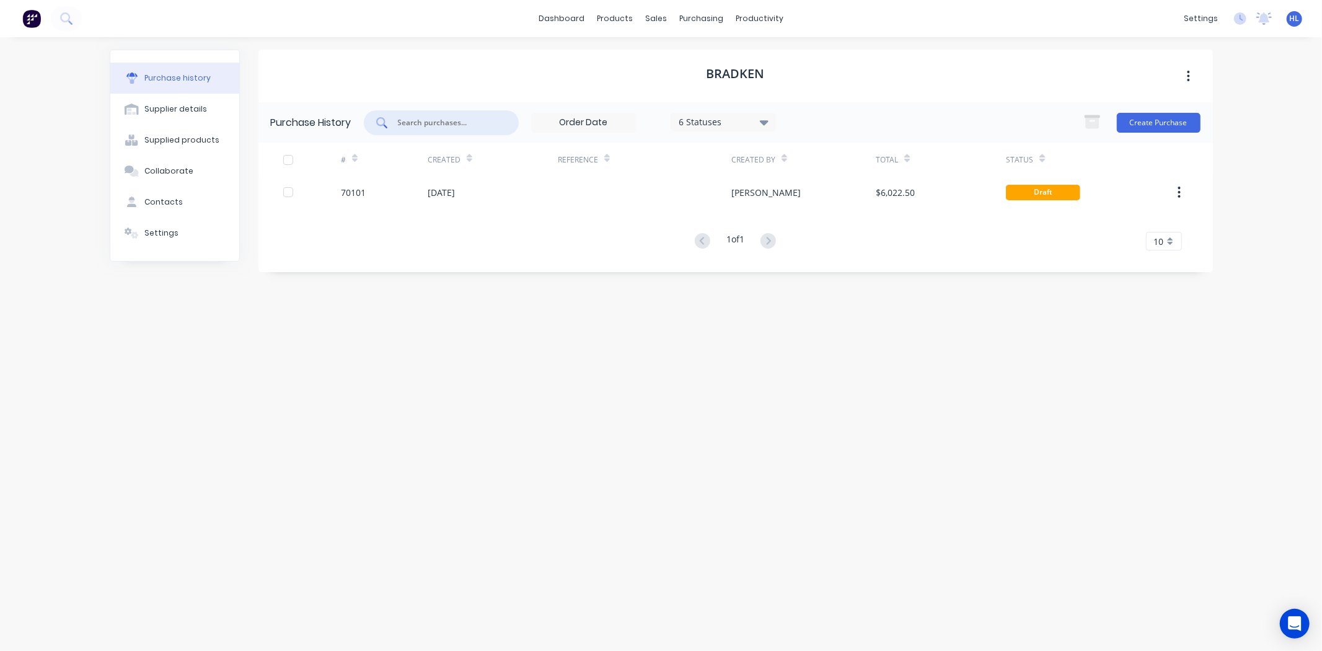
click at [267, 314] on div "Bradken Purchase History 6 Statuses 6 Statuses Create Purchase # Created Refere…" at bounding box center [735, 338] width 955 height 577
click at [659, 478] on div "Bradken Purchase History 6 Statuses 6 Statuses Create Purchase # Created Refere…" at bounding box center [735, 338] width 955 height 577
